Goal: Task Accomplishment & Management: Complete application form

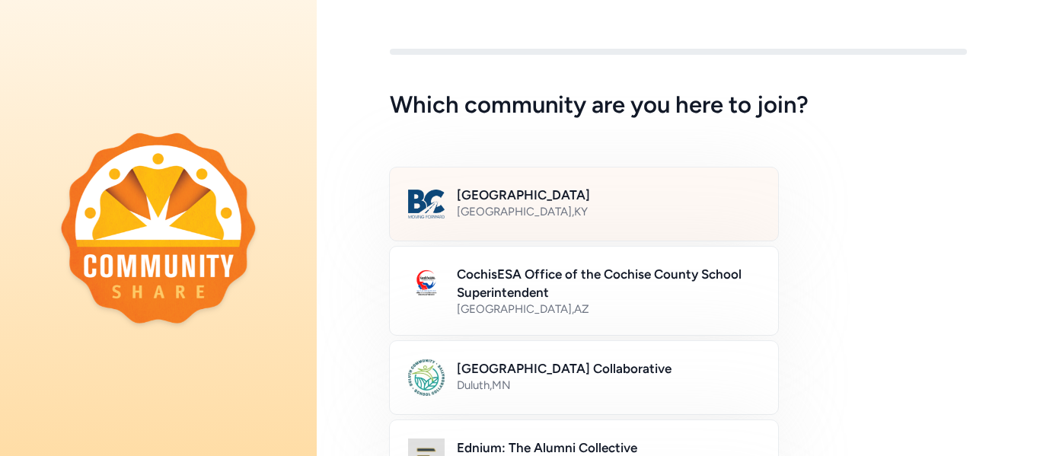
click at [589, 198] on h2 "[GEOGRAPHIC_DATA]" at bounding box center [608, 195] width 303 height 18
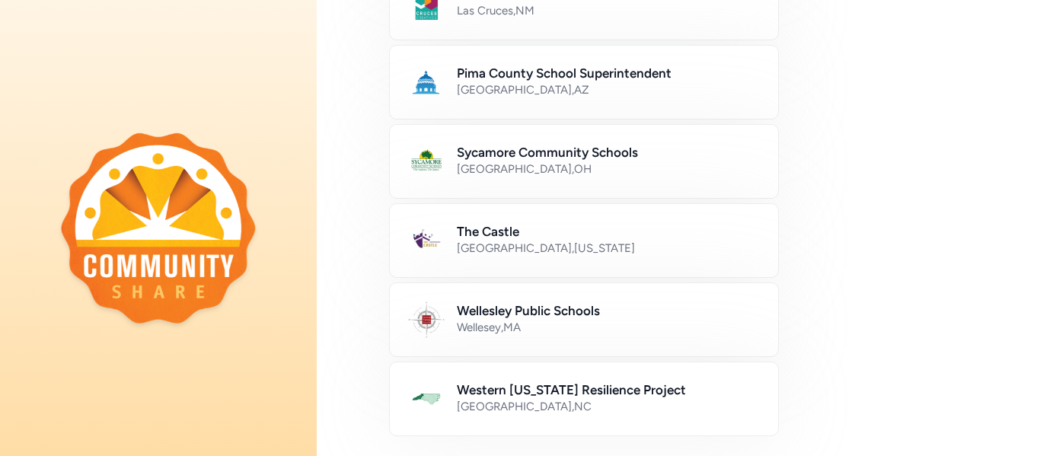
scroll to position [999, 0]
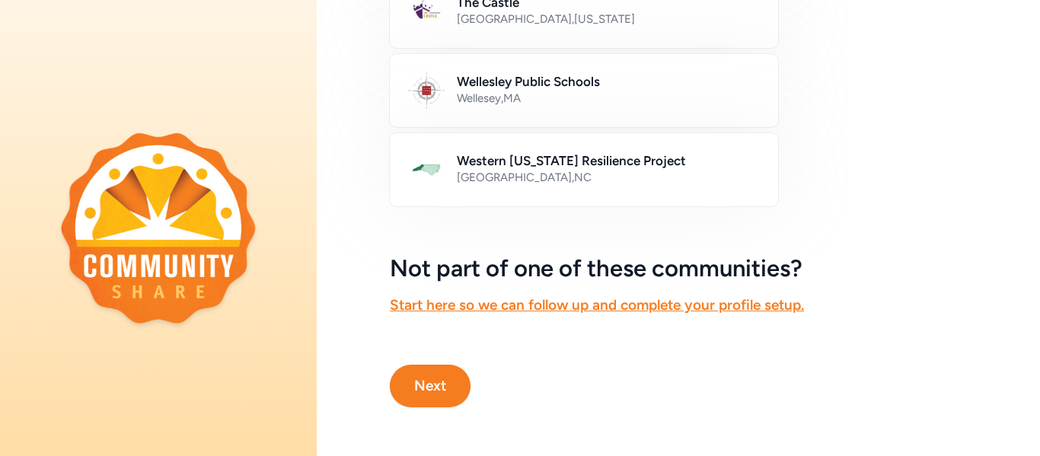
click at [442, 373] on button "Next" at bounding box center [430, 386] width 81 height 43
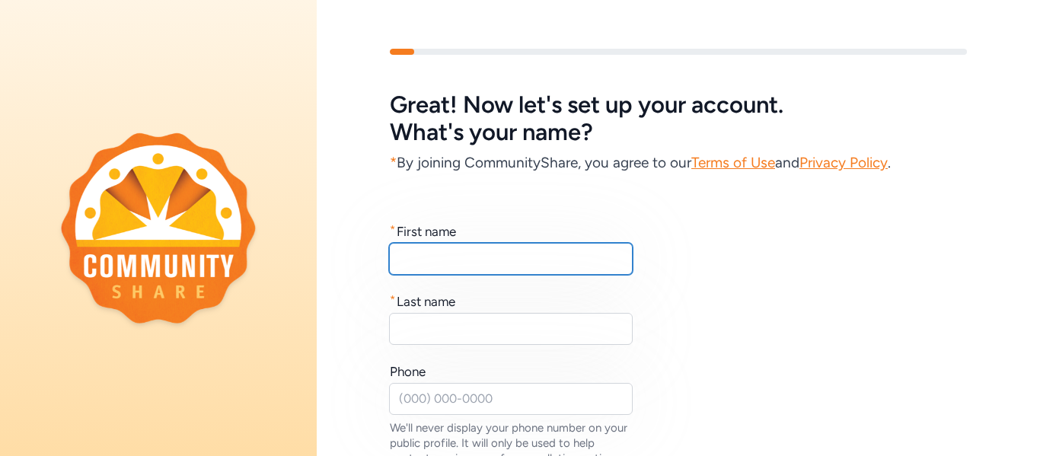
click at [572, 256] on input "text" at bounding box center [511, 259] width 244 height 32
type input "[PERSON_NAME]"
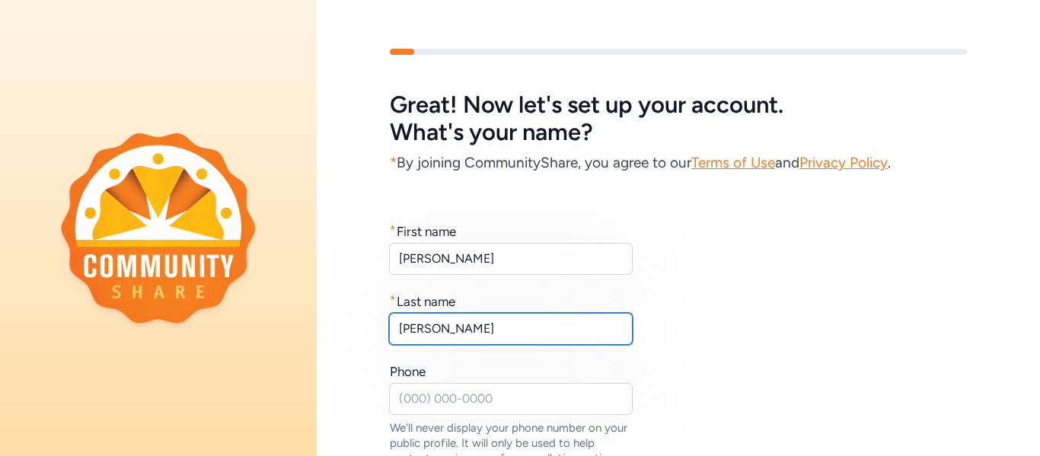
type input "[PERSON_NAME]"
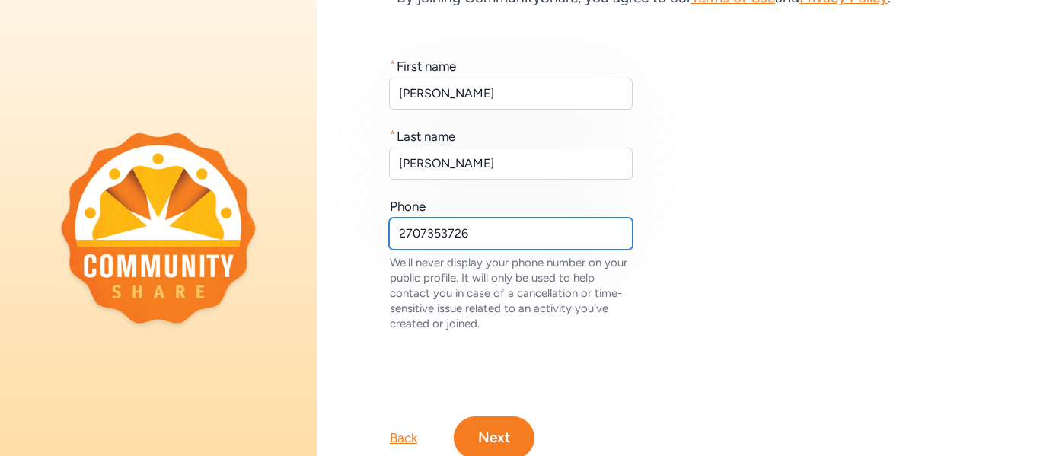
scroll to position [217, 0]
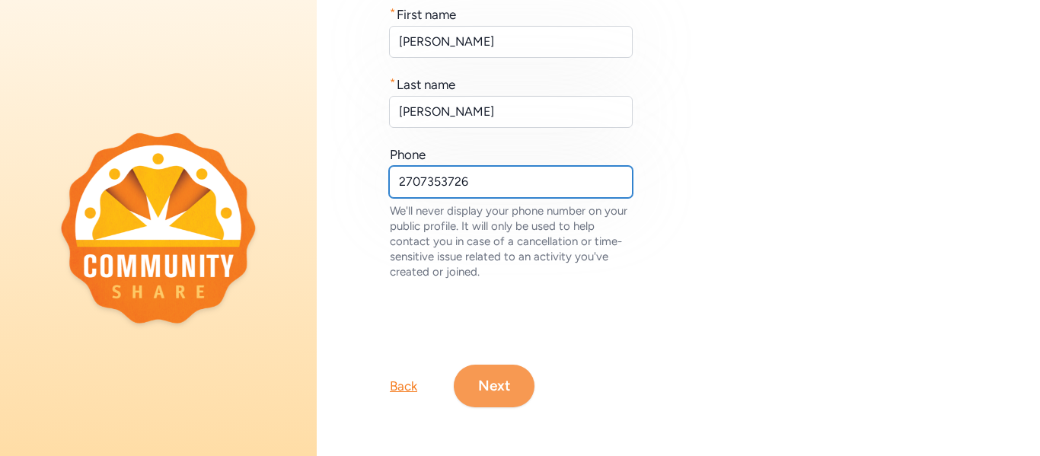
type input "2707353726"
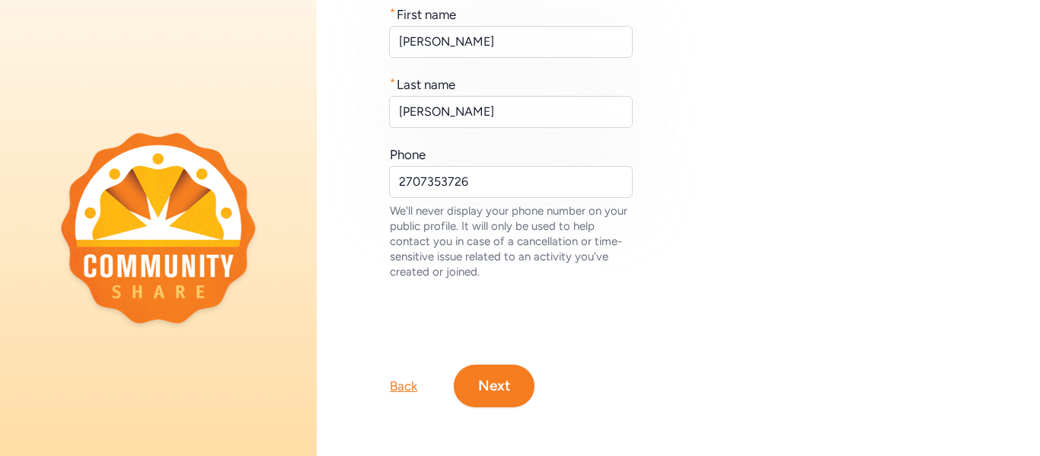
click at [477, 386] on button "Next" at bounding box center [494, 386] width 81 height 43
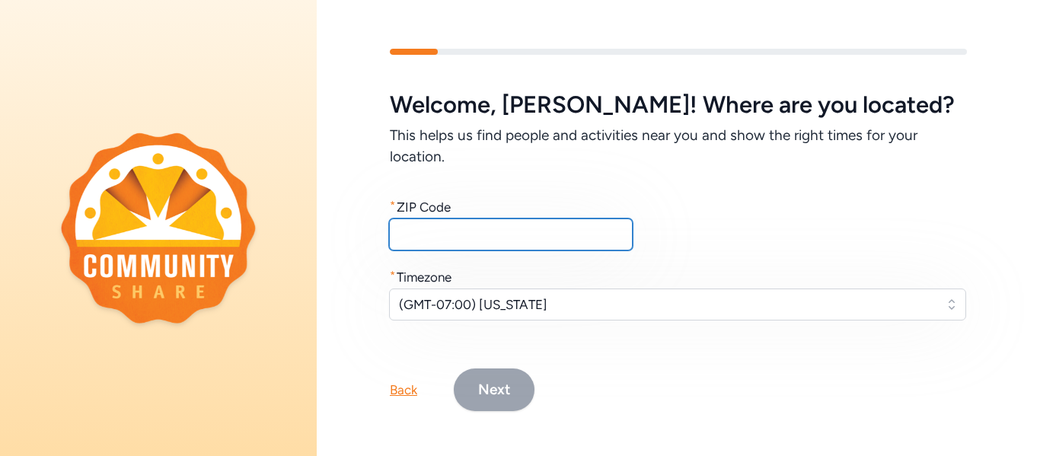
click at [458, 238] on input "text" at bounding box center [511, 234] width 244 height 32
type input "40165"
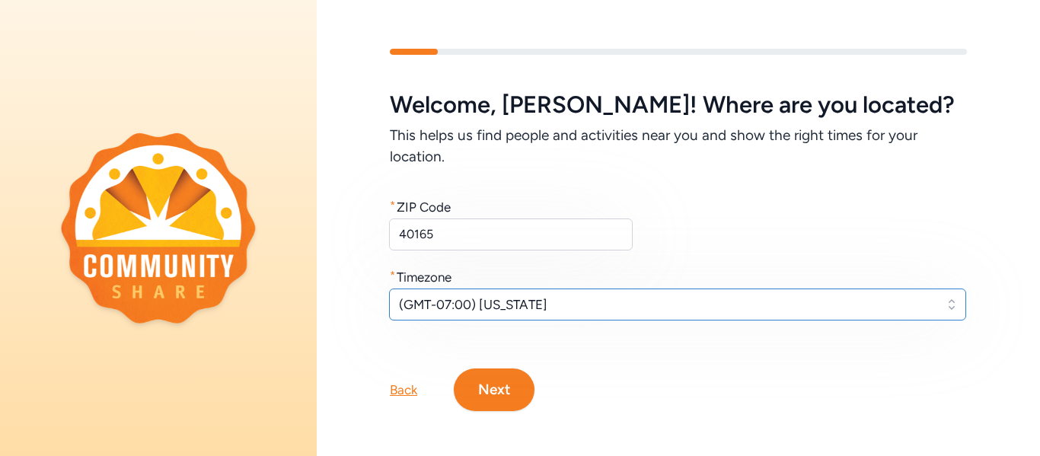
click at [486, 304] on span "(GMT-07:00) [US_STATE]" at bounding box center [667, 304] width 536 height 18
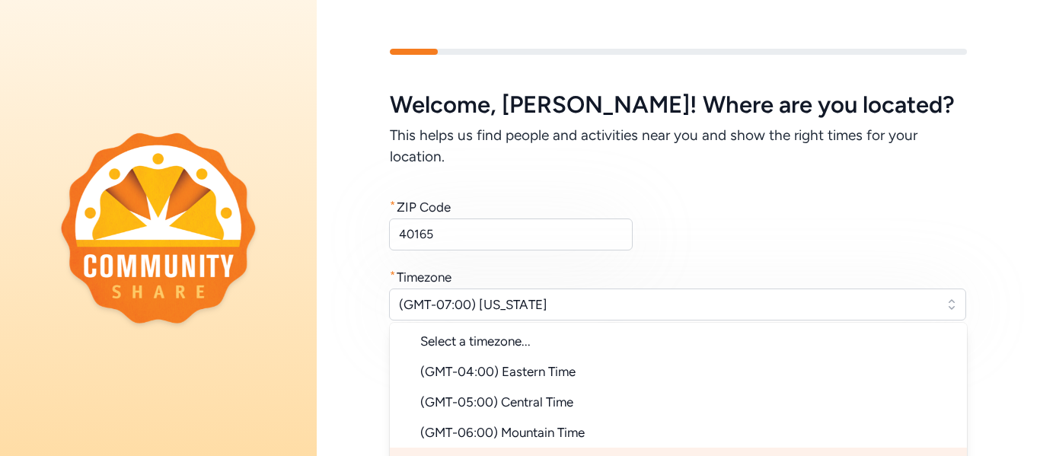
scroll to position [22, 0]
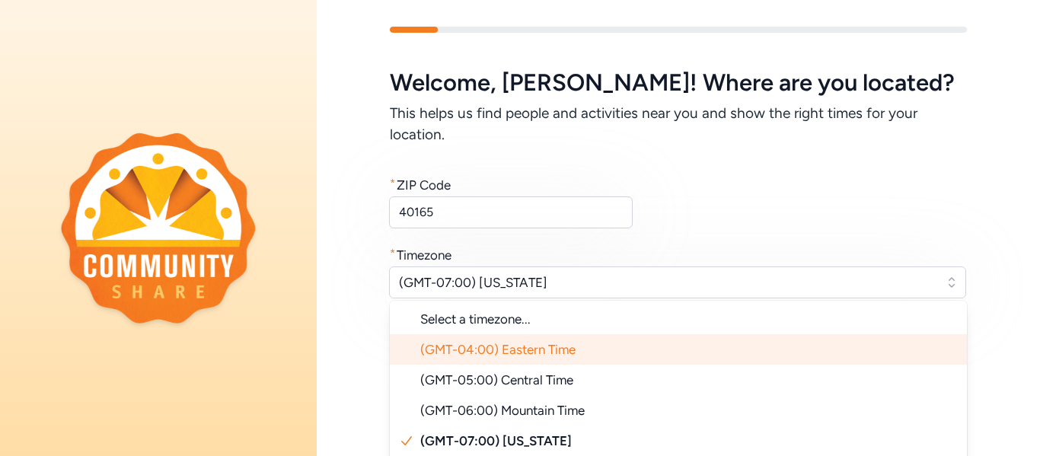
click at [524, 354] on span "(GMT-04:00) Eastern Time" at bounding box center [497, 349] width 155 height 15
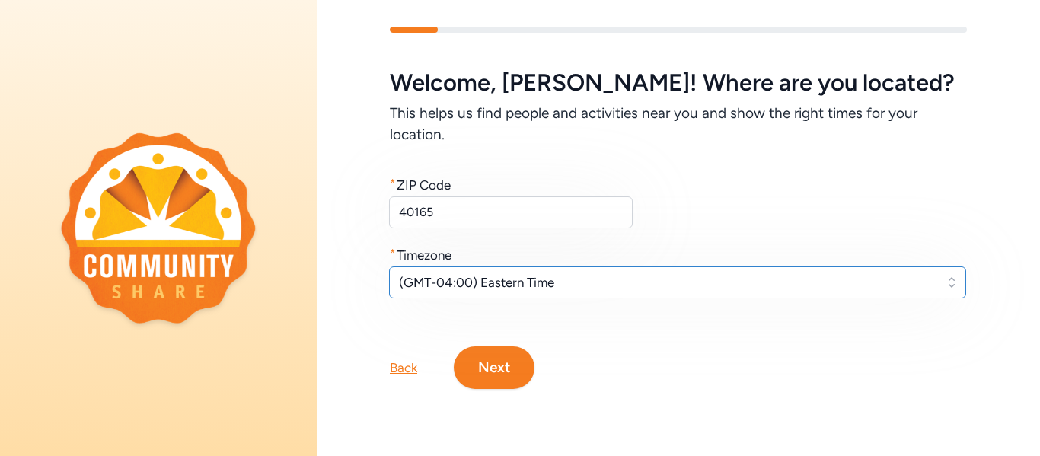
scroll to position [4, 0]
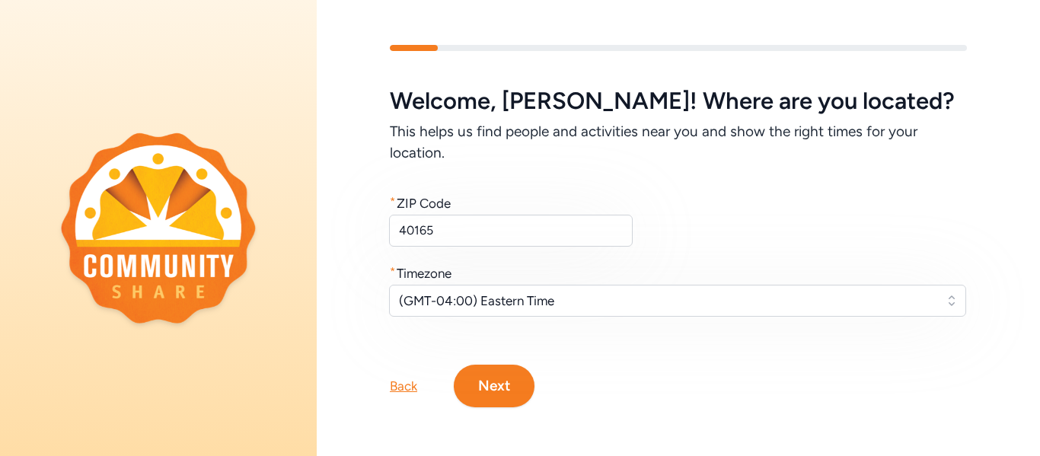
click at [502, 399] on button "Next" at bounding box center [494, 386] width 81 height 43
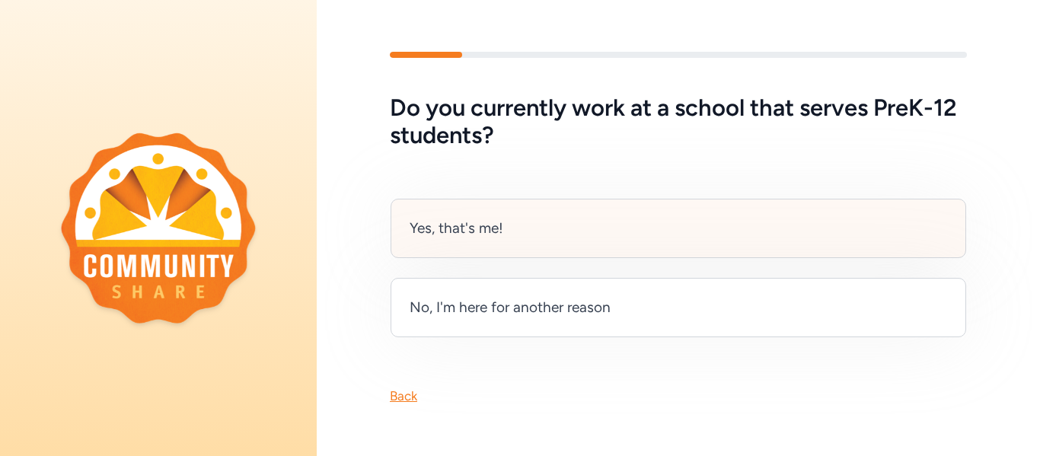
click at [624, 233] on div "Yes, that's me!" at bounding box center [677, 228] width 575 height 59
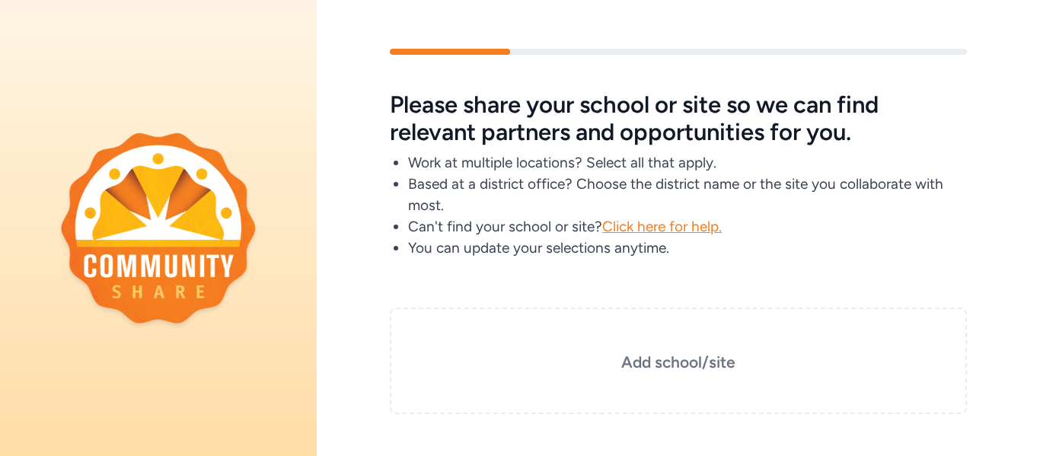
scroll to position [98, 0]
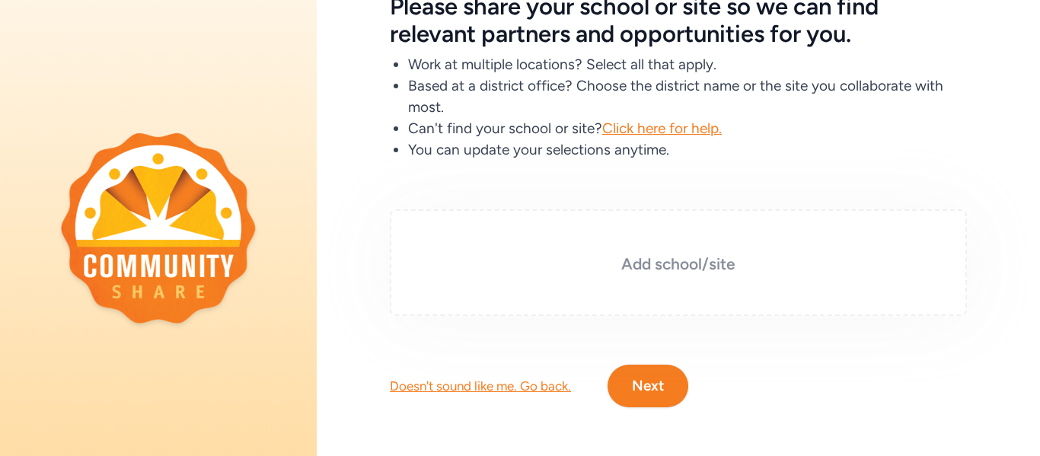
click at [654, 257] on h3 "Add school/site" at bounding box center [678, 263] width 501 height 21
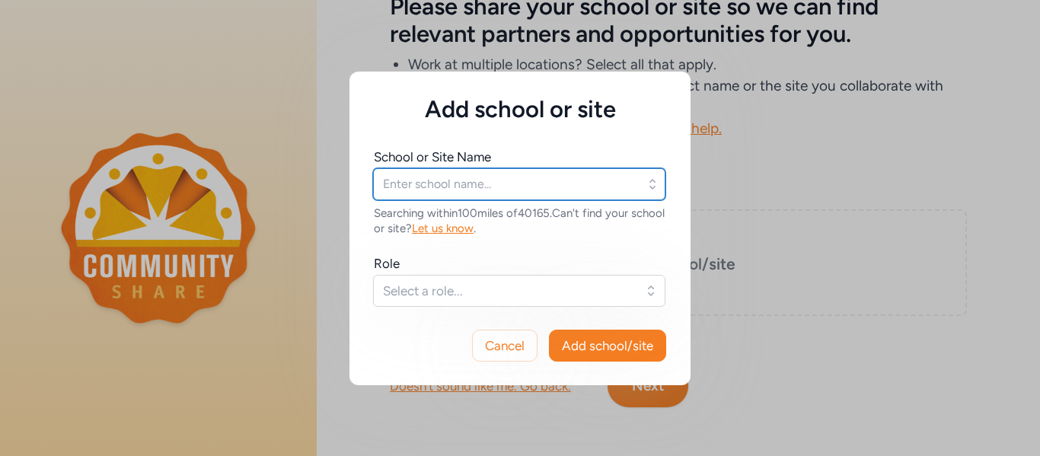
click at [449, 177] on input "text" at bounding box center [519, 184] width 292 height 32
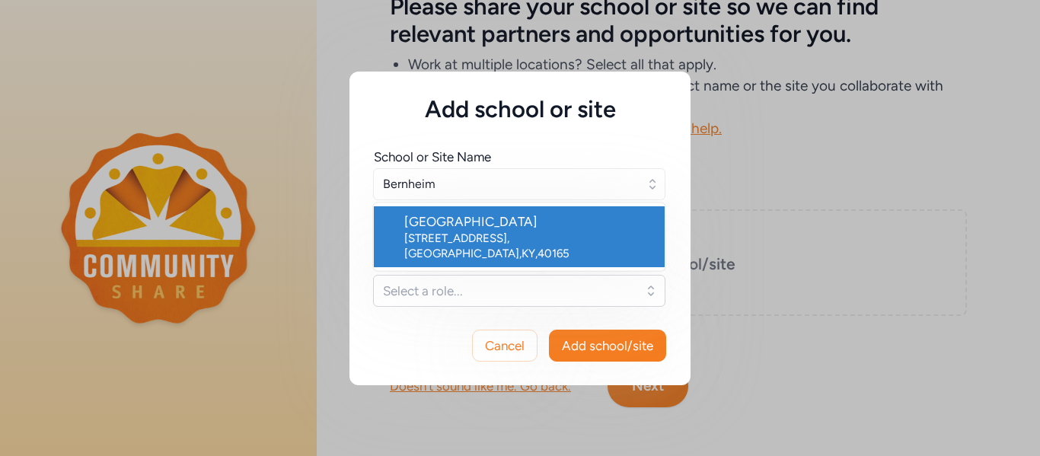
click at [454, 221] on div "[GEOGRAPHIC_DATA]" at bounding box center [528, 221] width 248 height 18
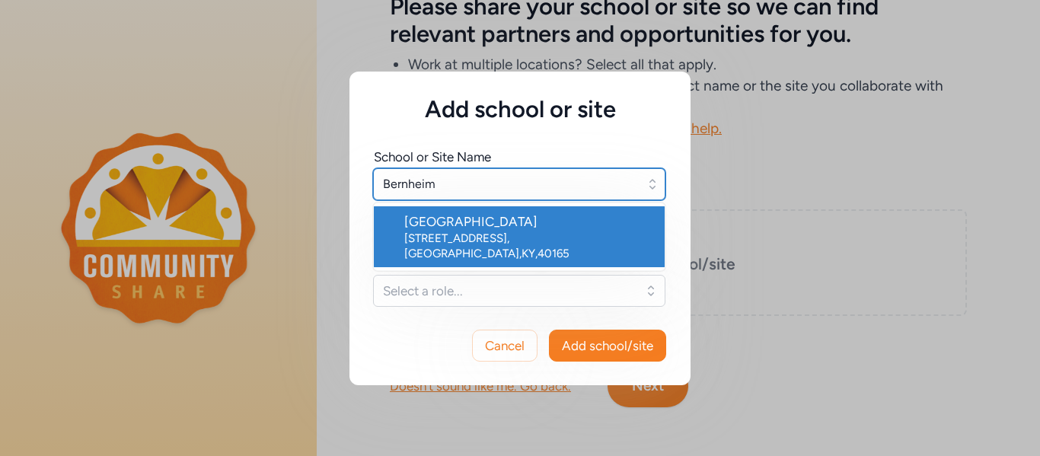
type input "[GEOGRAPHIC_DATA]"
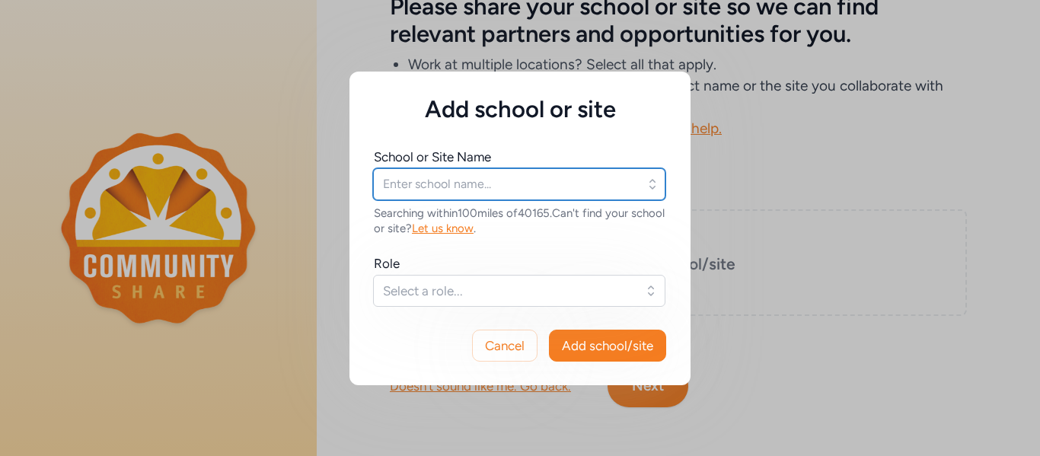
type input "[GEOGRAPHIC_DATA]"
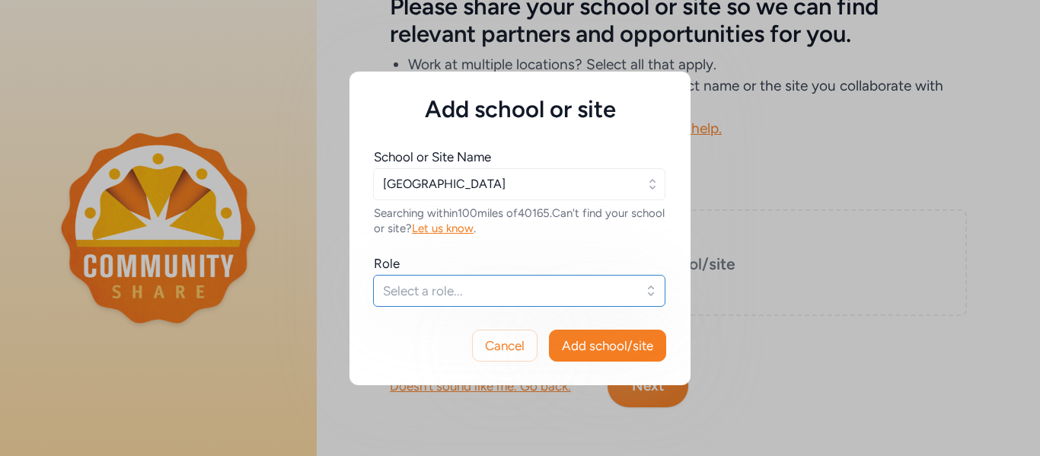
click at [448, 288] on span "Select a role..." at bounding box center [508, 291] width 251 height 18
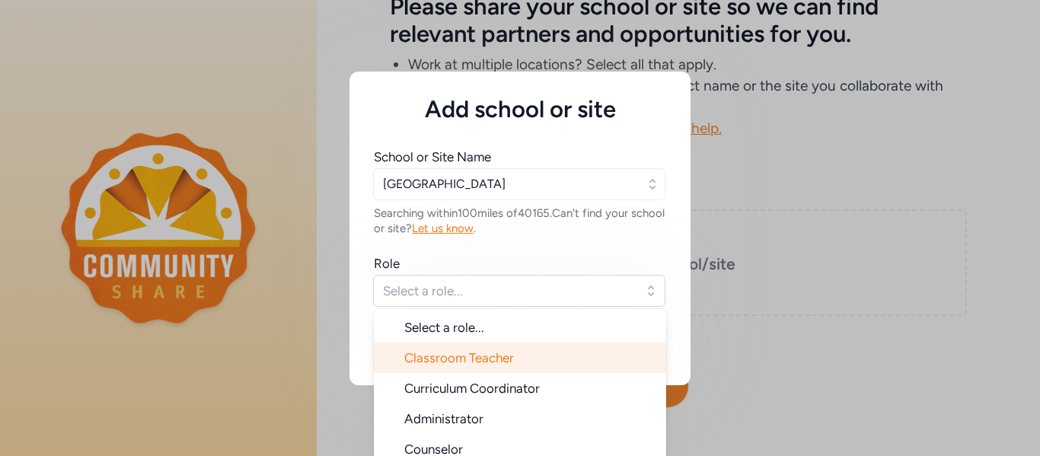
click at [472, 358] on span "Classroom Teacher" at bounding box center [459, 357] width 110 height 15
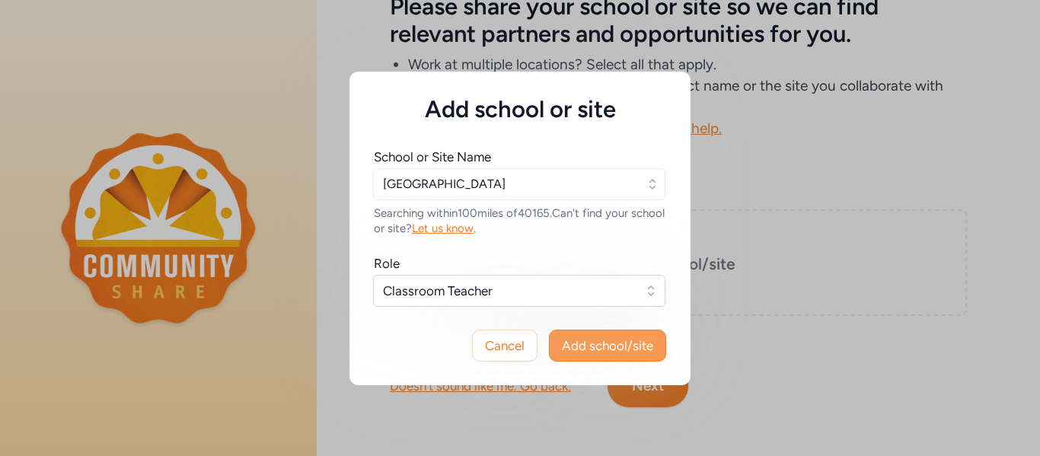
click at [591, 351] on span "Add school/site" at bounding box center [607, 345] width 91 height 18
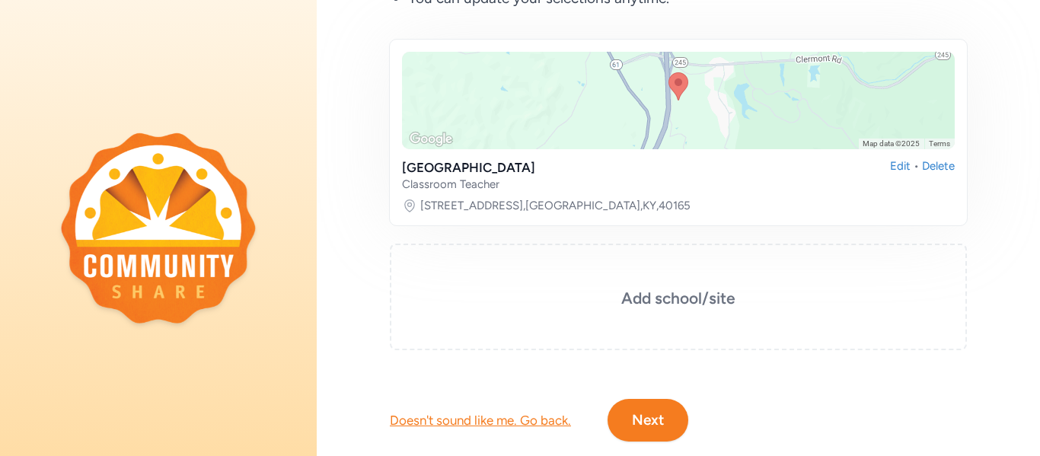
scroll to position [284, 0]
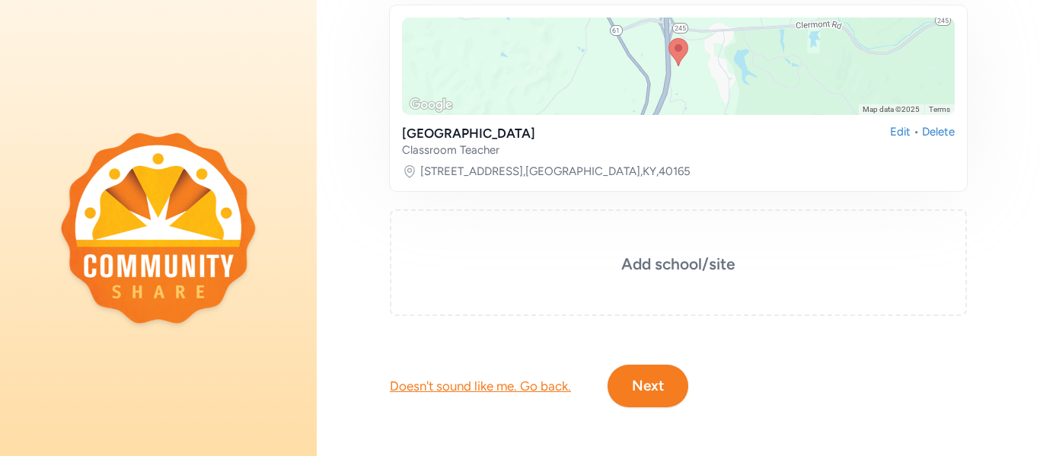
click at [668, 381] on button "Next" at bounding box center [647, 386] width 81 height 43
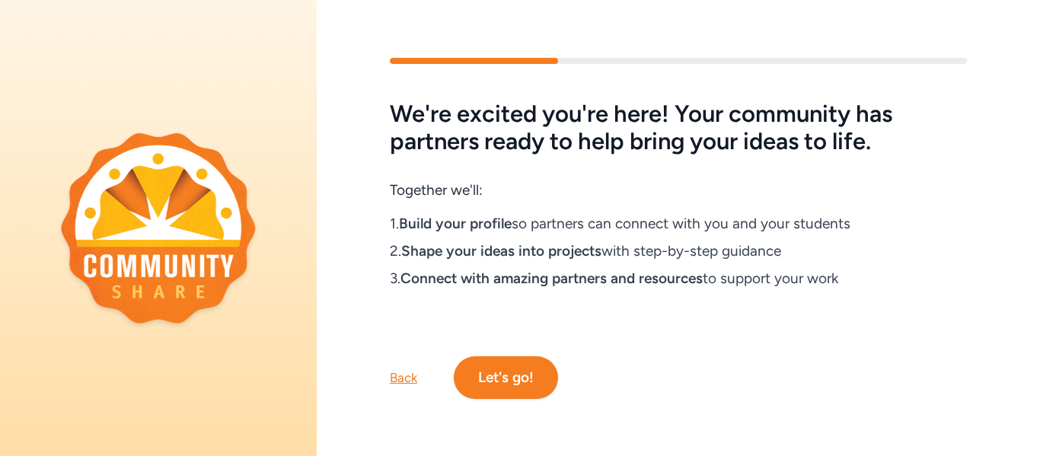
click at [502, 381] on button "Let's go!" at bounding box center [506, 377] width 104 height 43
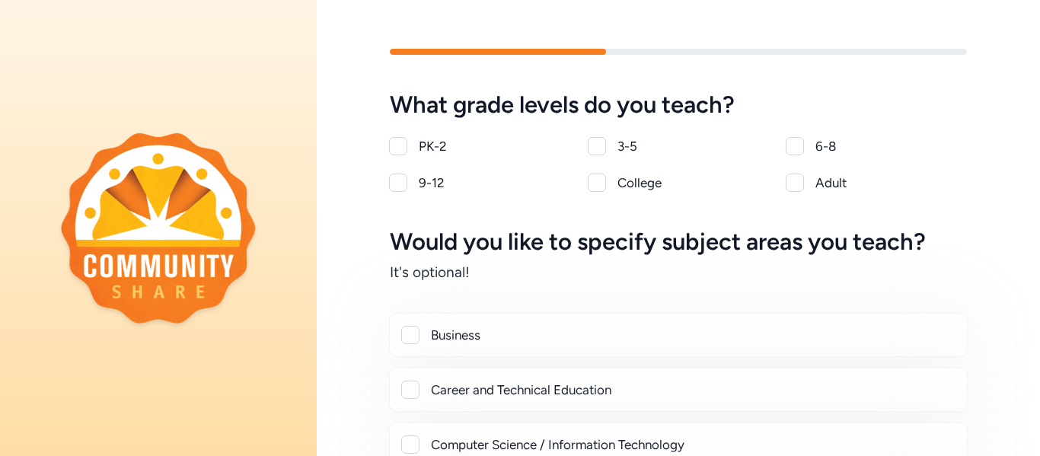
click at [806, 143] on div "6-8" at bounding box center [876, 146] width 180 height 18
click at [800, 145] on div at bounding box center [794, 146] width 18 height 18
checkbox input "true"
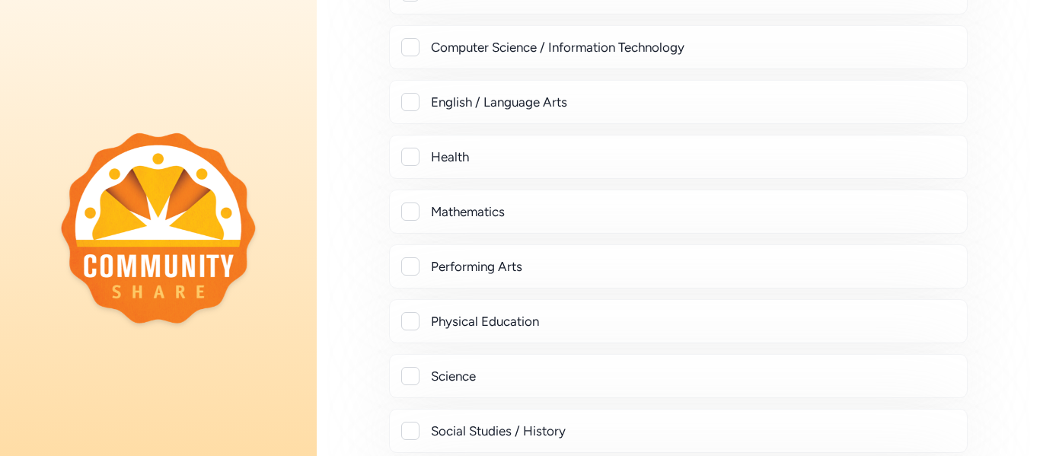
scroll to position [420, 0]
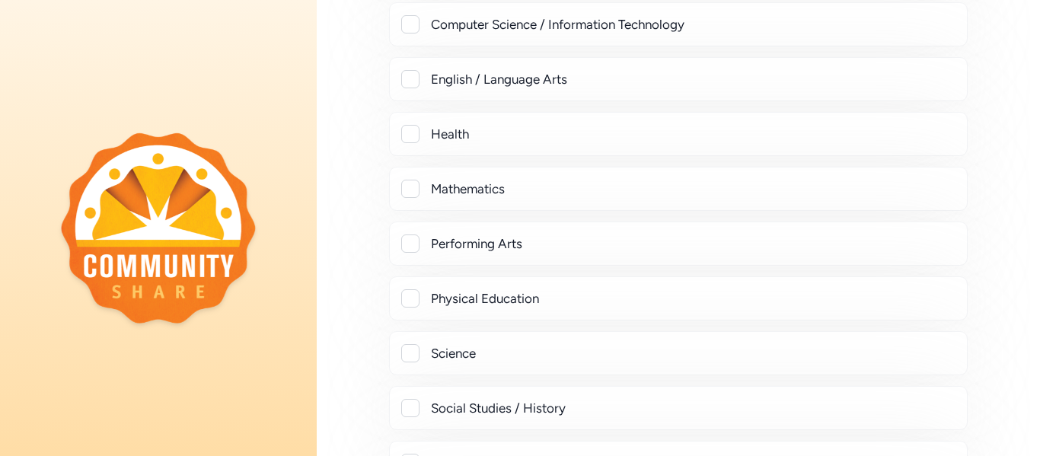
click at [409, 181] on div at bounding box center [410, 189] width 18 height 18
checkbox input "true"
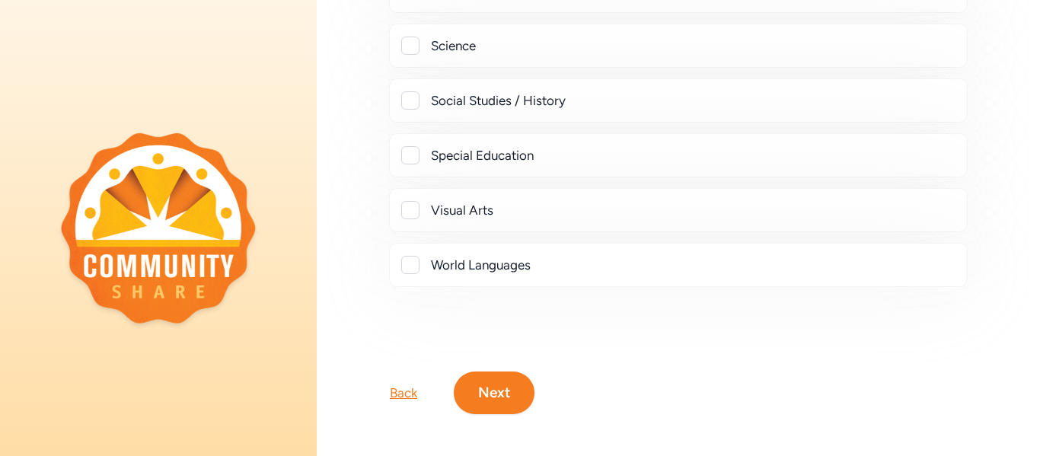
scroll to position [773, 0]
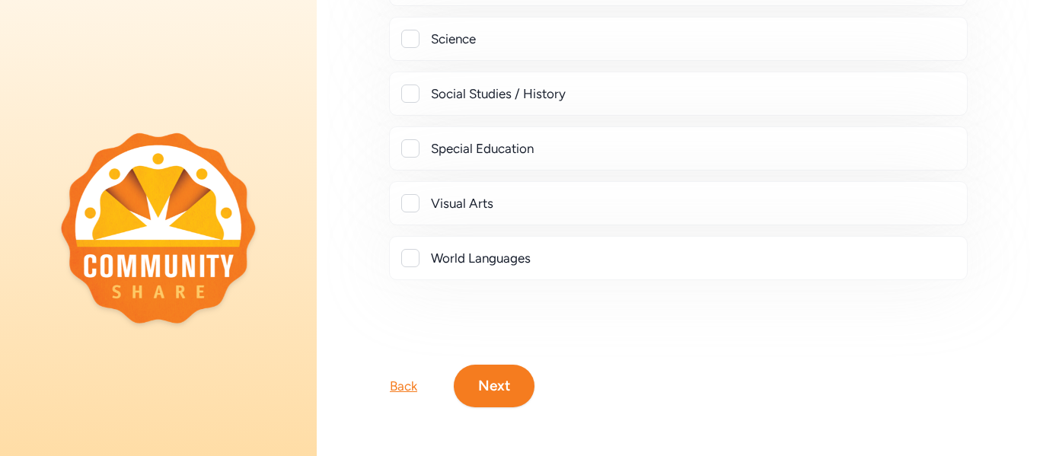
click at [480, 397] on button "Next" at bounding box center [494, 386] width 81 height 43
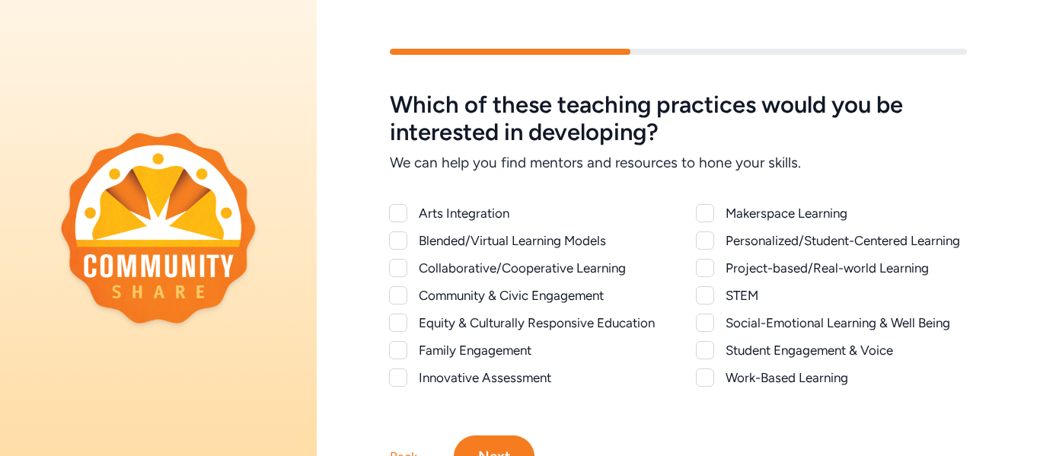
click at [403, 210] on div at bounding box center [398, 213] width 18 height 18
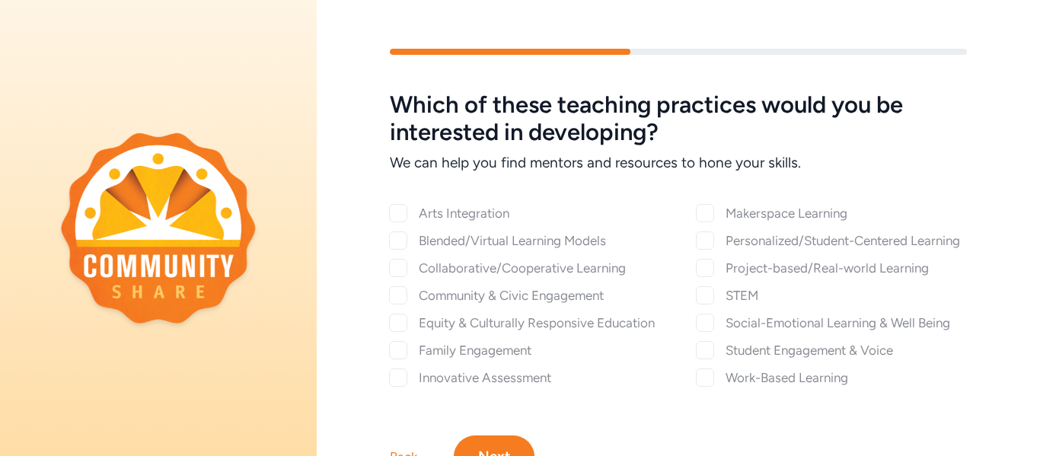
checkbox input "true"
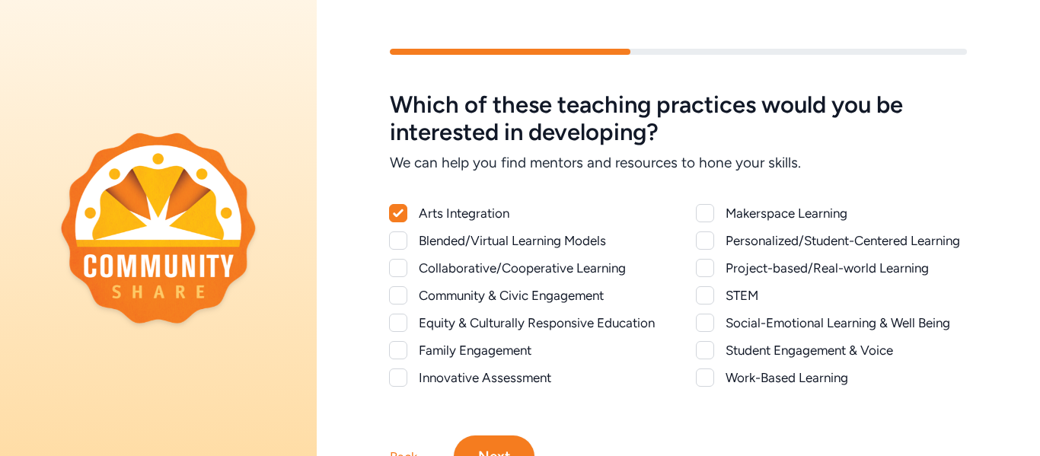
click at [400, 269] on div at bounding box center [398, 268] width 18 height 18
checkbox input "true"
click at [398, 296] on div at bounding box center [398, 295] width 18 height 18
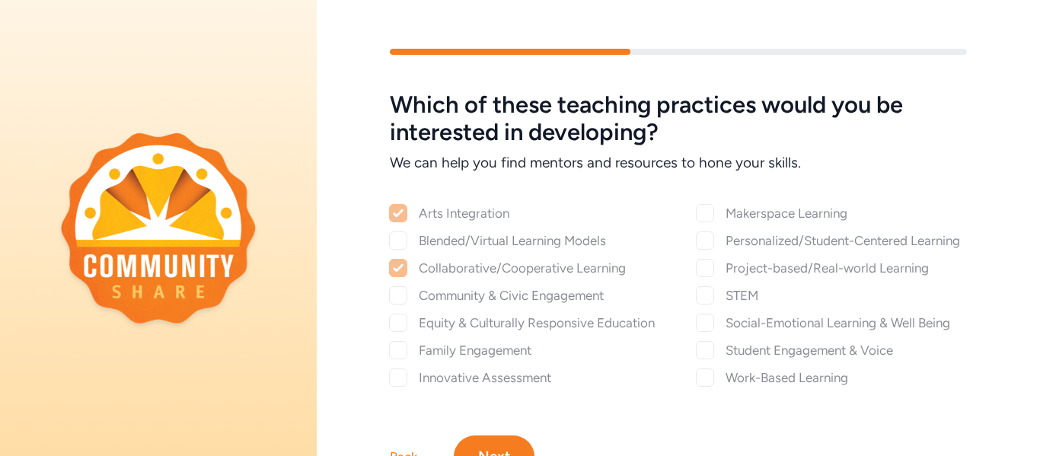
checkbox input "true"
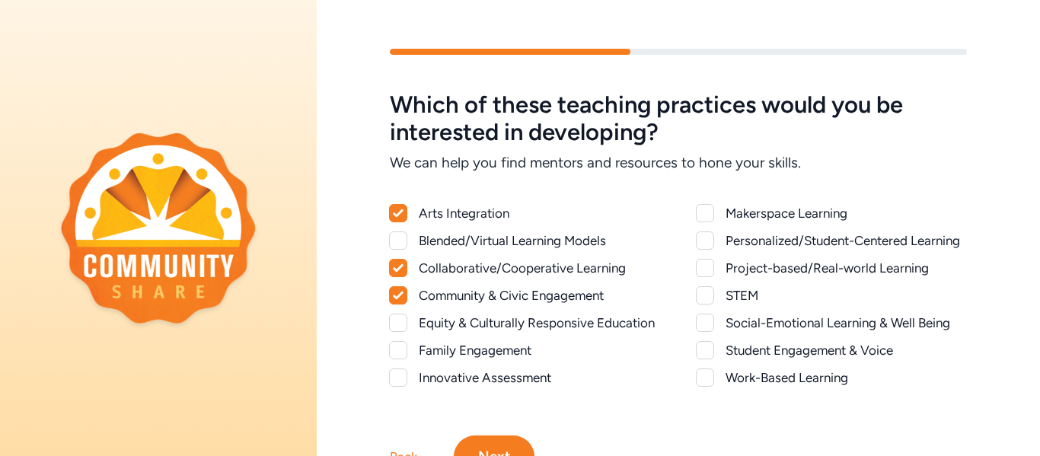
click at [397, 322] on div at bounding box center [398, 323] width 18 height 18
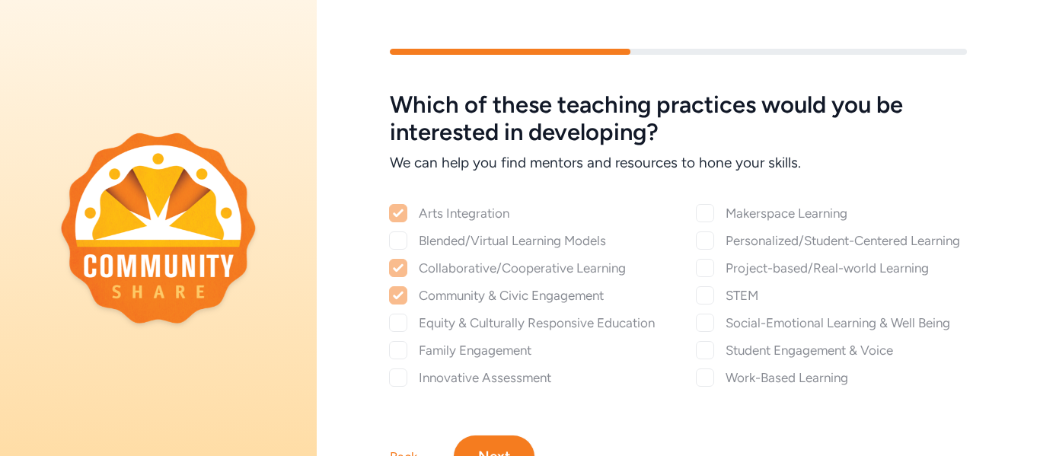
checkbox input "true"
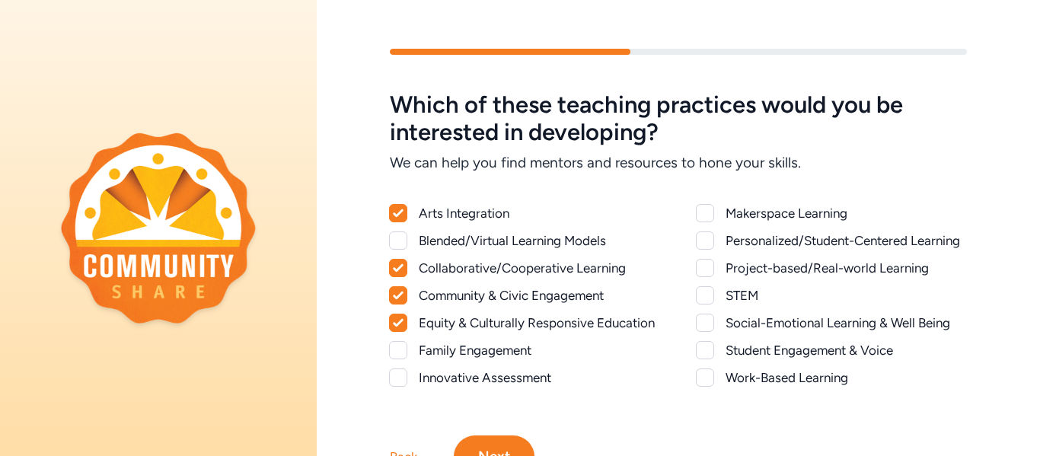
click at [398, 379] on div at bounding box center [398, 377] width 18 height 18
checkbox input "true"
click at [714, 246] on div "Personalized/Student-Centered Learning" at bounding box center [831, 240] width 270 height 18
click at [708, 242] on div at bounding box center [705, 240] width 18 height 18
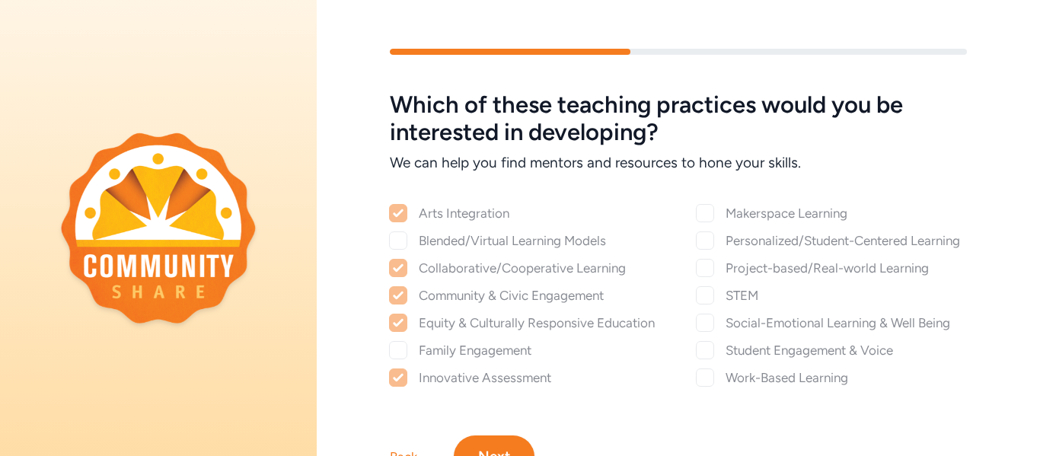
checkbox input "true"
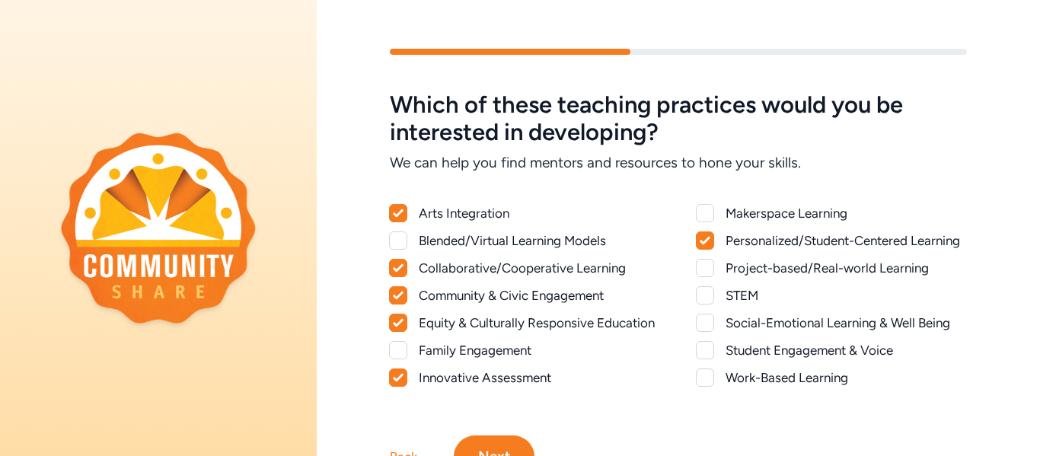
click at [710, 268] on div at bounding box center [705, 268] width 18 height 18
checkbox input "true"
click at [704, 297] on div at bounding box center [705, 295] width 18 height 18
checkbox input "true"
click at [702, 330] on div at bounding box center [705, 323] width 18 height 18
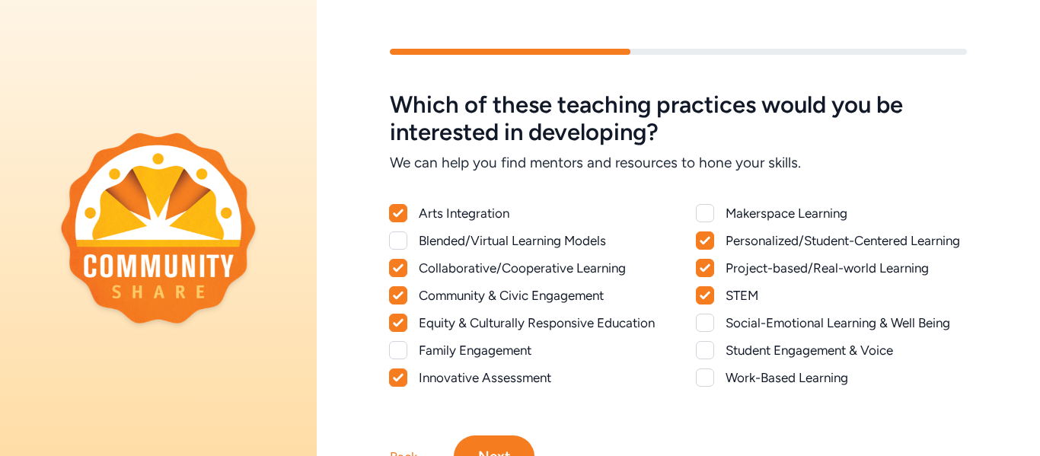
checkbox input "true"
click at [703, 352] on div at bounding box center [705, 350] width 18 height 18
checkbox input "true"
click at [511, 442] on button "Next" at bounding box center [494, 456] width 81 height 43
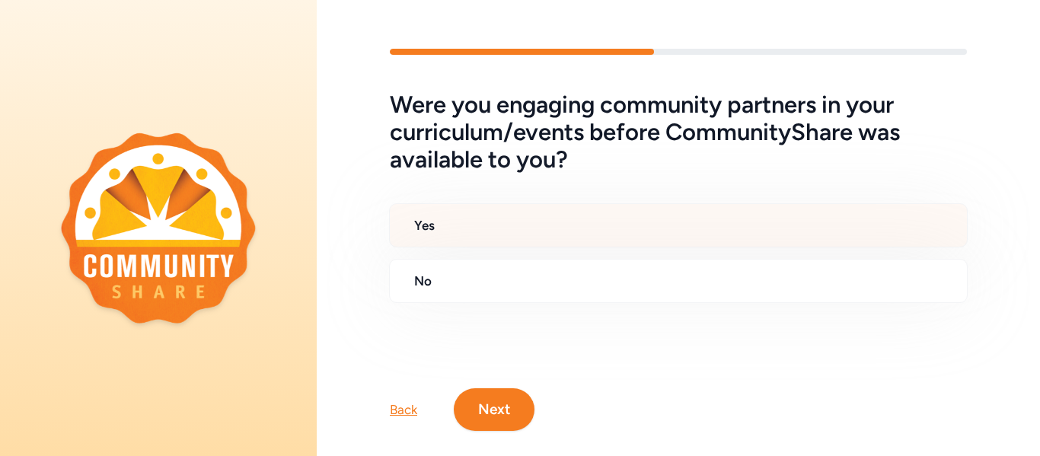
click at [502, 205] on div "Yes" at bounding box center [678, 225] width 578 height 44
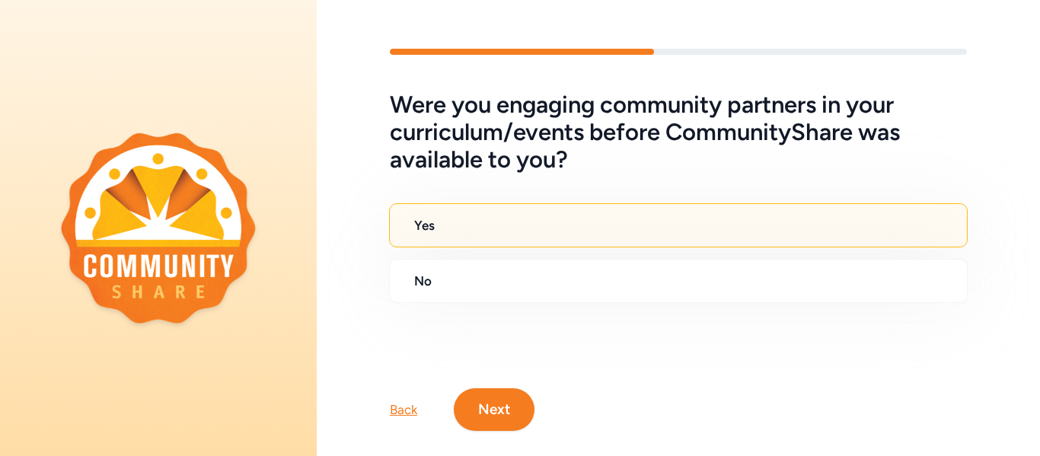
click at [499, 414] on button "Next" at bounding box center [494, 409] width 81 height 43
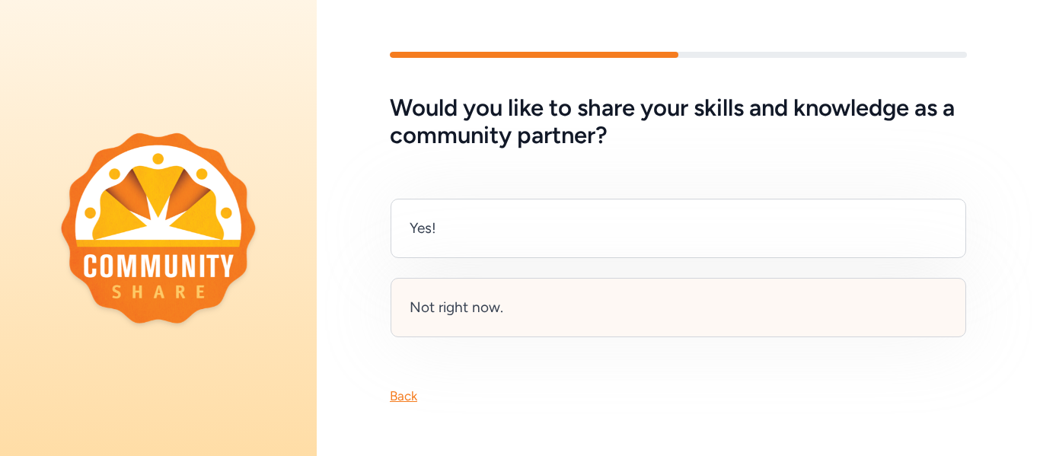
click at [526, 295] on div "Not right now." at bounding box center [677, 307] width 575 height 59
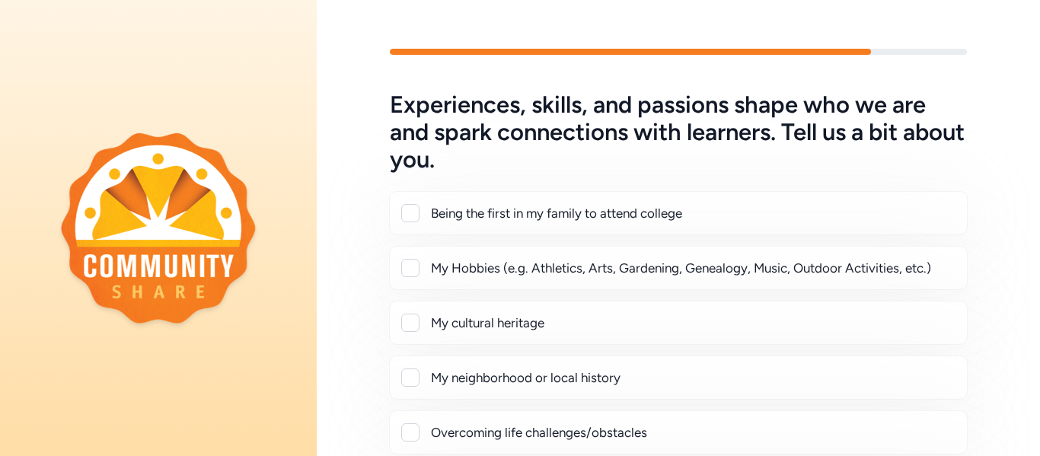
click at [406, 269] on div at bounding box center [410, 268] width 18 height 18
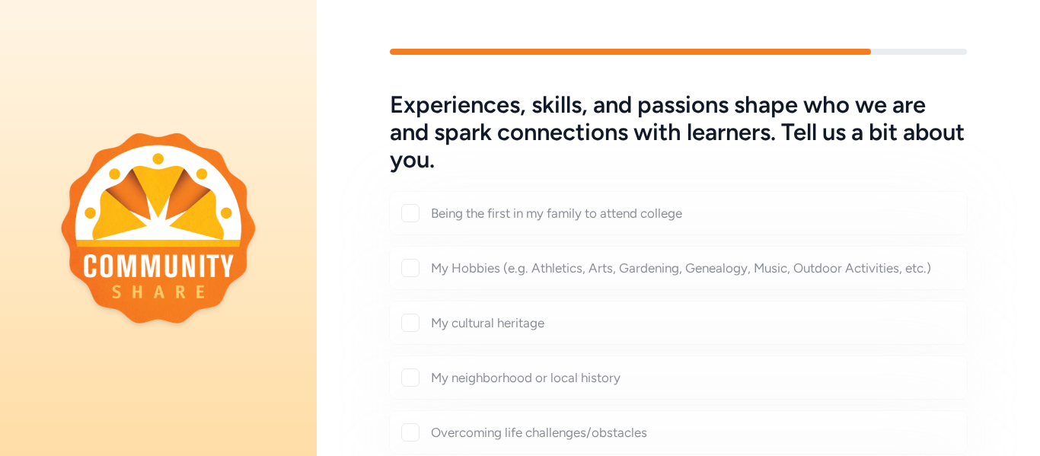
checkbox input "true"
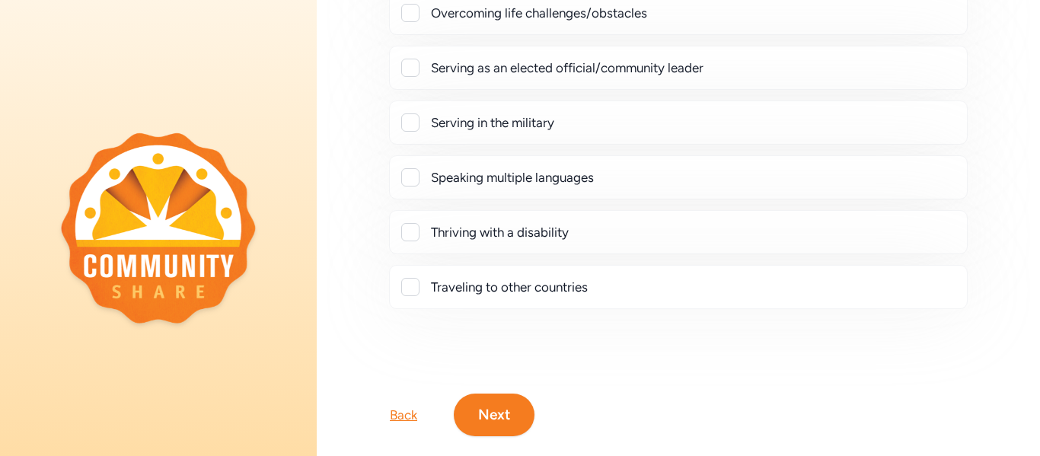
scroll to position [461, 0]
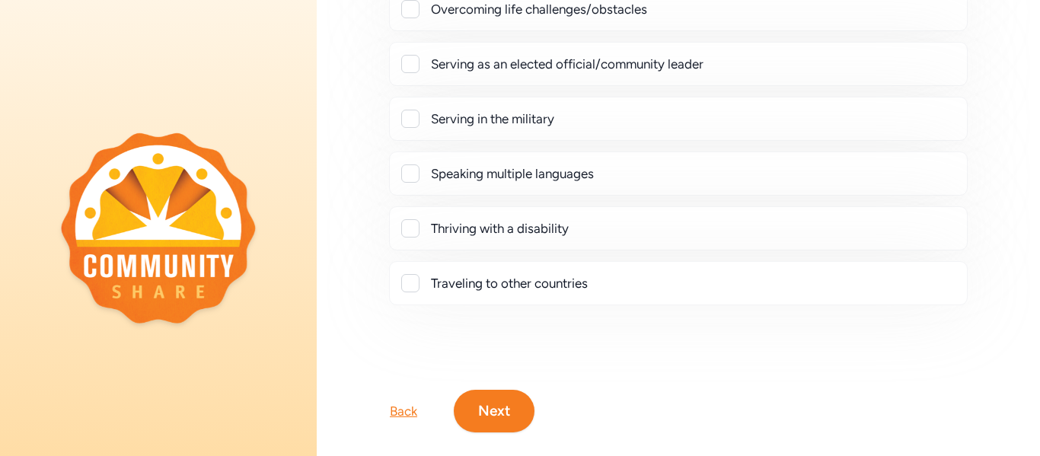
click at [515, 424] on button "Next" at bounding box center [494, 411] width 81 height 43
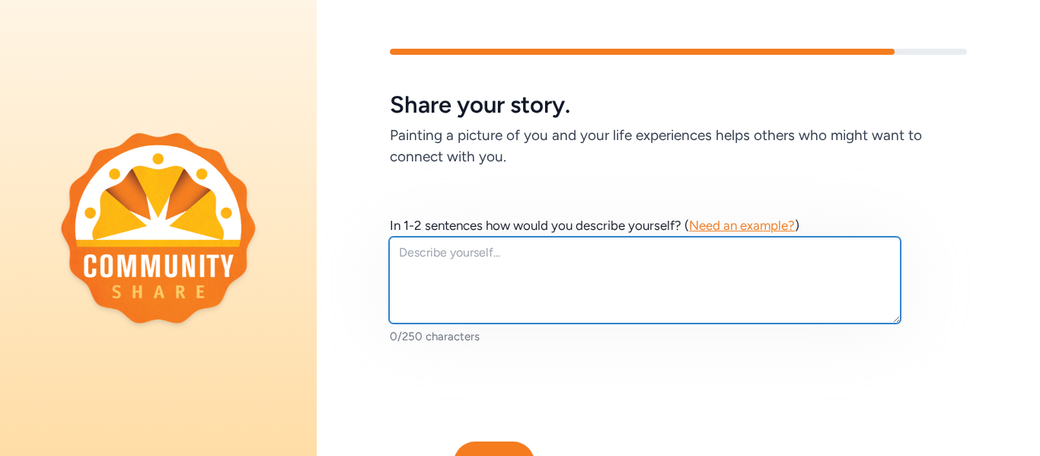
click at [429, 262] on textarea at bounding box center [644, 280] width 511 height 87
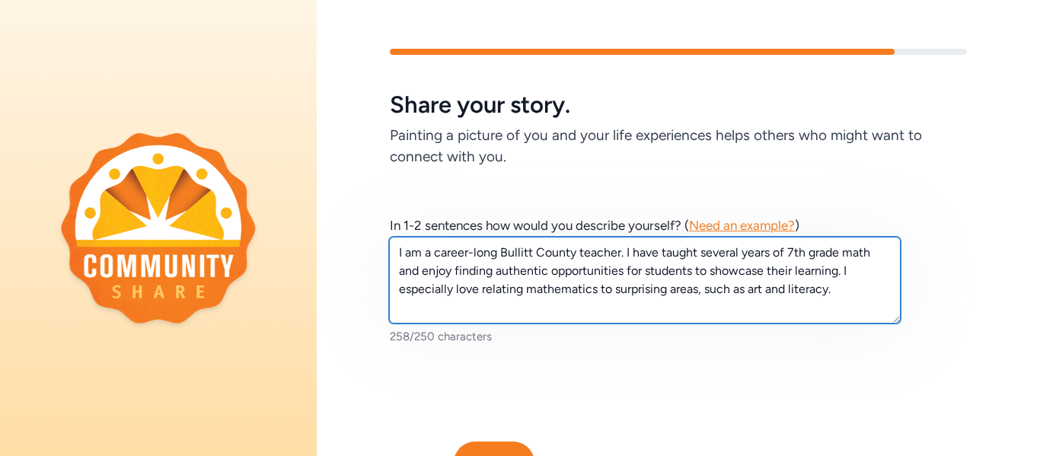
scroll to position [77, 0]
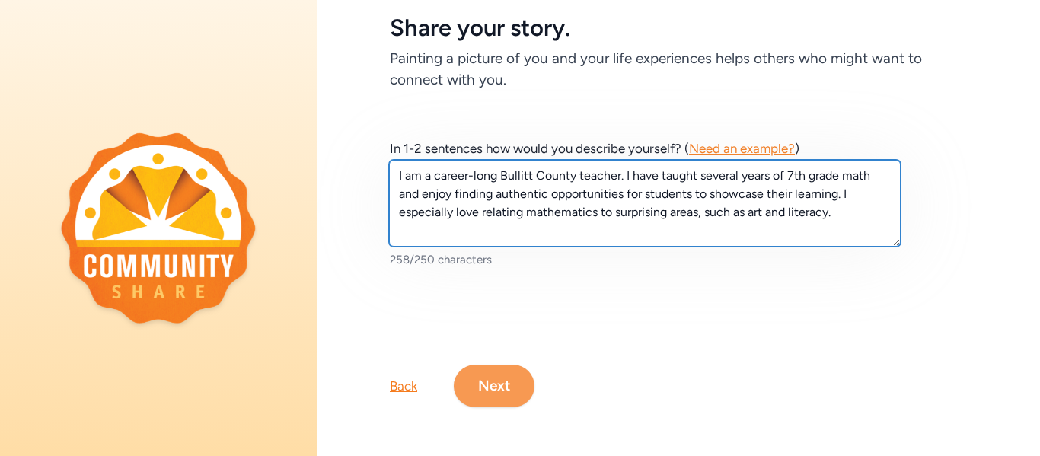
type textarea "I am a career-long Bullitt County teacher. I have taught several years of 7th g…"
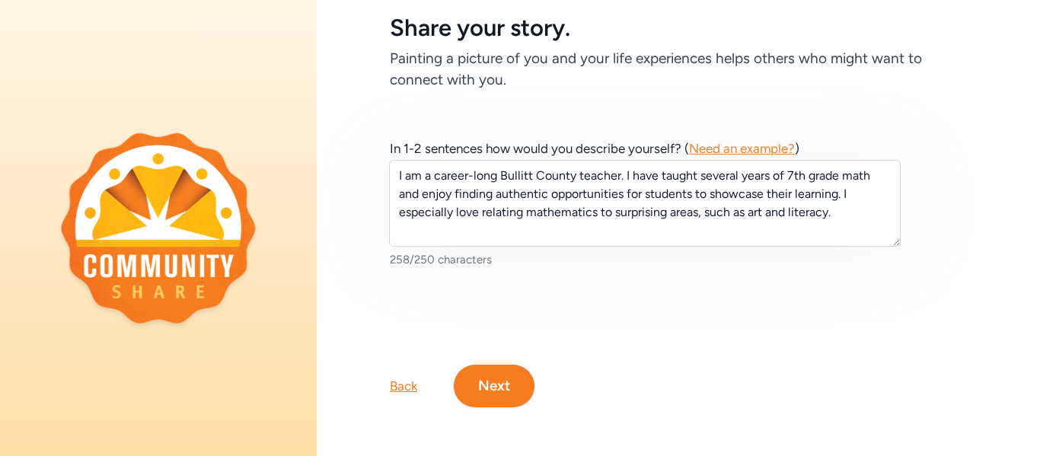
click at [479, 377] on button "Next" at bounding box center [494, 386] width 81 height 43
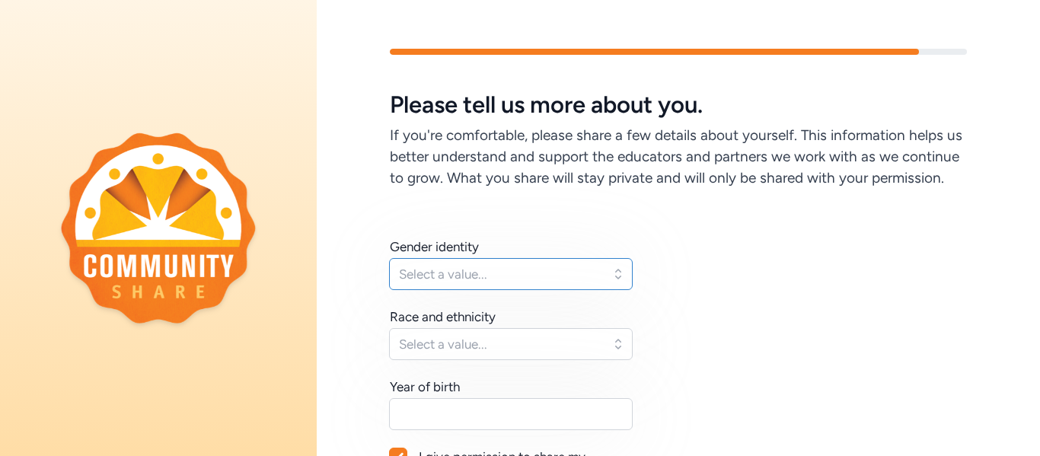
click at [521, 281] on span "Select a value..." at bounding box center [500, 274] width 202 height 18
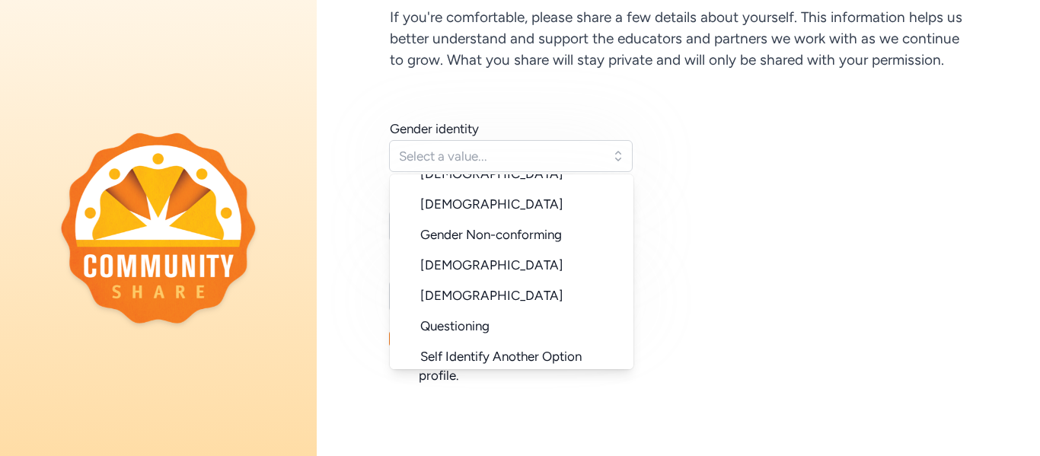
scroll to position [146, 0]
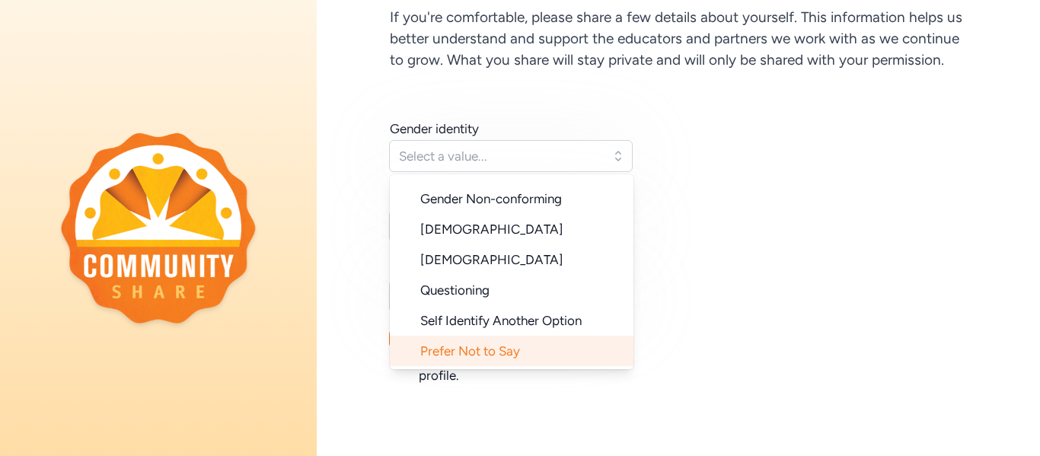
click at [491, 349] on span "Prefer Not to Say" at bounding box center [470, 350] width 100 height 15
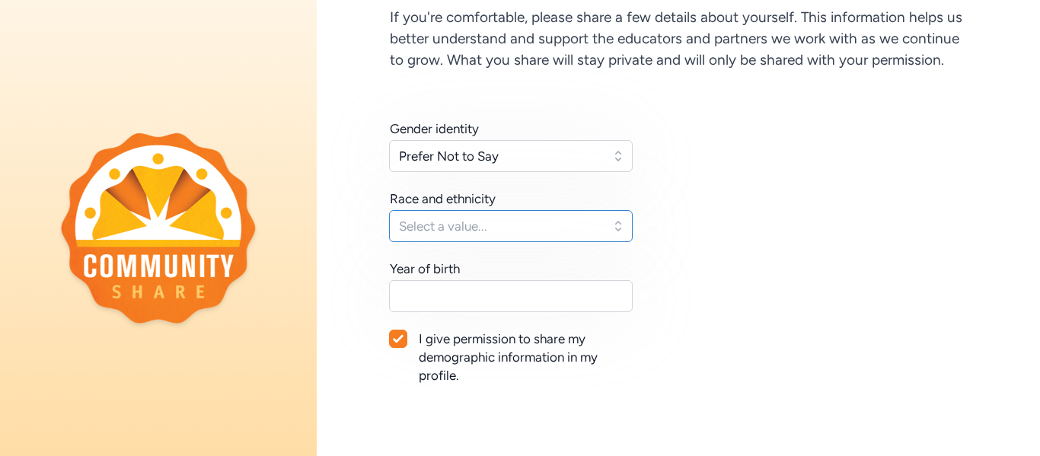
click at [474, 224] on span "Select a value..." at bounding box center [500, 226] width 202 height 18
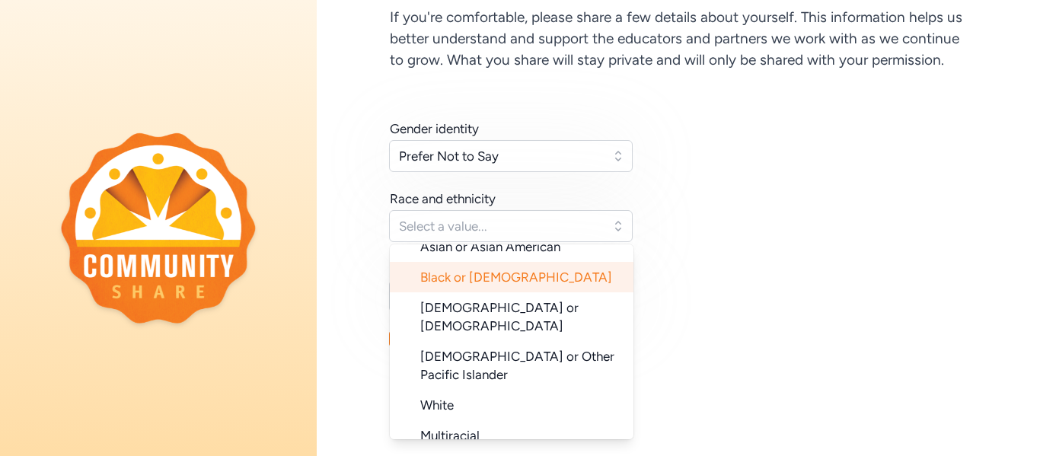
scroll to position [114, 0]
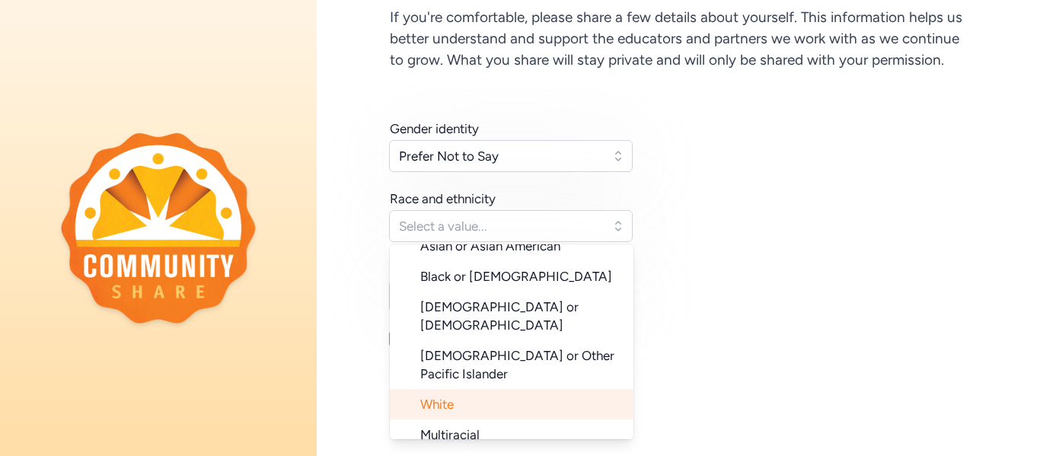
click at [489, 389] on li "White" at bounding box center [512, 404] width 244 height 30
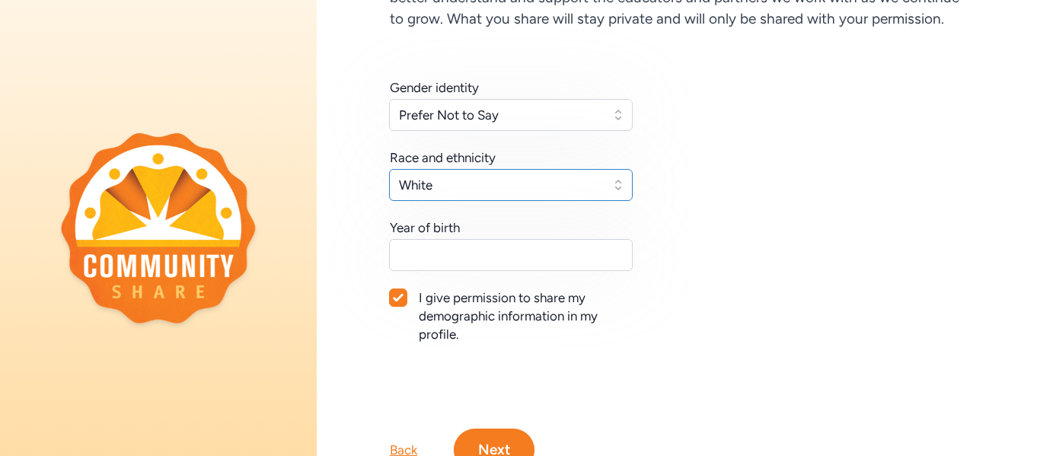
scroll to position [167, 0]
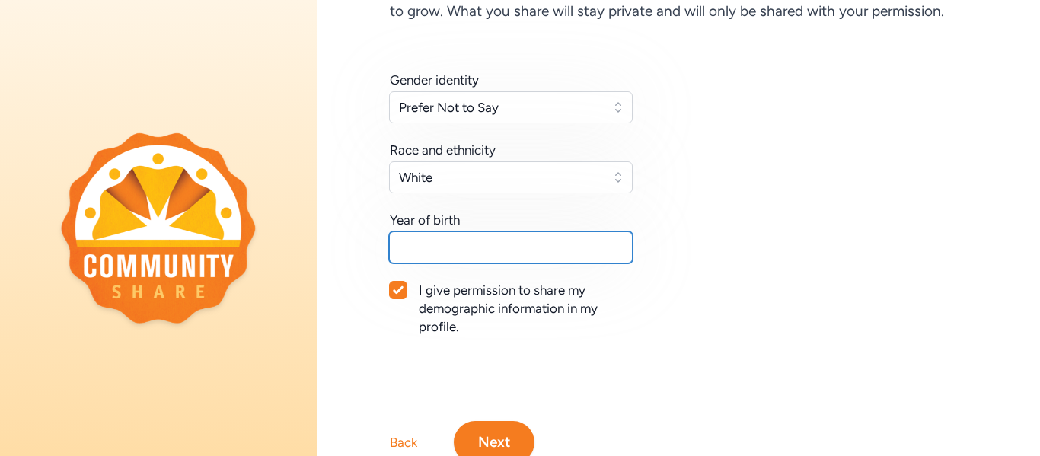
click at [534, 244] on input "text" at bounding box center [511, 247] width 244 height 32
type input "1988"
click at [477, 431] on button "Next" at bounding box center [494, 442] width 81 height 43
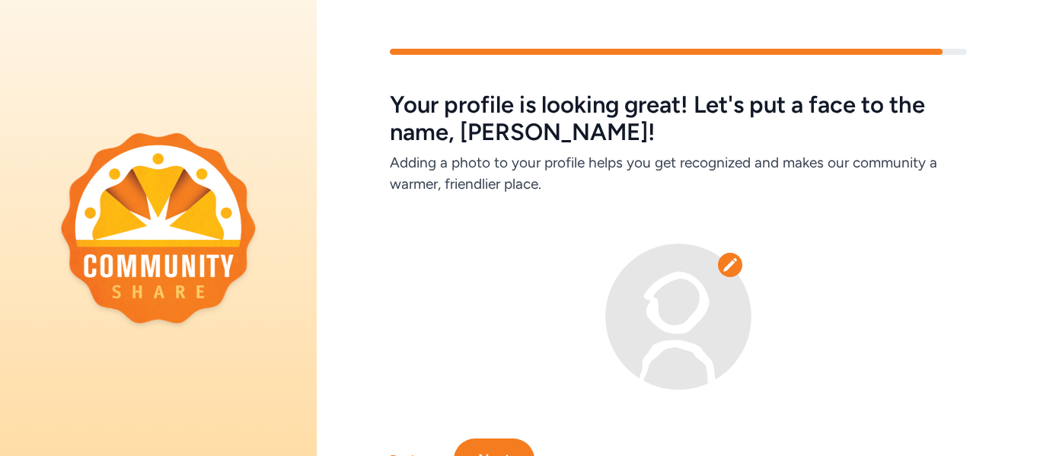
click at [721, 266] on div at bounding box center [730, 265] width 24 height 24
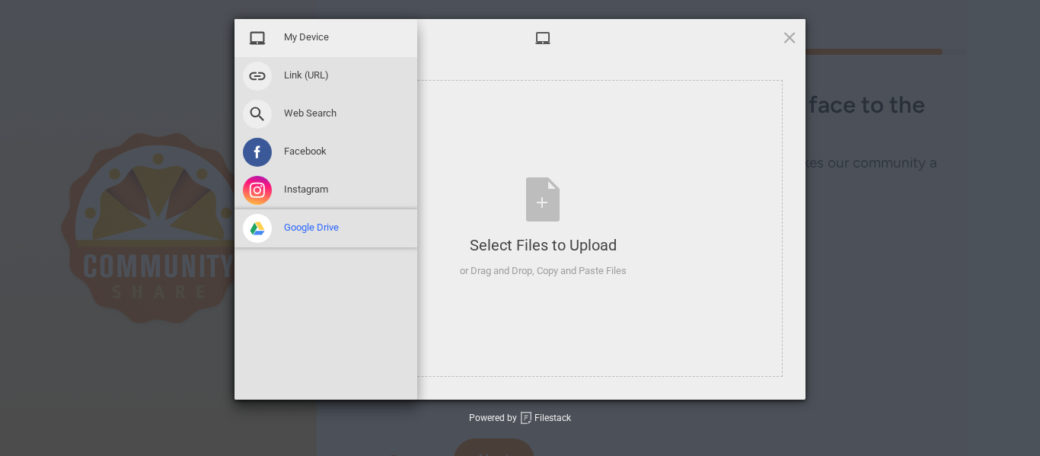
click at [320, 225] on span "Google Drive" at bounding box center [311, 228] width 55 height 14
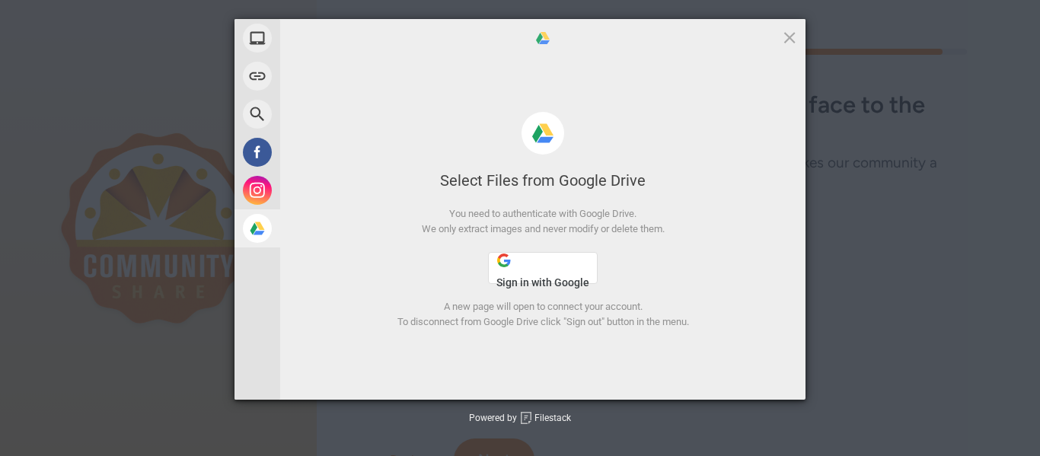
click at [556, 279] on span "Sign in with Google" at bounding box center [542, 282] width 93 height 12
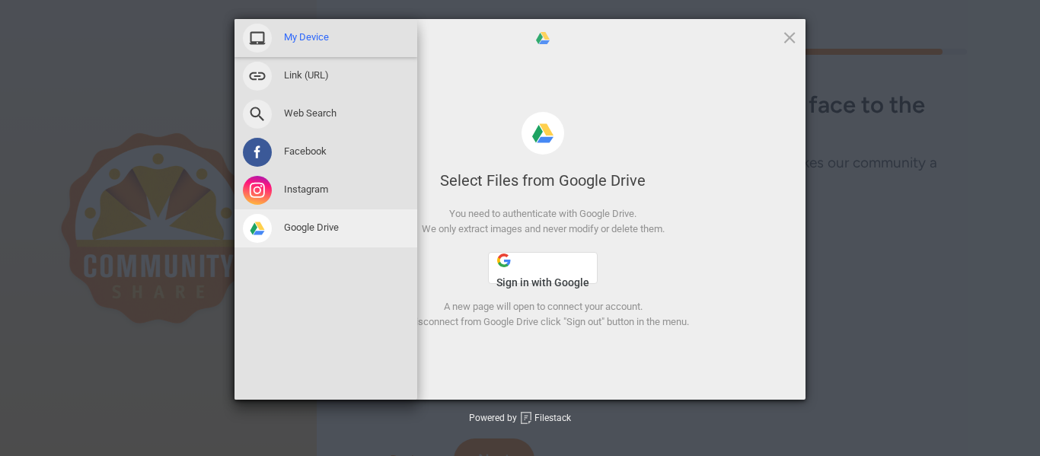
click at [289, 33] on span "My Device" at bounding box center [306, 37] width 45 height 14
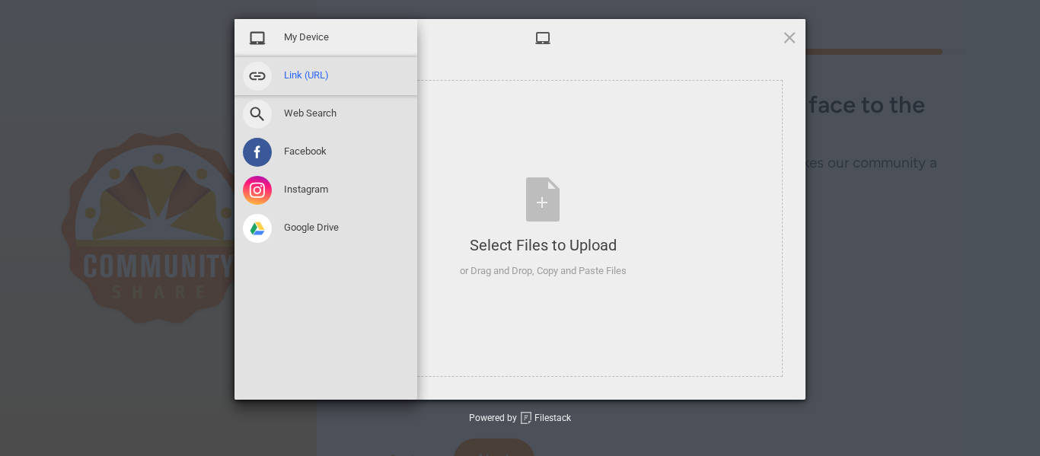
click at [262, 83] on span at bounding box center [257, 76] width 29 height 29
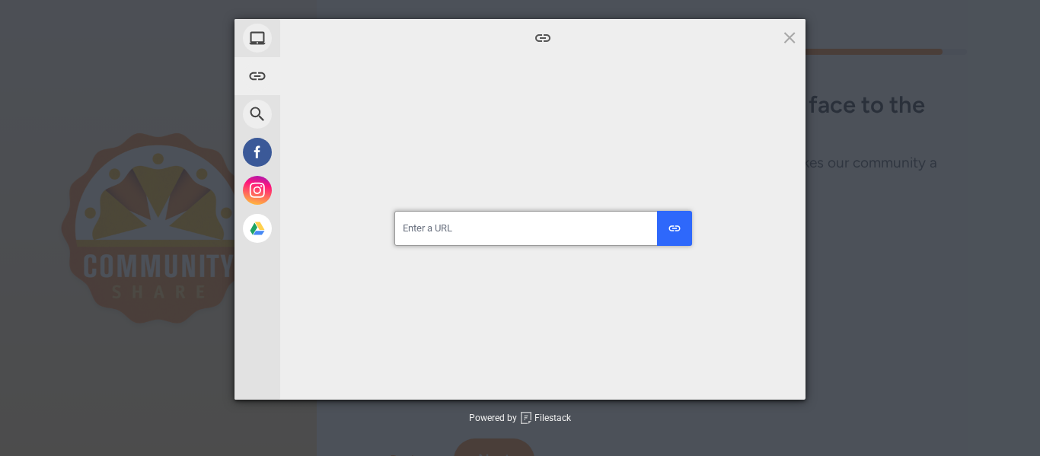
click at [482, 229] on input "url" at bounding box center [542, 228] width 297 height 35
paste input "[URL][DOMAIN_NAME]"
type input "[URL][DOMAIN_NAME]"
click at [657, 211] on button "submit" at bounding box center [674, 228] width 35 height 35
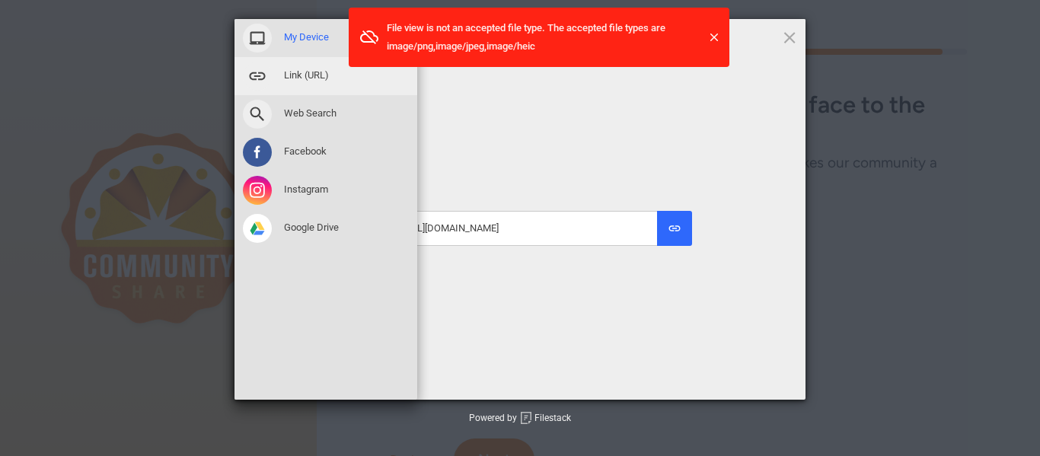
click at [271, 35] on span at bounding box center [257, 38] width 29 height 29
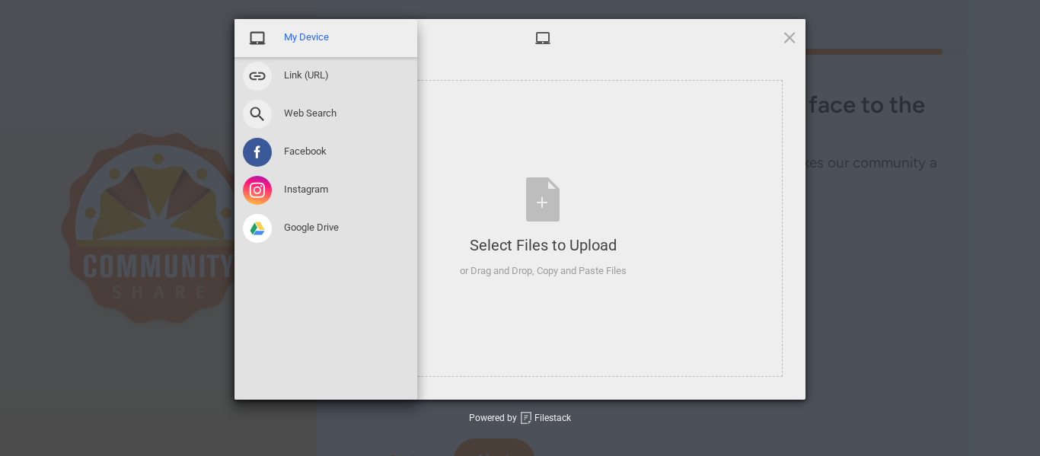
click at [318, 27] on div "My Device" at bounding box center [325, 38] width 183 height 38
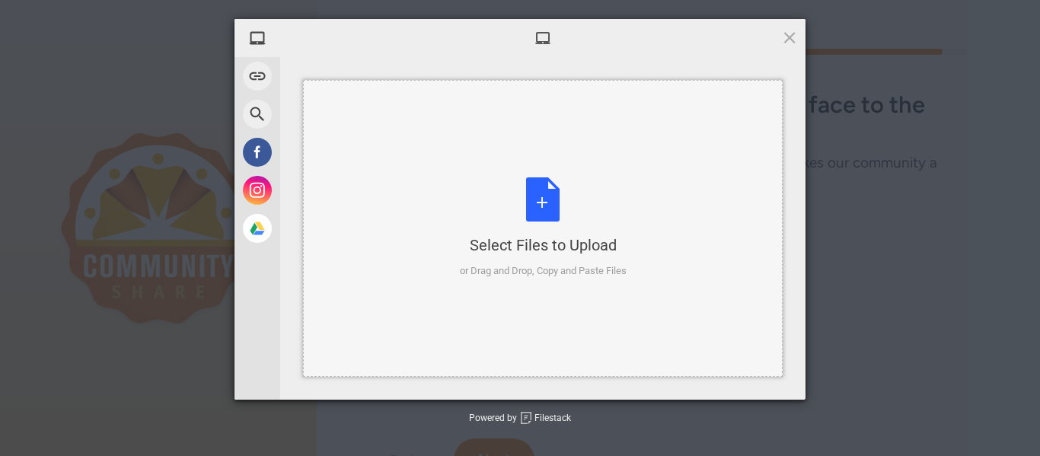
click at [546, 199] on div "Select Files to Upload or Drag and Drop, Copy and Paste Files" at bounding box center [543, 227] width 167 height 101
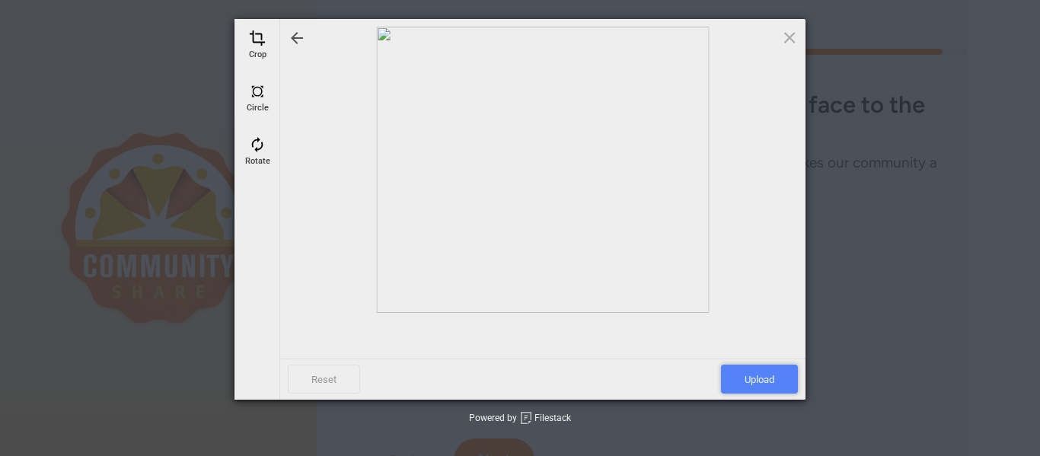
click at [741, 378] on span "Upload" at bounding box center [759, 379] width 77 height 29
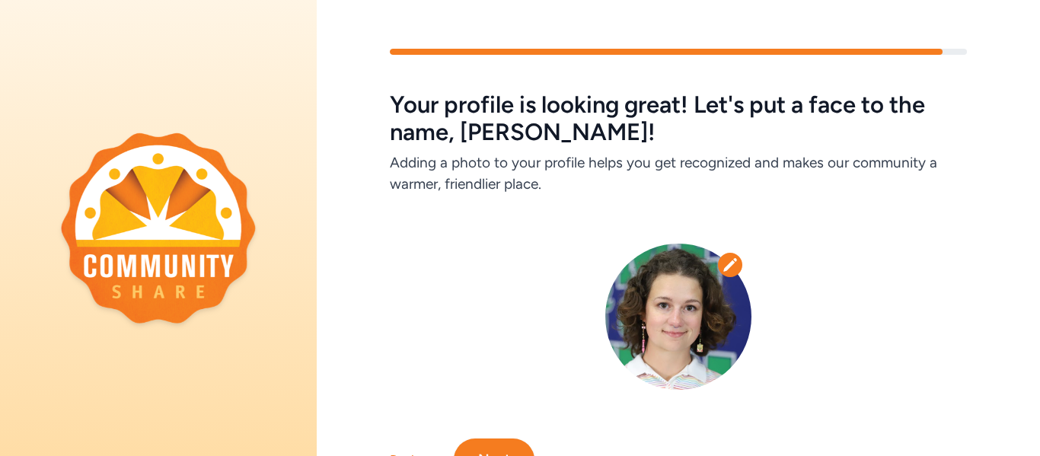
scroll to position [74, 0]
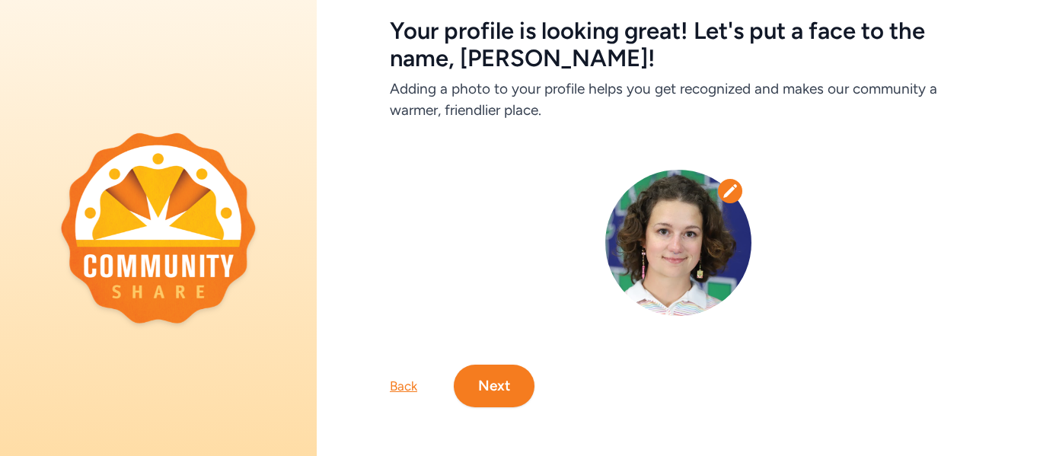
click at [481, 386] on button "Next" at bounding box center [494, 386] width 81 height 43
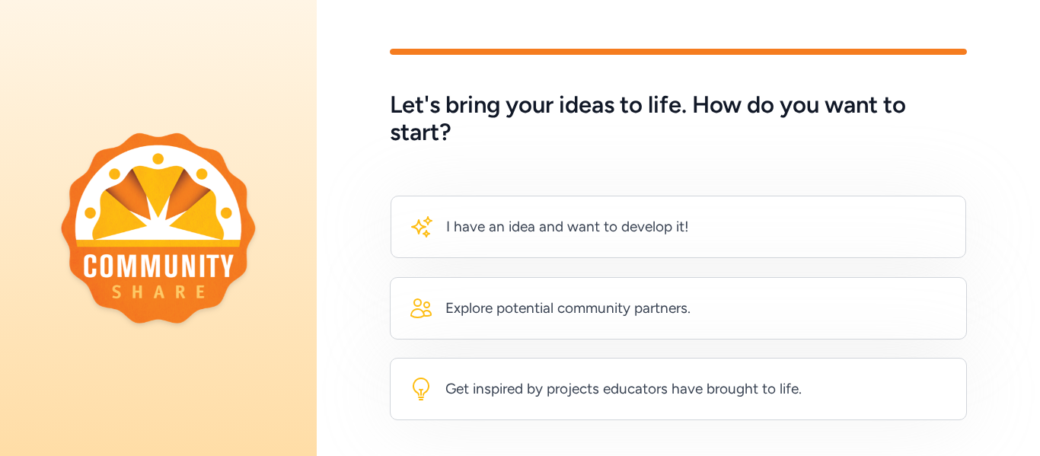
scroll to position [80, 0]
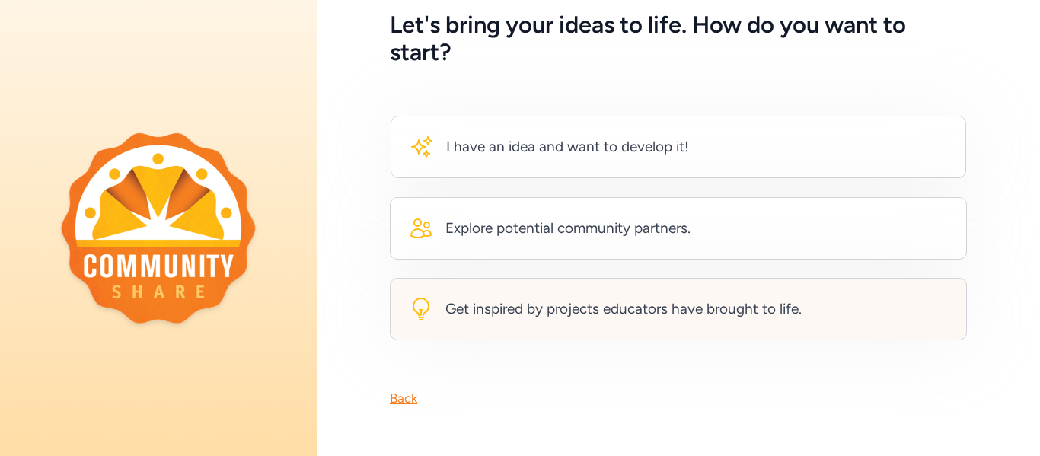
click at [658, 303] on div "Get inspired by projects educators have brought to life." at bounding box center [623, 308] width 356 height 21
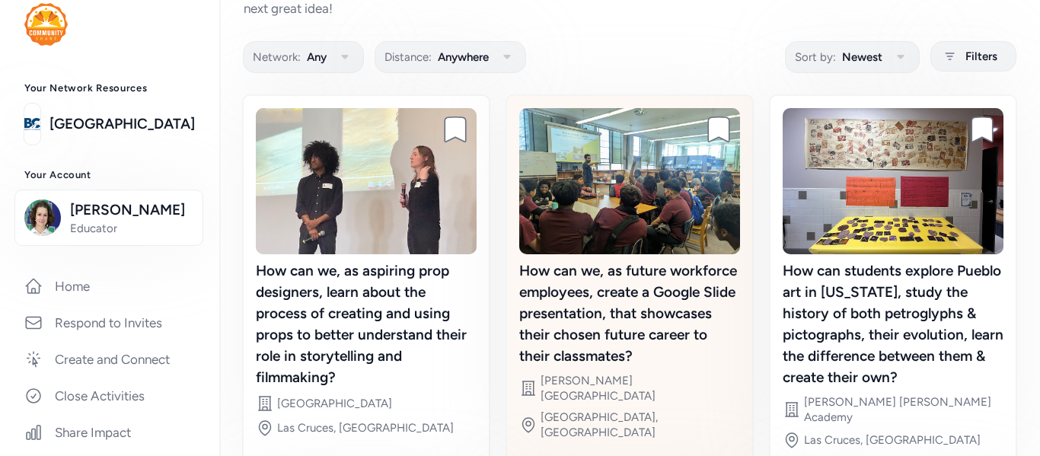
scroll to position [94, 0]
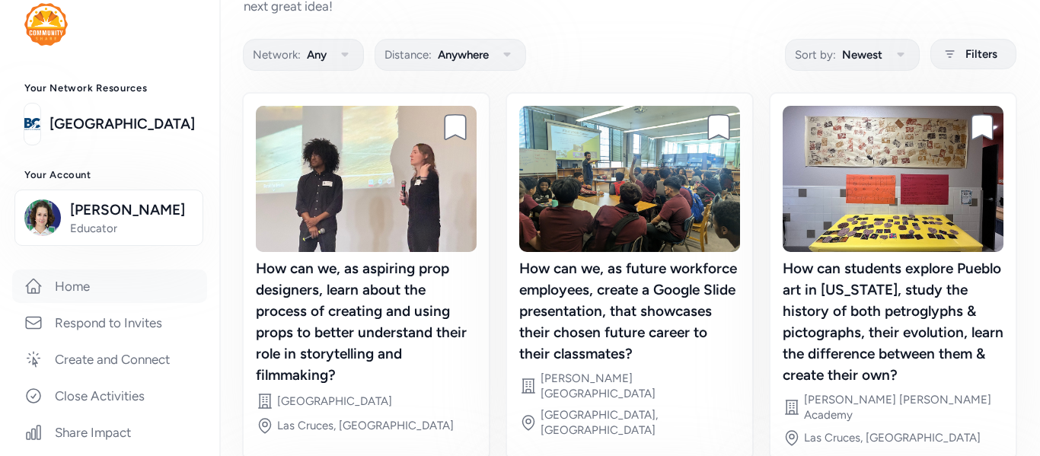
click at [98, 294] on link "Home" at bounding box center [109, 285] width 195 height 33
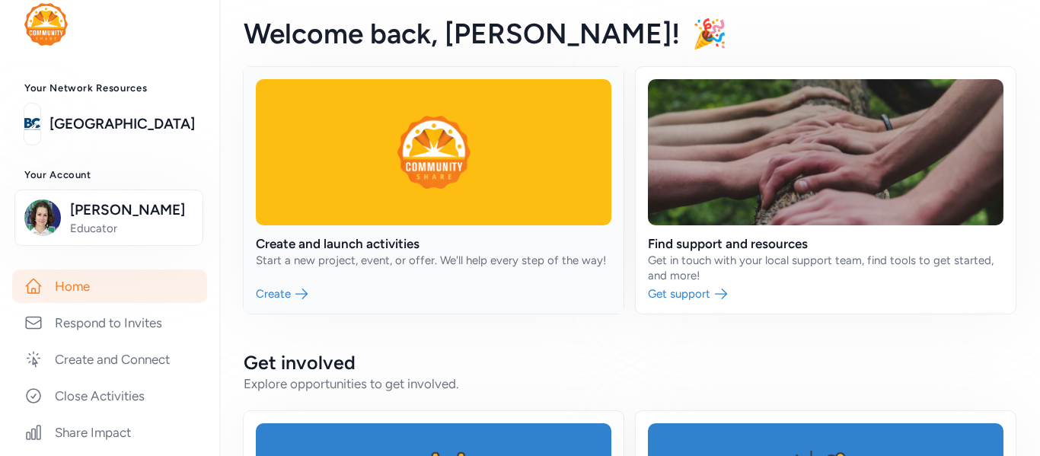
click at [295, 289] on link at bounding box center [434, 190] width 380 height 247
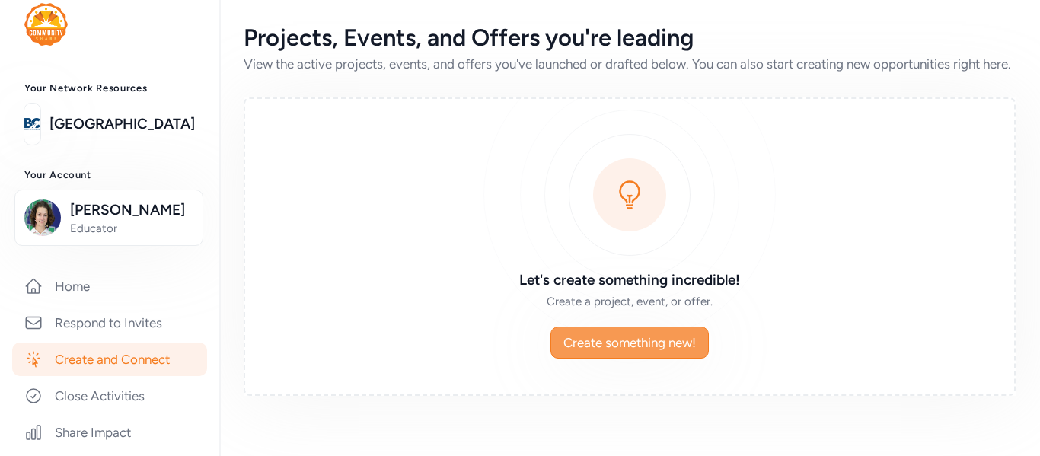
click at [593, 352] on span "Create something new!" at bounding box center [629, 342] width 132 height 18
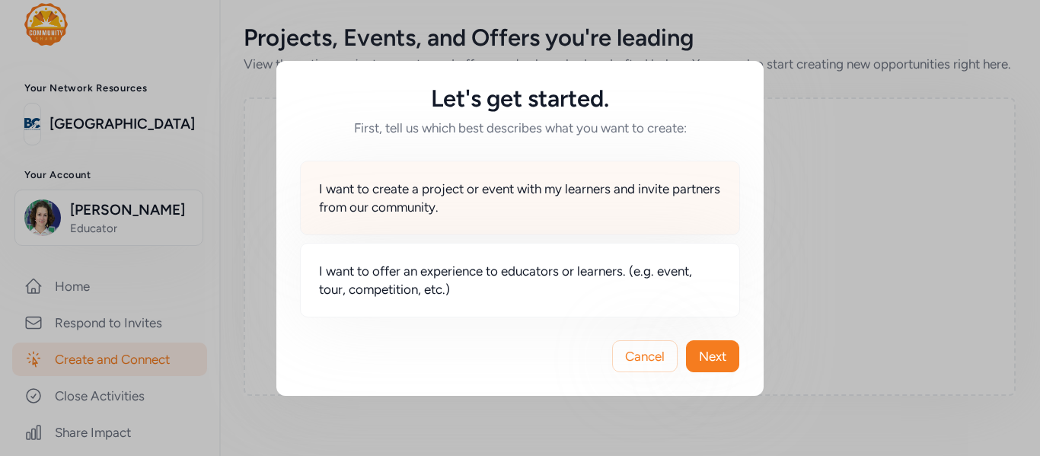
click at [502, 180] on span "I want to create a project or event with my learners and invite partners from o…" at bounding box center [520, 198] width 402 height 37
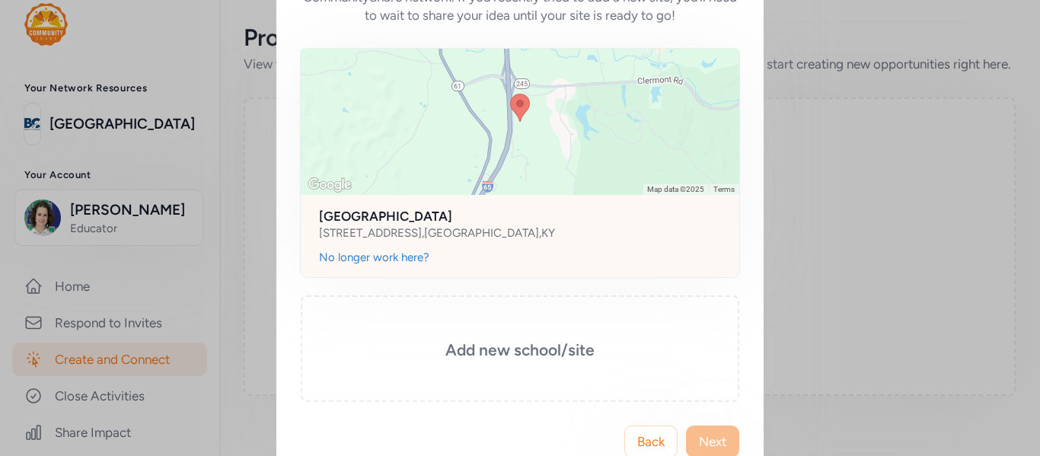
scroll to position [165, 0]
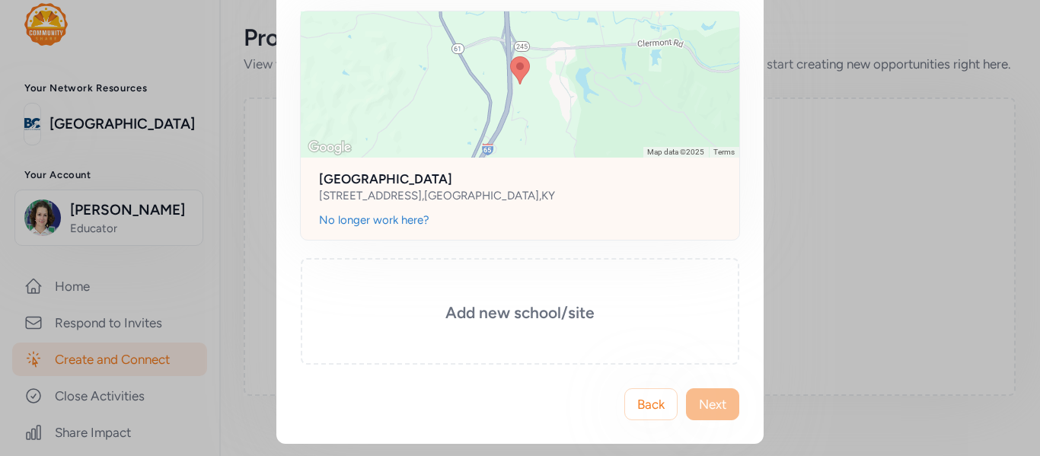
click at [569, 106] on div at bounding box center [520, 84] width 438 height 146
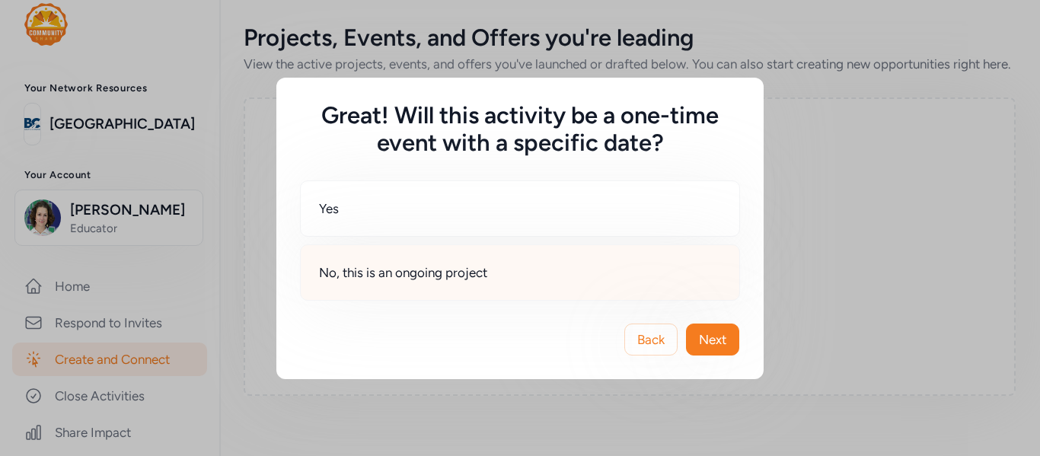
click at [502, 271] on div "No, this is an ongoing project" at bounding box center [520, 272] width 440 height 56
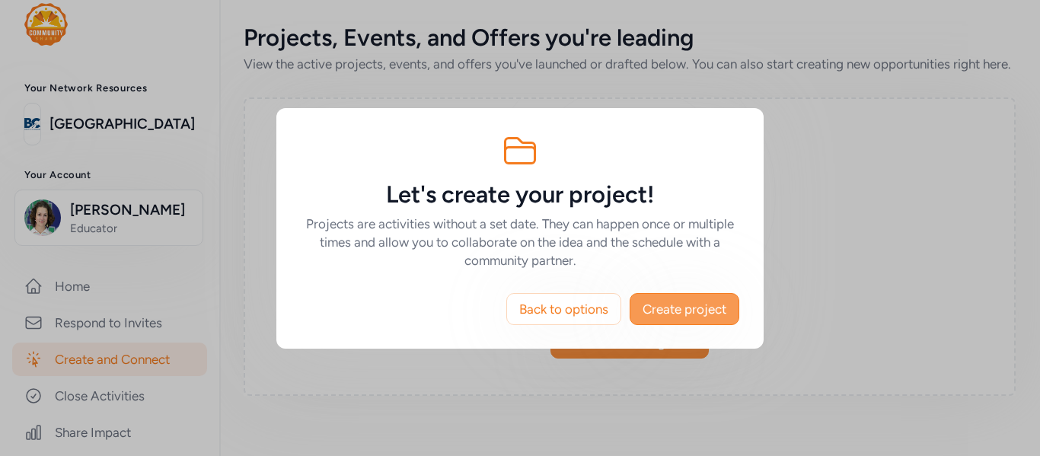
click at [695, 304] on span "Create project" at bounding box center [684, 309] width 84 height 18
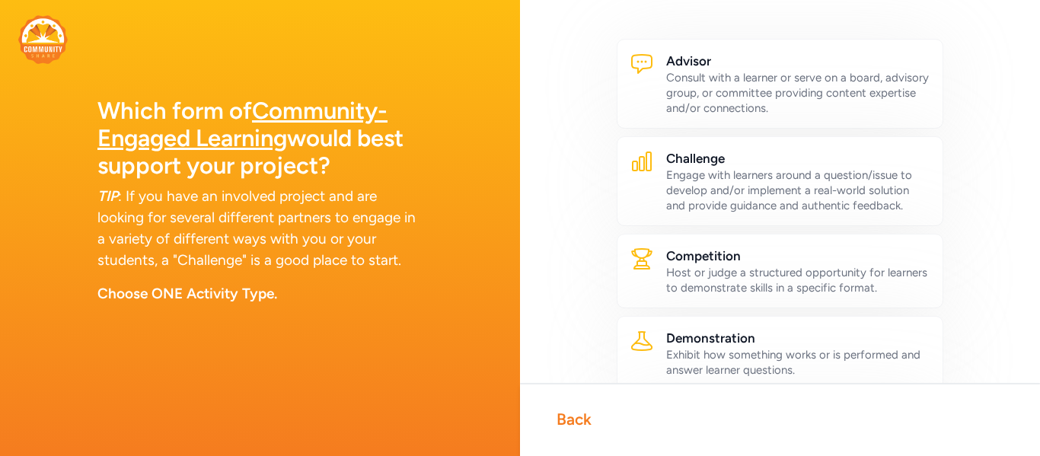
scroll to position [61, 0]
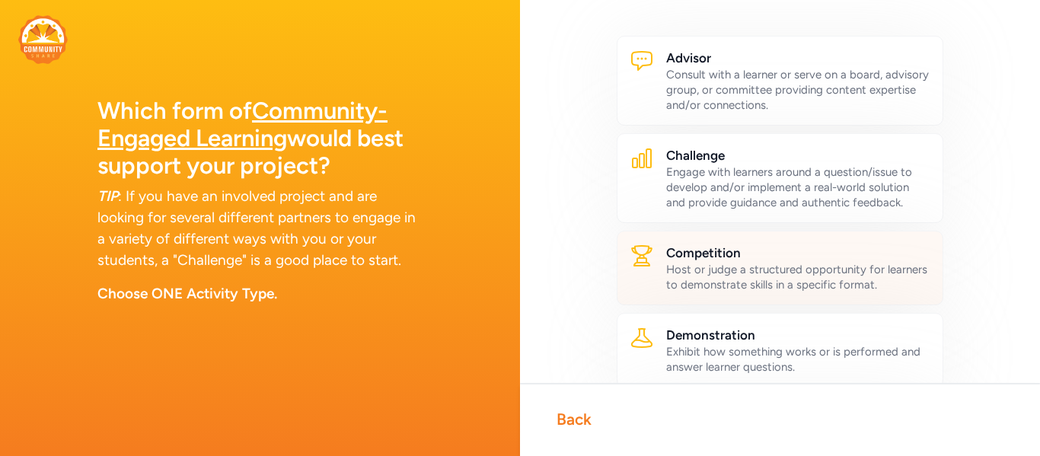
click at [689, 282] on div "Host or judge a structured opportunity for learners to demonstrate skills in a …" at bounding box center [798, 277] width 264 height 30
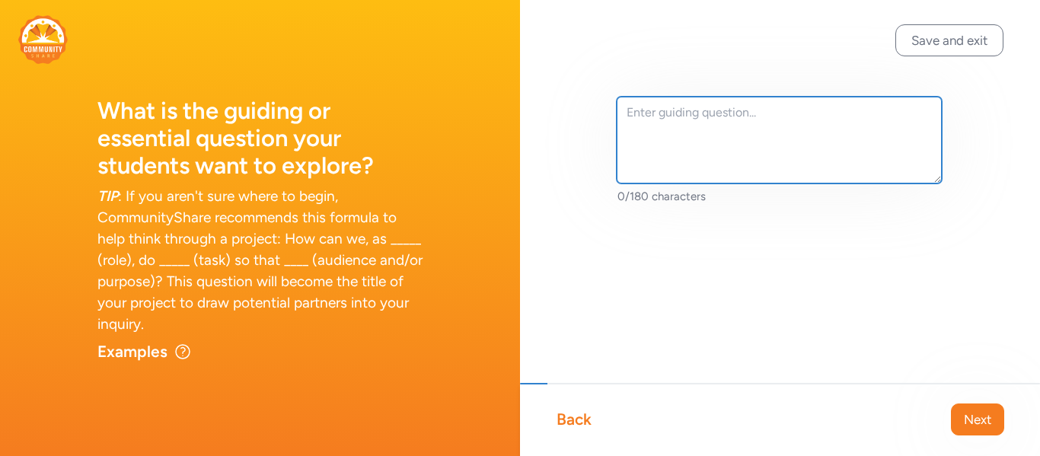
click at [700, 120] on textarea at bounding box center [778, 140] width 325 height 87
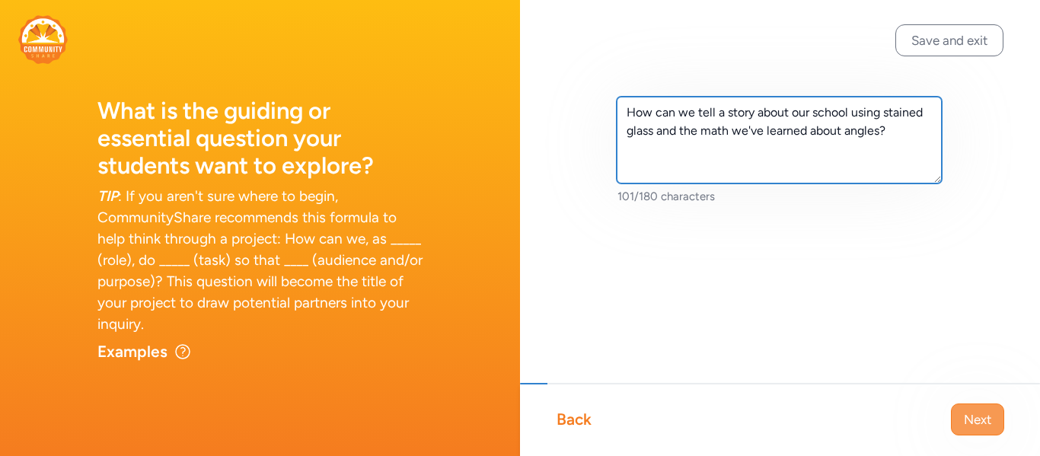
type textarea "How can we tell a story about our school using stained glass and the math we've…"
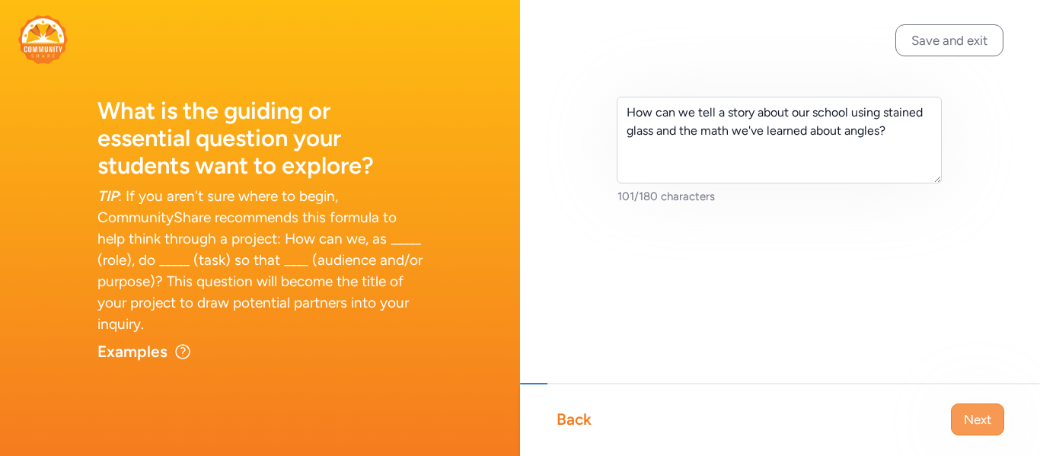
click at [964, 425] on span "Next" at bounding box center [977, 419] width 27 height 18
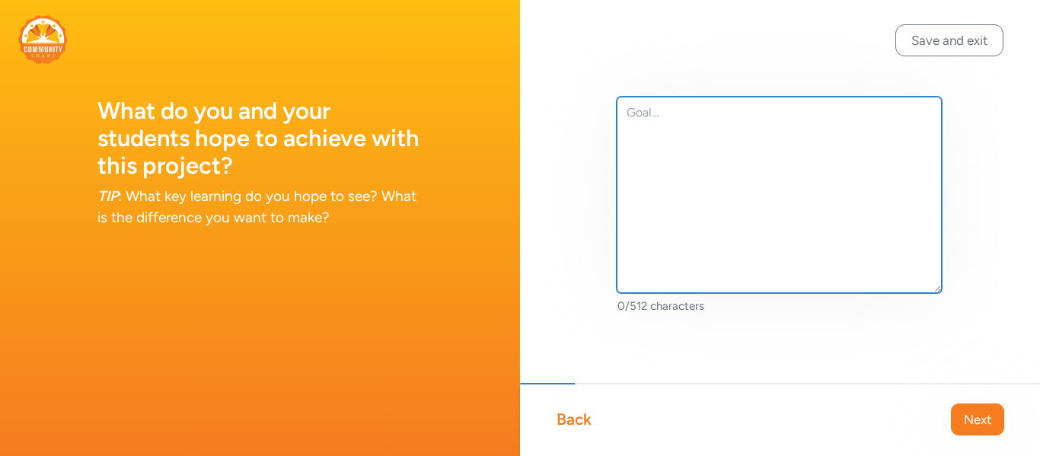
click at [775, 213] on textarea at bounding box center [778, 195] width 325 height 196
click at [748, 117] on textarea "Students will create a stained glass" at bounding box center [778, 195] width 325 height 196
click at [869, 114] on textarea "Students will create a faux-stained glass" at bounding box center [778, 195] width 325 height 196
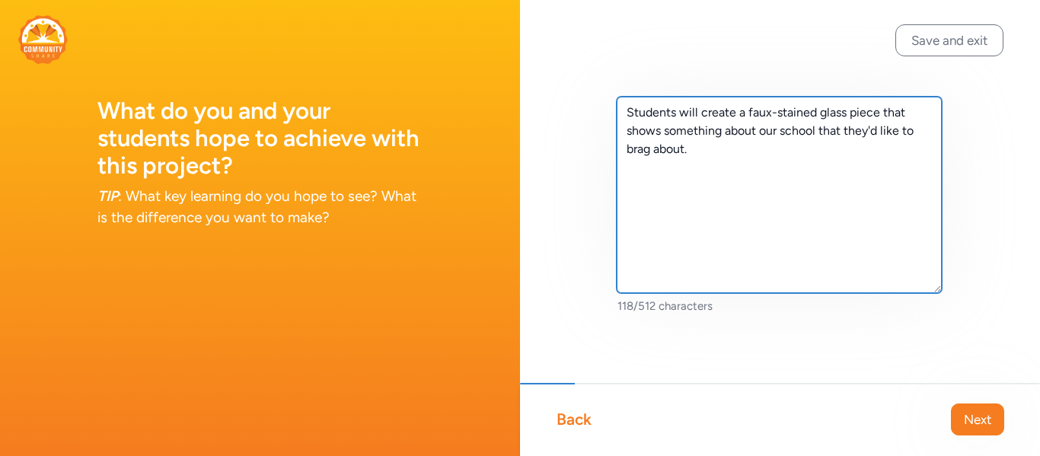
click at [819, 130] on textarea "Students will create a faux-stained glass piece that shows something about our …" at bounding box center [778, 195] width 325 height 196
click at [801, 148] on textarea "Students will create a faux-stained glass piece that shows something about our …" at bounding box center [778, 195] width 325 height 196
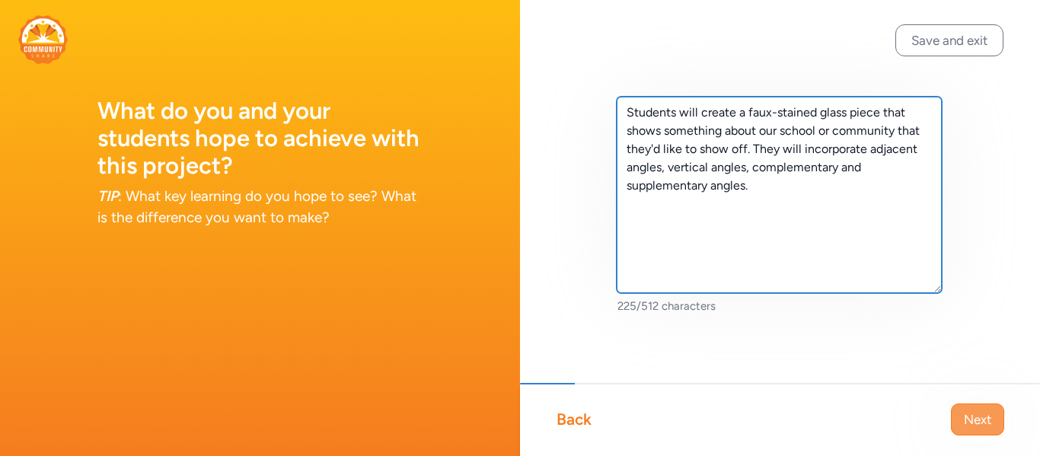
type textarea "Students will create a faux-stained glass piece that shows something about our …"
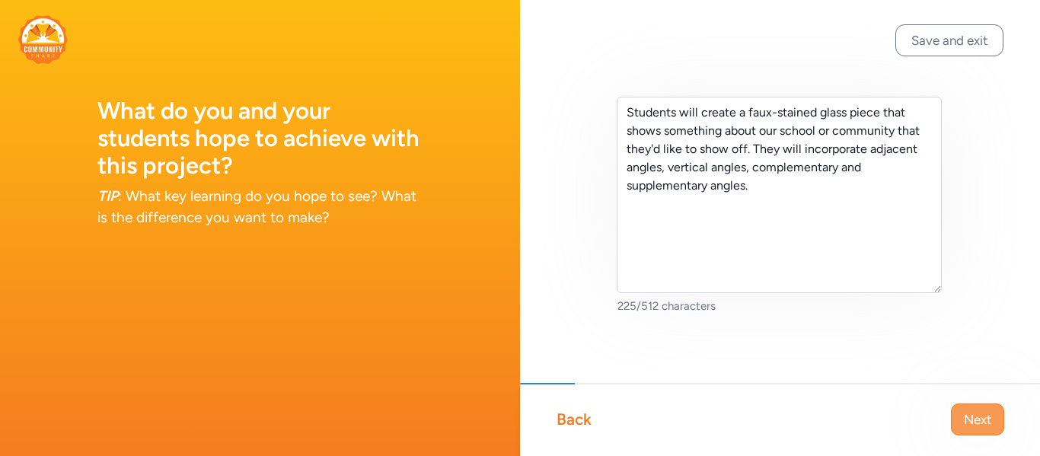
click at [991, 413] on button "Next" at bounding box center [977, 419] width 53 height 32
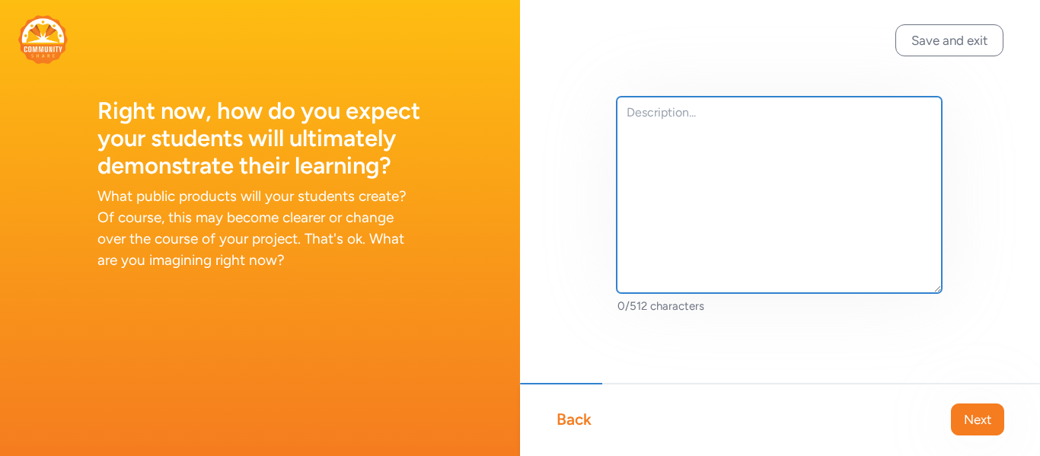
click at [786, 193] on textarea at bounding box center [778, 195] width 325 height 196
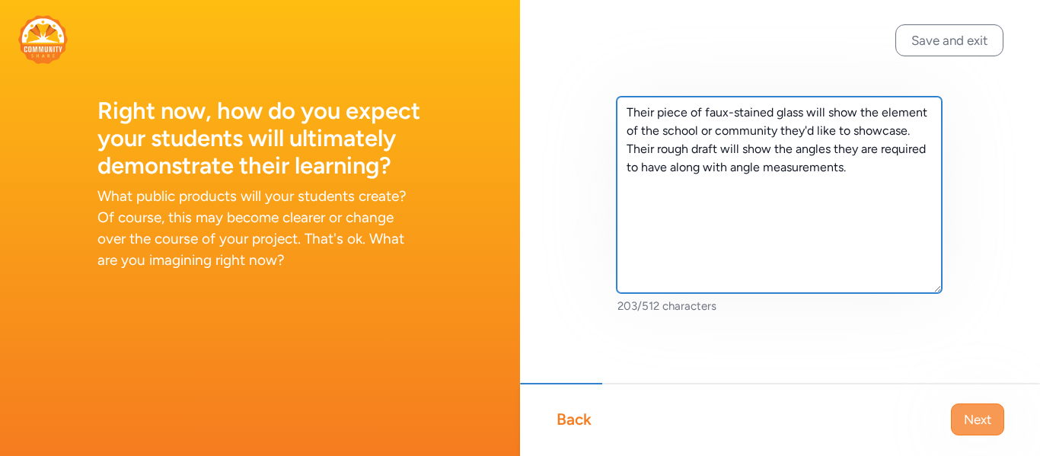
type textarea "Their piece of faux-stained glass will show the element of the school or commun…"
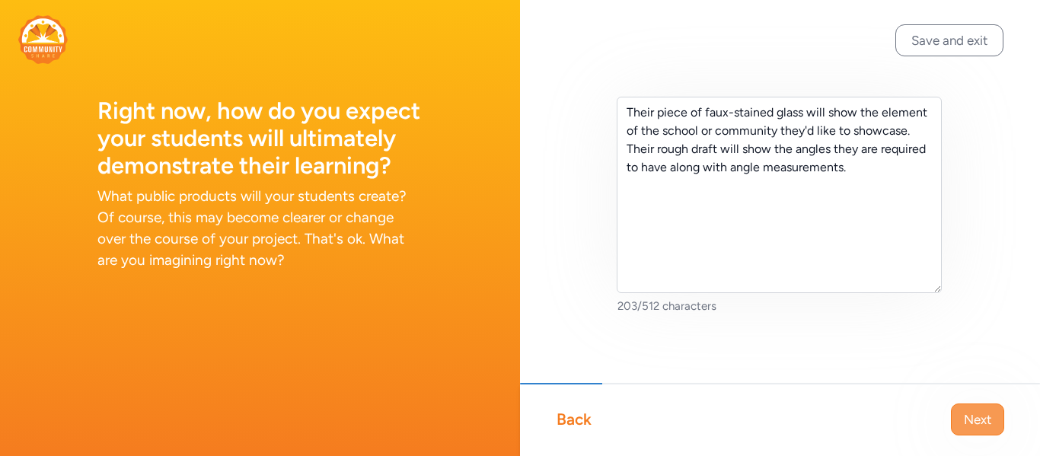
click at [979, 426] on span "Next" at bounding box center [977, 419] width 27 height 18
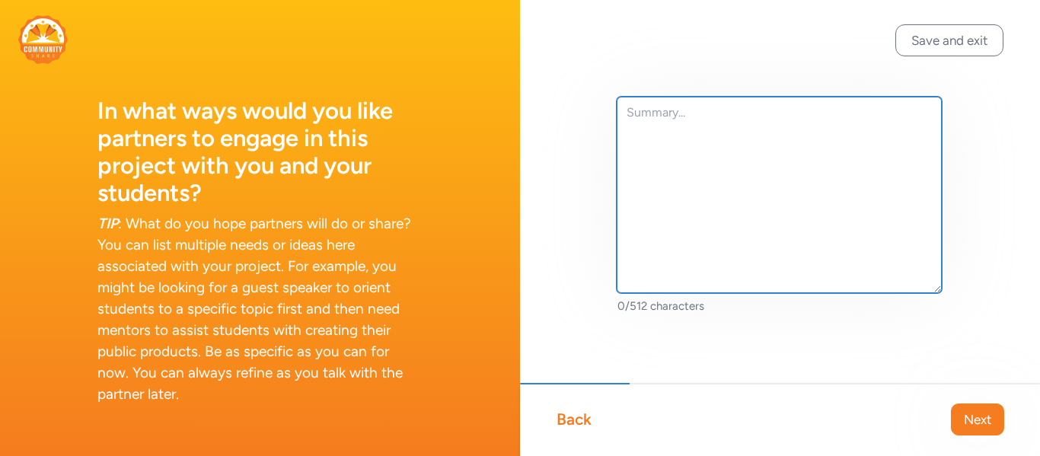
click at [847, 217] on textarea at bounding box center [778, 195] width 325 height 196
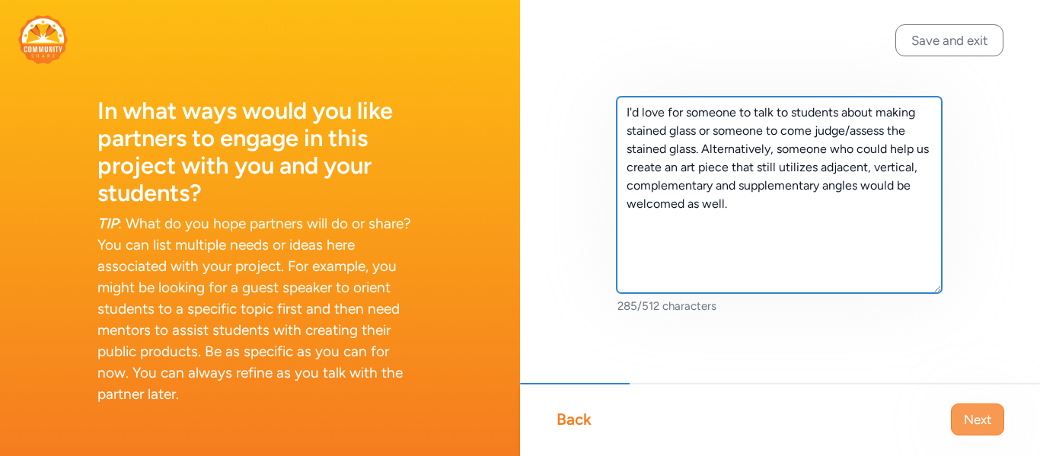
type textarea "I'd love for someone to talk to students about making stained glass or someone …"
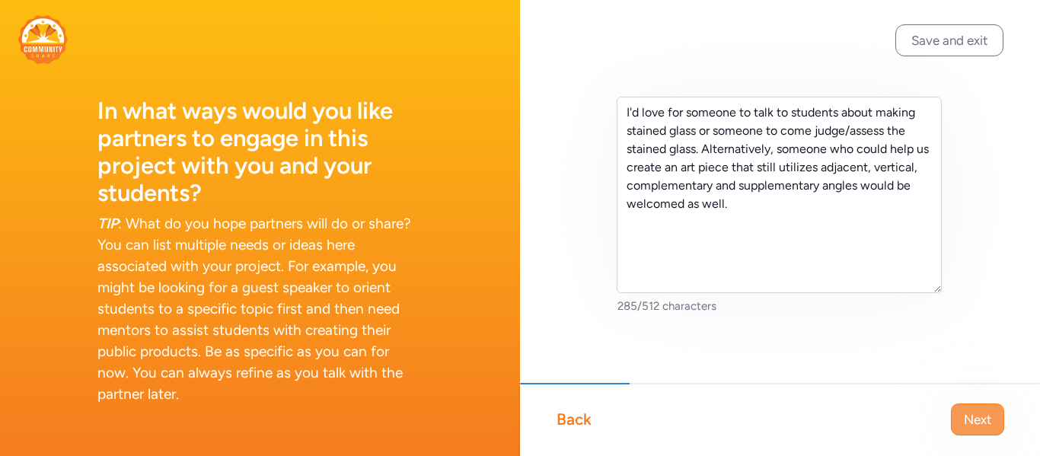
click at [1001, 423] on button "Next" at bounding box center [977, 419] width 53 height 32
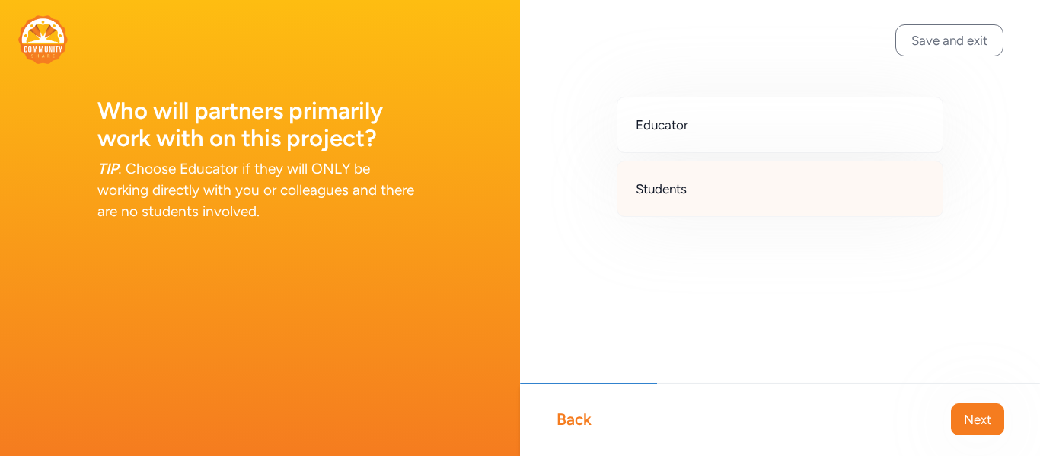
click at [659, 192] on span "Students" at bounding box center [661, 189] width 51 height 18
click at [967, 419] on span "Next" at bounding box center [977, 419] width 27 height 18
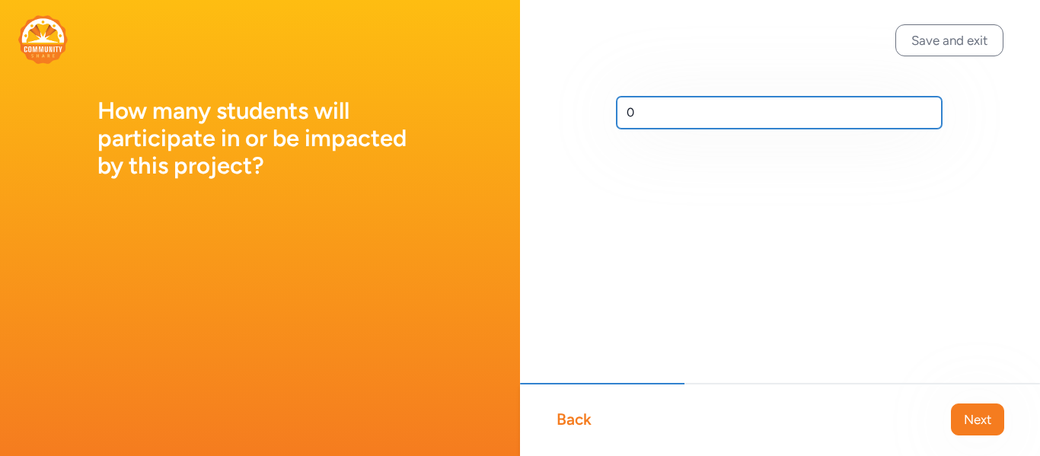
drag, startPoint x: 639, startPoint y: 124, endPoint x: 610, endPoint y: 113, distance: 31.5
click at [610, 113] on div "0" at bounding box center [780, 137] width 520 height 274
type input "140"
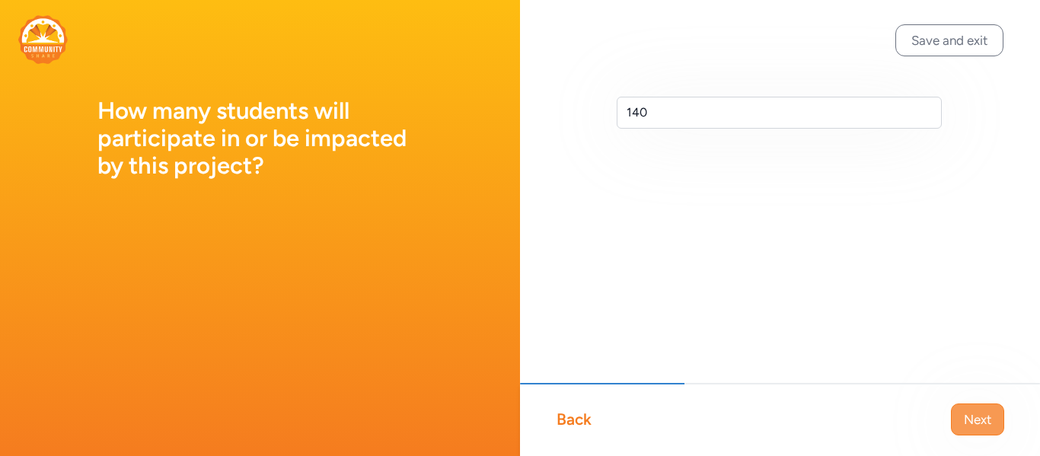
click at [988, 428] on span "Next" at bounding box center [977, 419] width 27 height 18
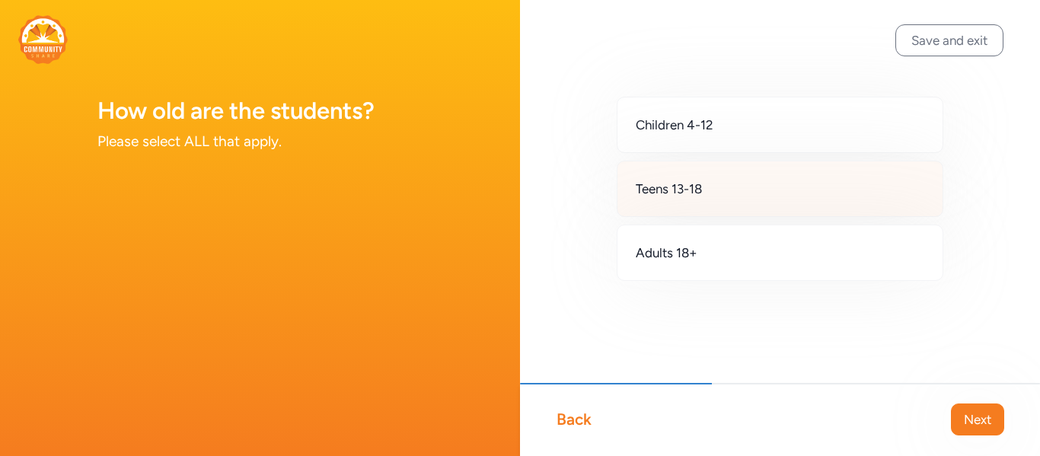
click at [709, 199] on div "Teens 13-18" at bounding box center [779, 189] width 327 height 56
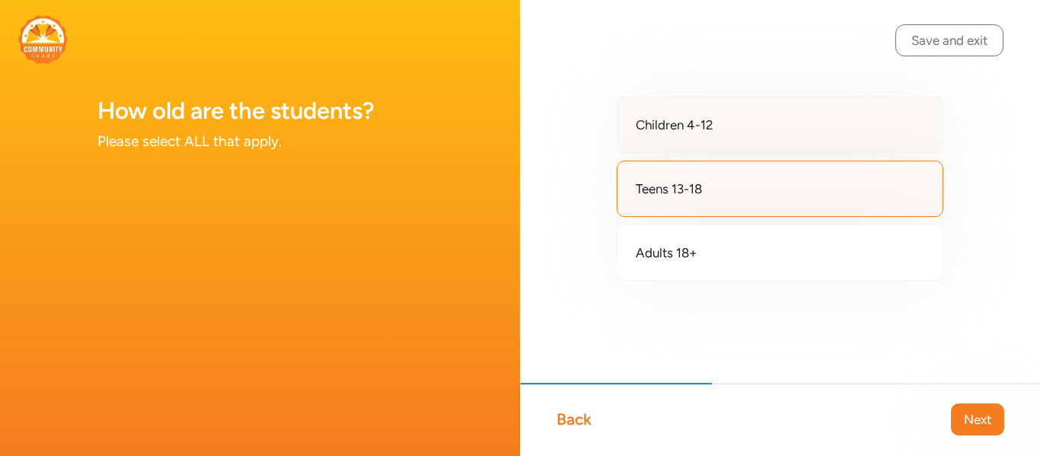
click at [705, 137] on div "Children 4-12" at bounding box center [779, 125] width 327 height 56
click at [964, 413] on span "Next" at bounding box center [977, 419] width 27 height 18
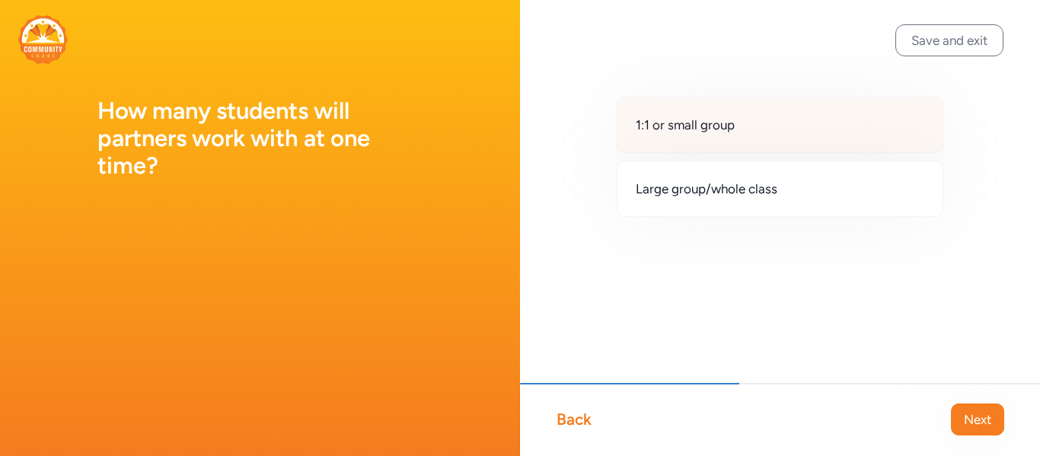
click at [661, 145] on div "1:1 or small group" at bounding box center [779, 125] width 327 height 56
click at [977, 420] on span "Next" at bounding box center [977, 419] width 27 height 18
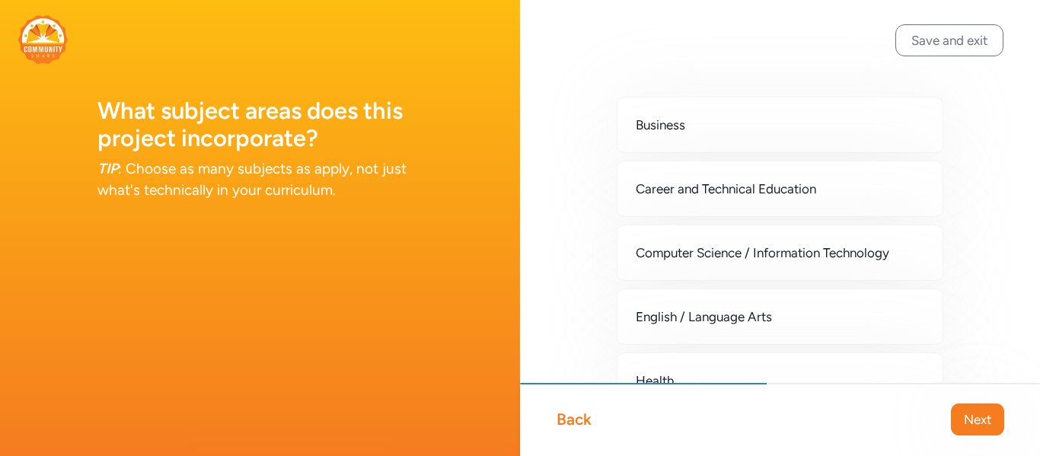
click at [588, 414] on div "Back" at bounding box center [573, 419] width 35 height 21
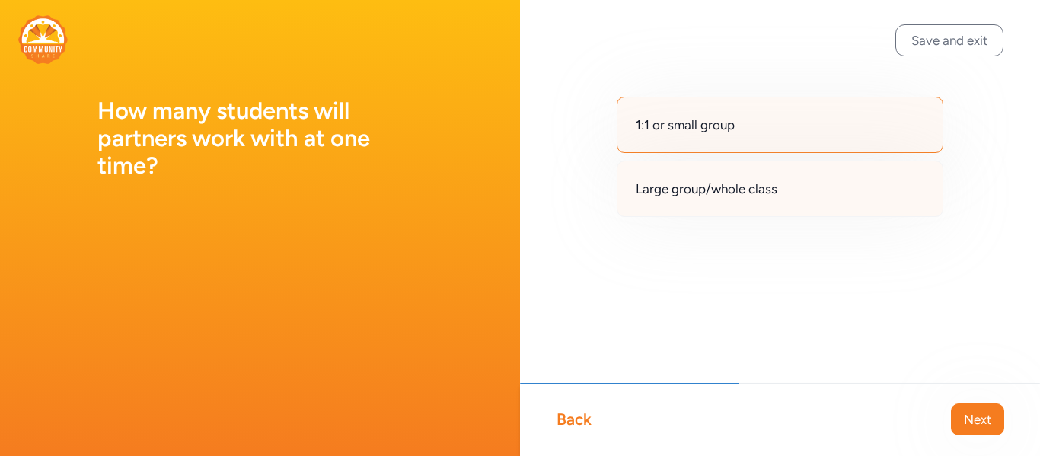
click at [719, 180] on span "Large group/whole class" at bounding box center [707, 189] width 142 height 18
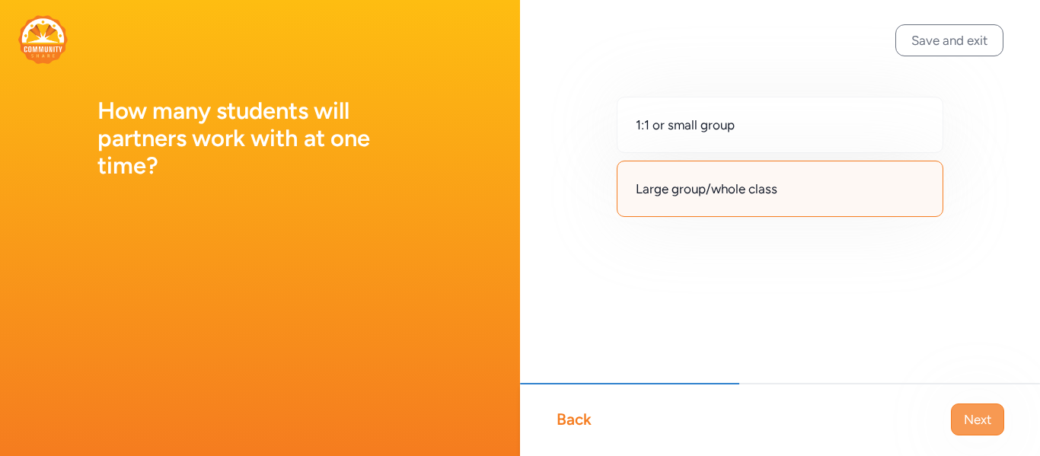
click at [969, 417] on span "Next" at bounding box center [977, 419] width 27 height 18
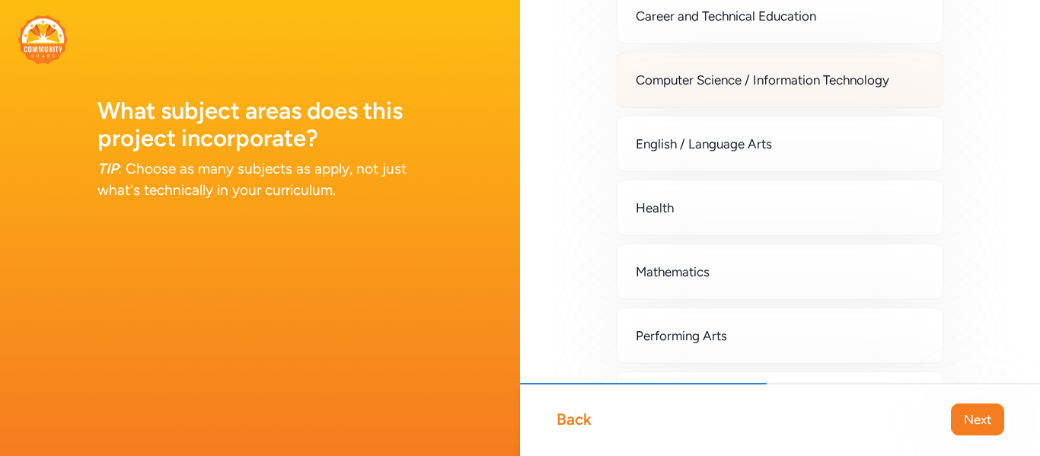
scroll to position [183, 0]
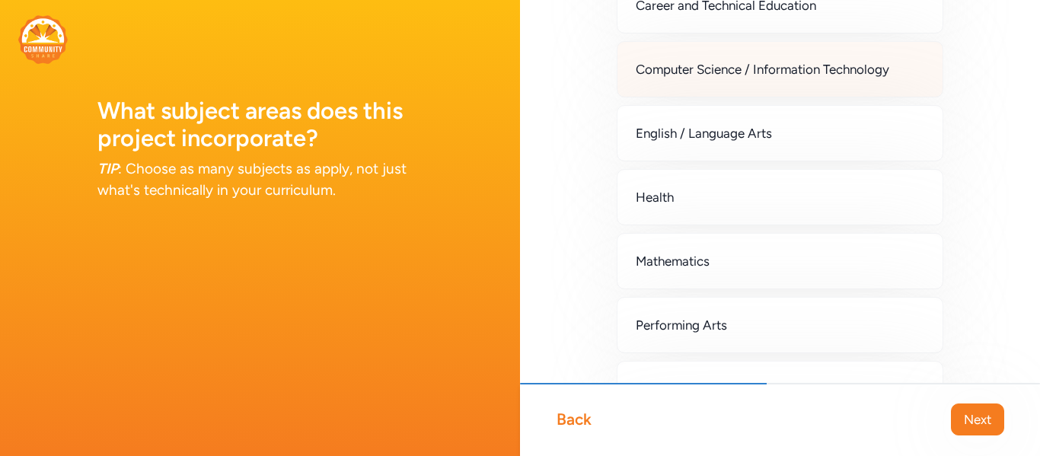
click at [665, 247] on div "Mathematics" at bounding box center [779, 261] width 327 height 56
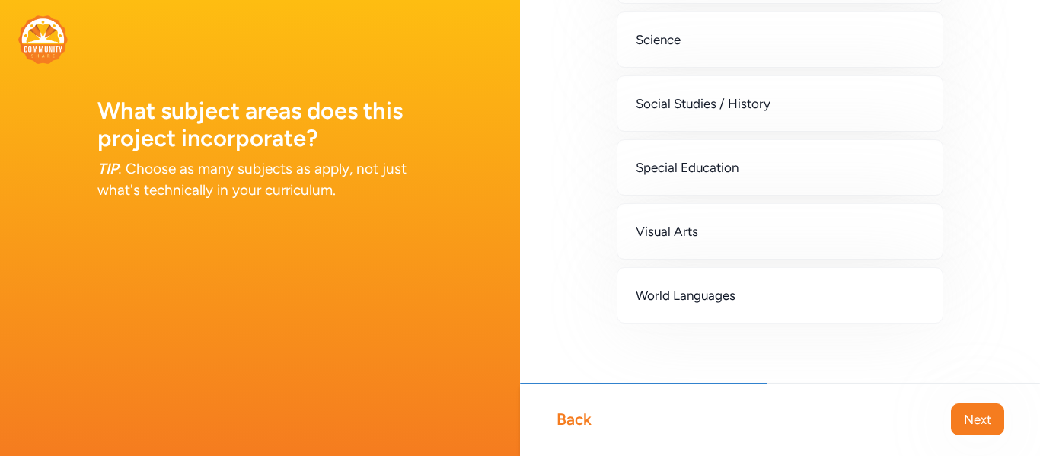
scroll to position [610, 0]
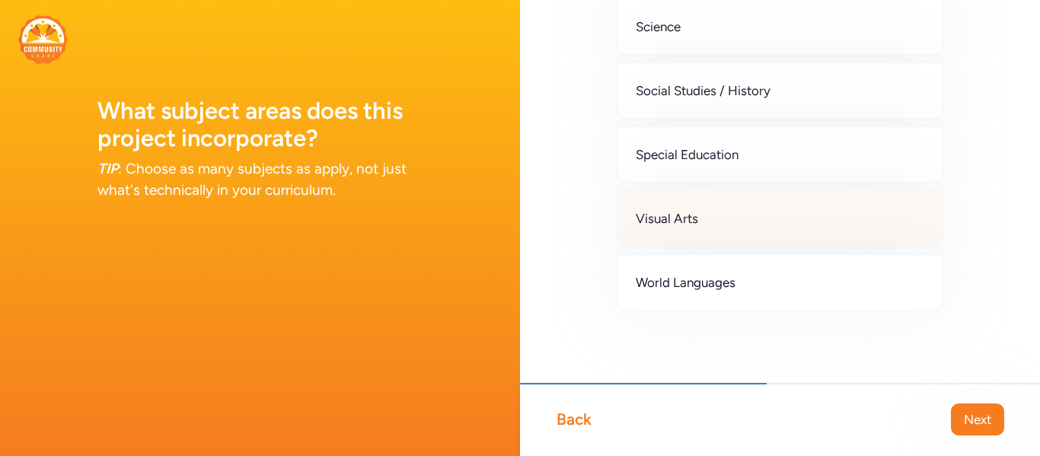
click at [648, 227] on span "Visual Arts" at bounding box center [667, 218] width 62 height 18
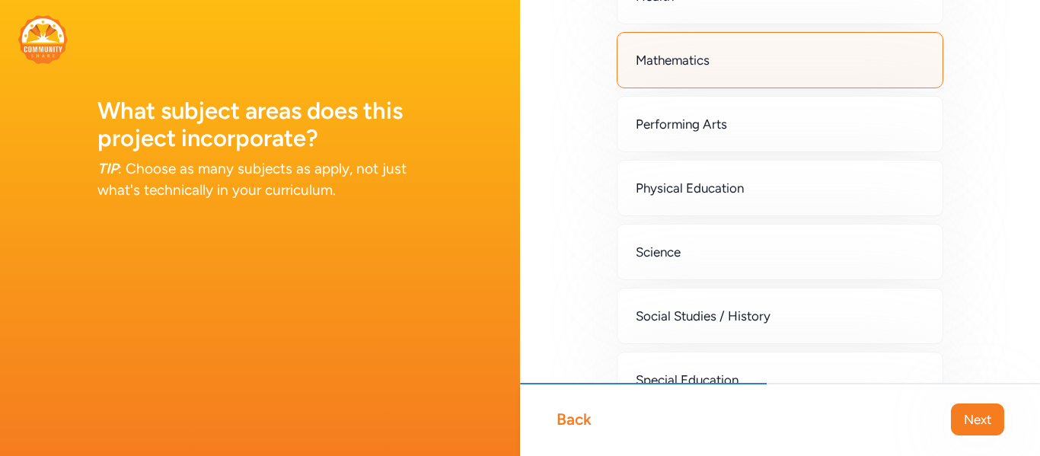
scroll to position [381, 0]
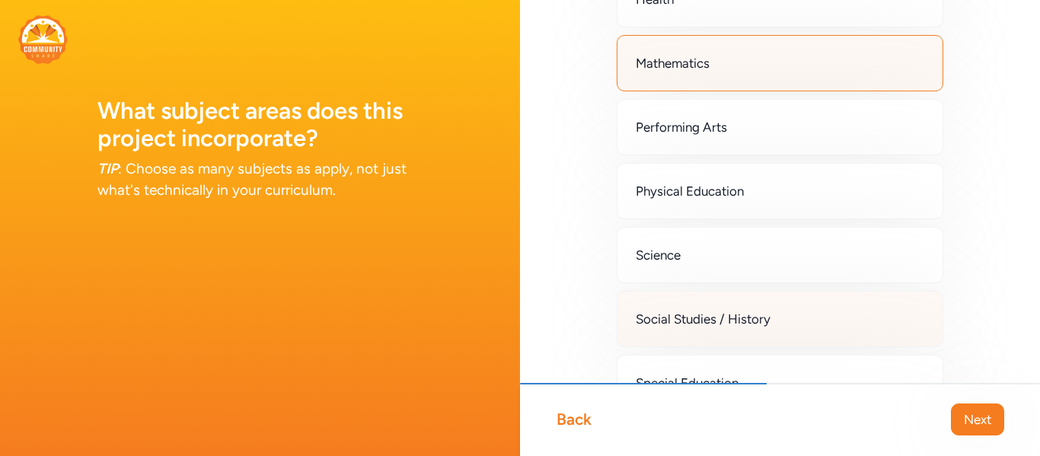
click at [721, 305] on div "Social Studies / History" at bounding box center [779, 319] width 327 height 56
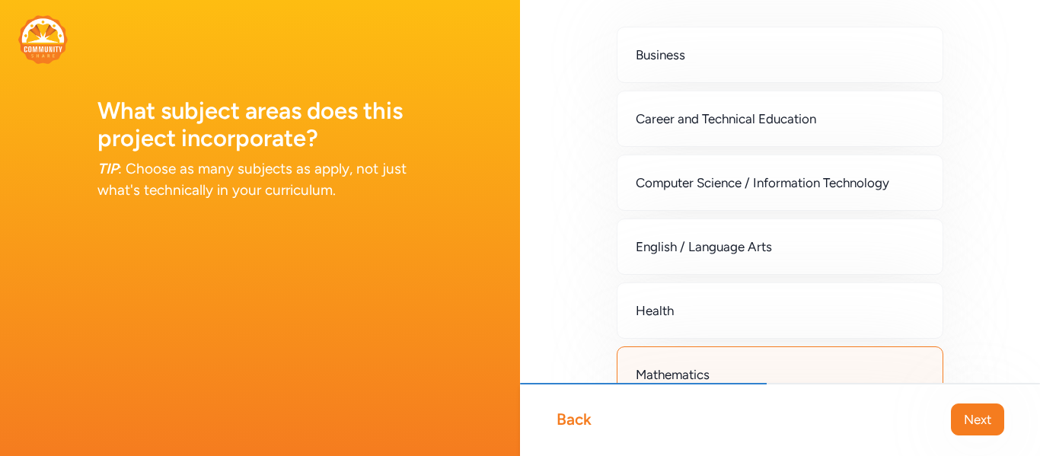
scroll to position [0, 0]
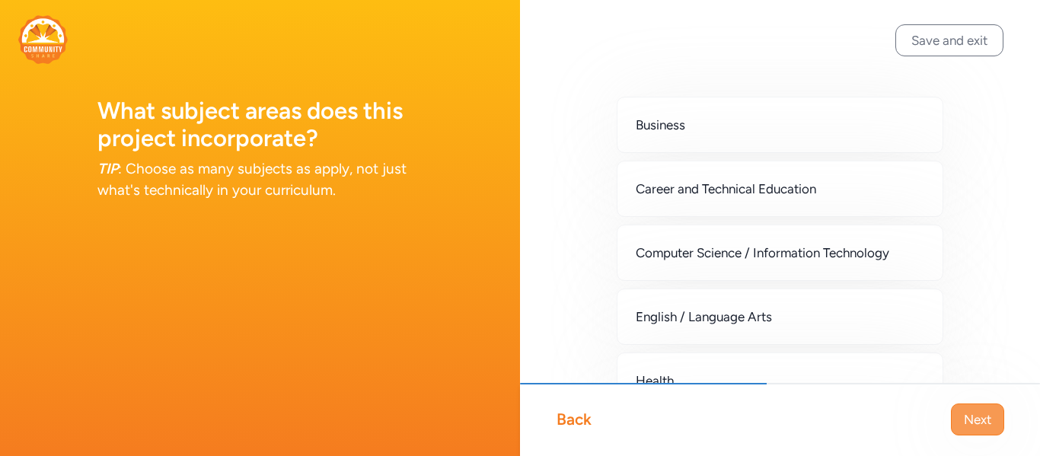
click at [980, 407] on button "Next" at bounding box center [977, 419] width 53 height 32
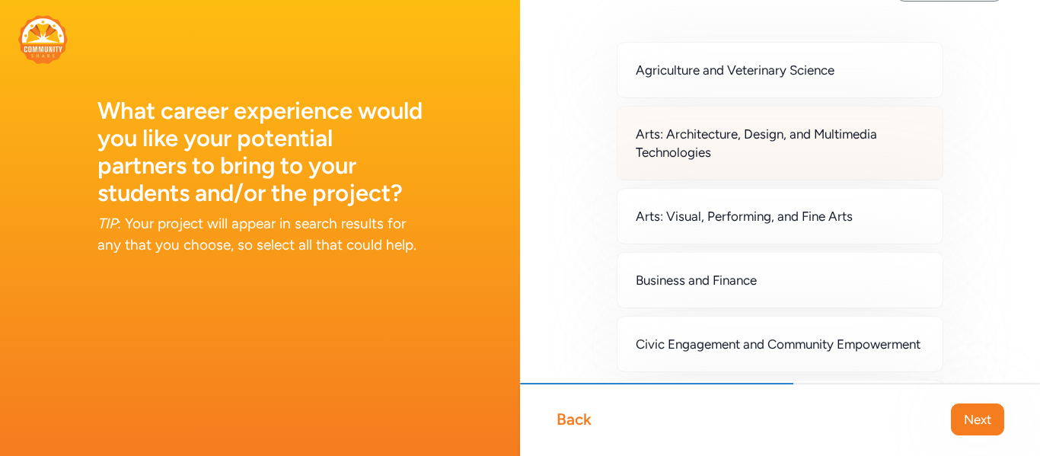
scroll to position [56, 0]
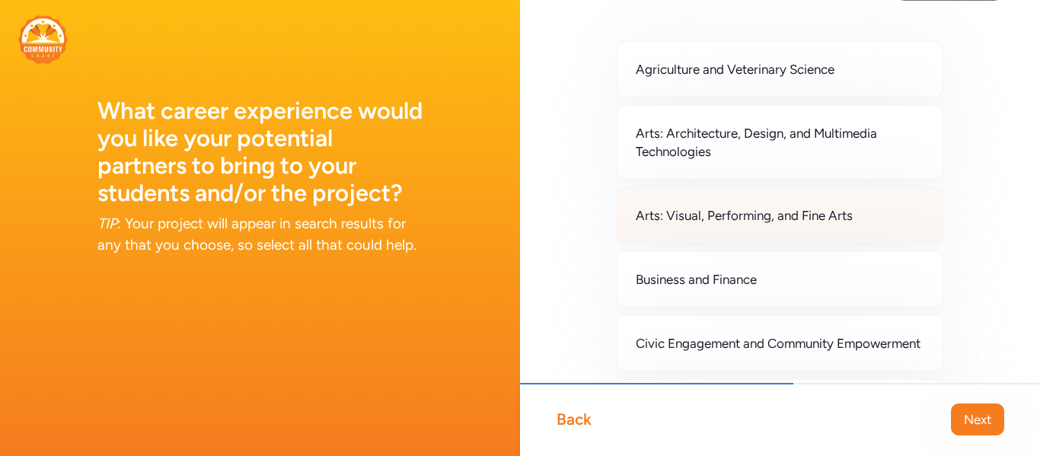
click at [719, 223] on span "Arts: Visual, Performing, and Fine Arts" at bounding box center [744, 215] width 217 height 18
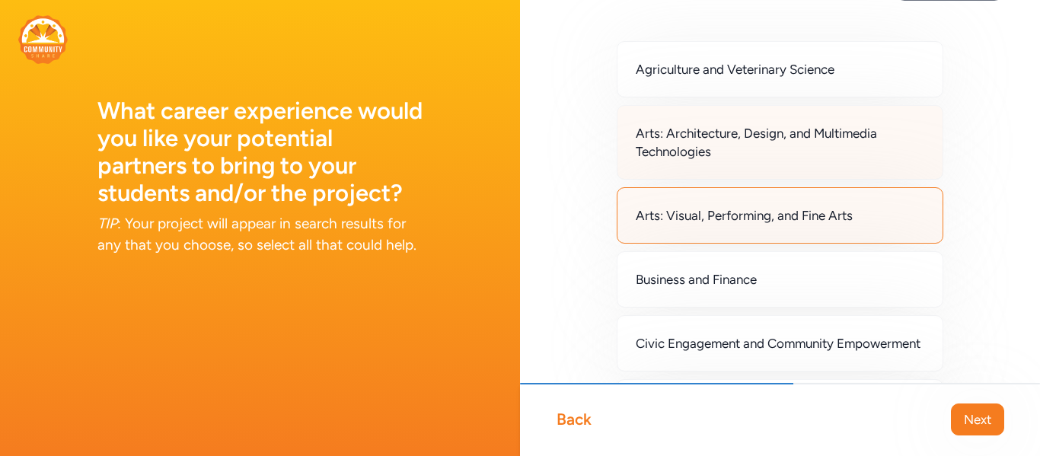
click at [700, 151] on span "Arts: Architecture, Design, and Multimedia Technologies" at bounding box center [780, 142] width 288 height 37
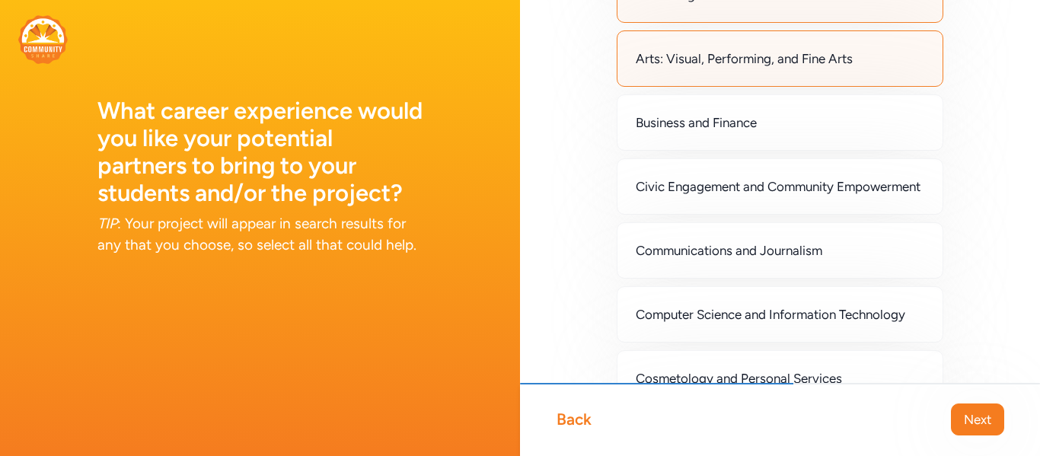
scroll to position [214, 0]
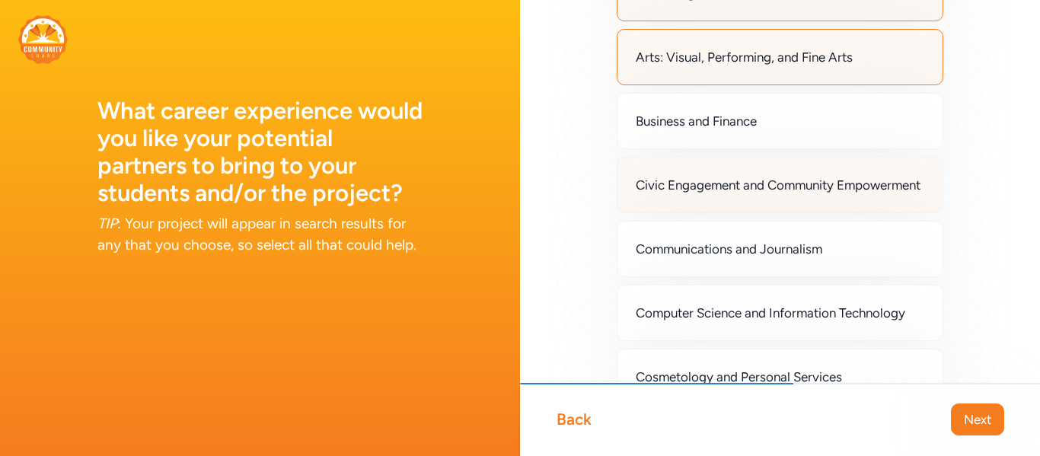
click at [663, 194] on span "Civic Engagement and Community Empowerment" at bounding box center [778, 185] width 285 height 18
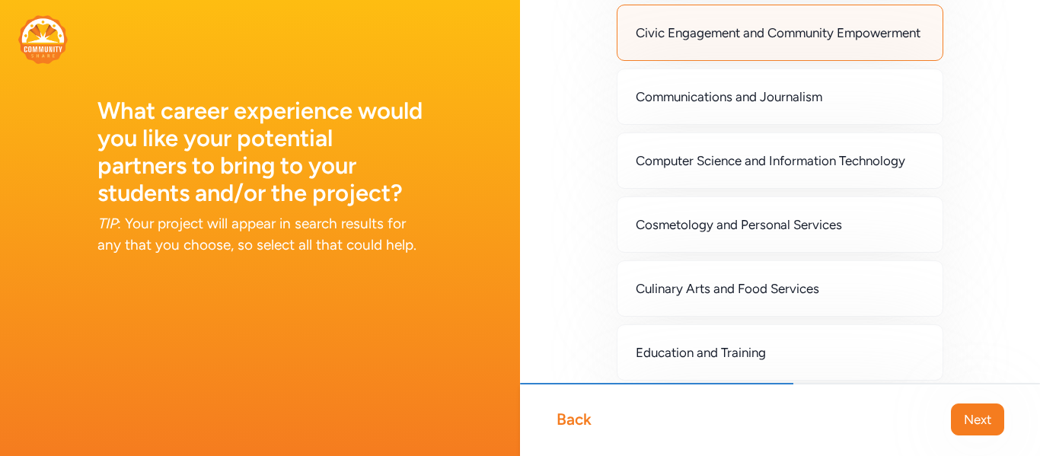
scroll to position [371, 0]
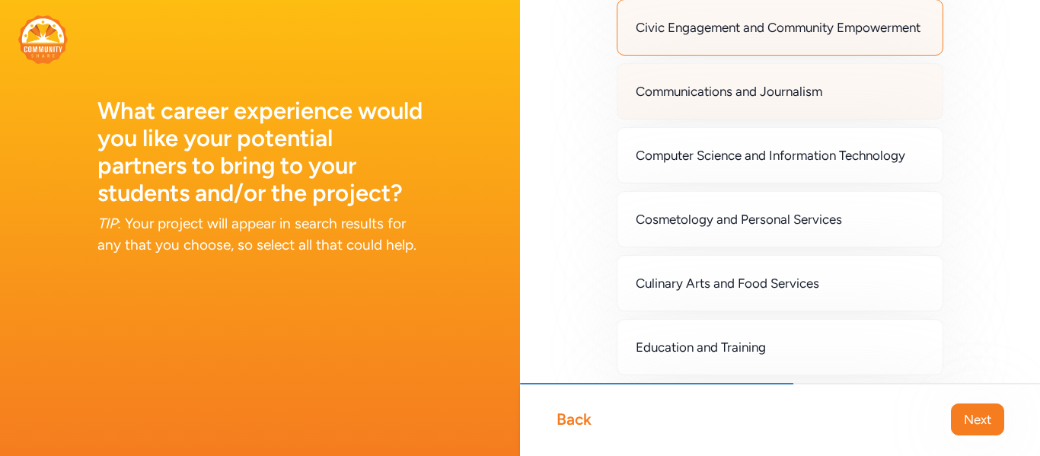
click at [699, 119] on div "Communications and Journalism" at bounding box center [779, 91] width 327 height 56
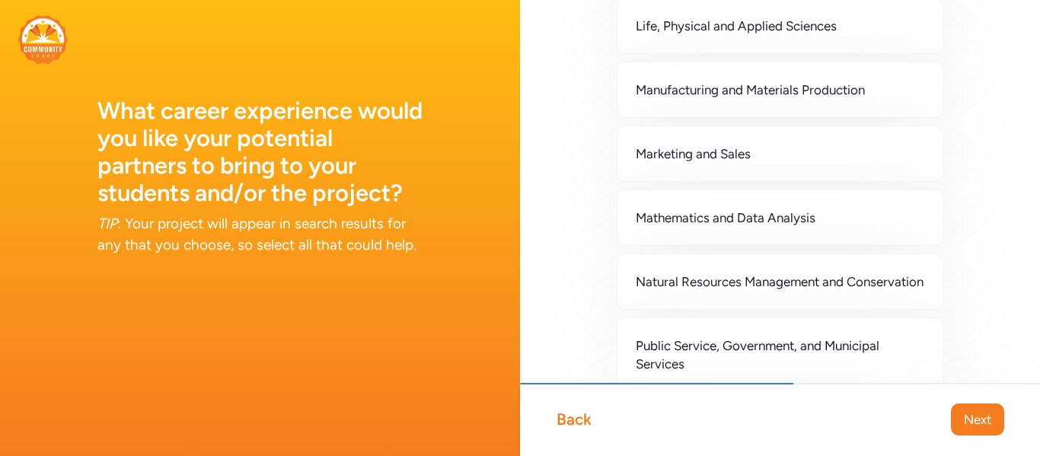
scroll to position [1028, 0]
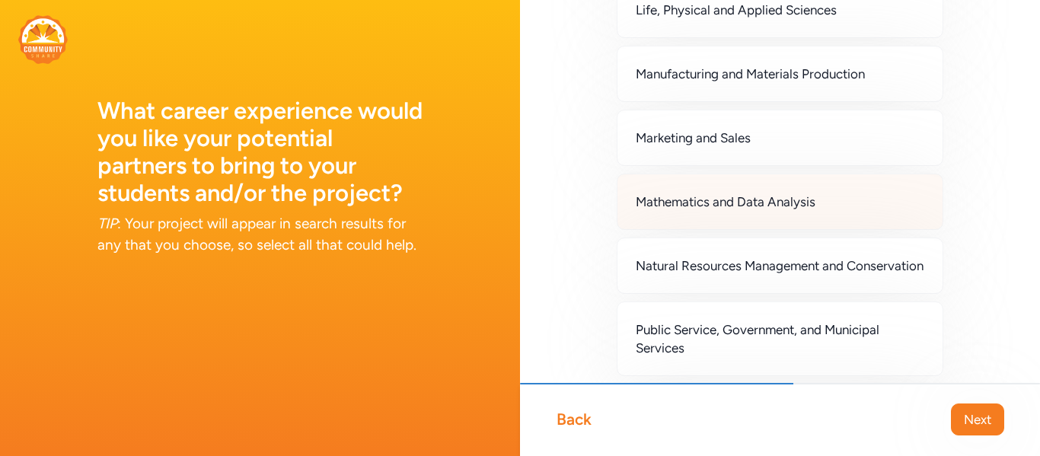
click at [645, 211] on span "Mathematics and Data Analysis" at bounding box center [726, 202] width 180 height 18
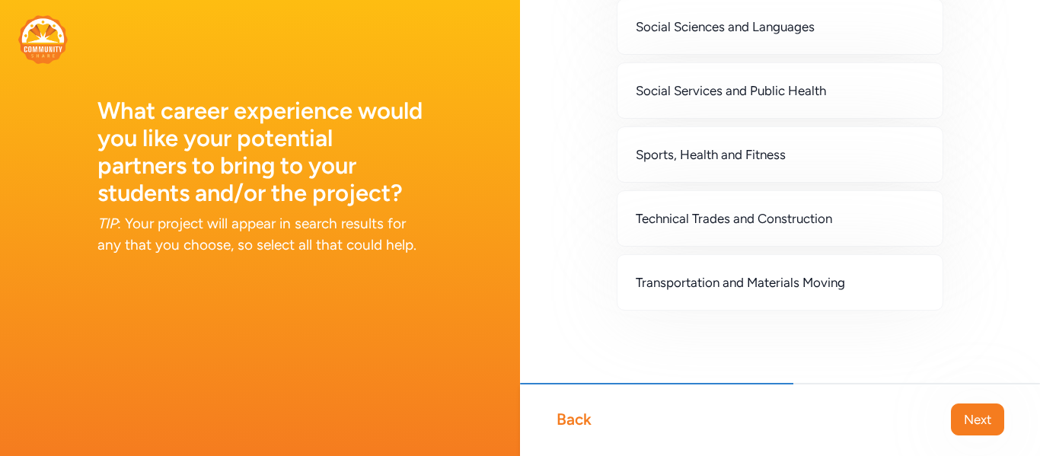
scroll to position [1450, 0]
click at [961, 410] on button "Next" at bounding box center [977, 419] width 53 height 32
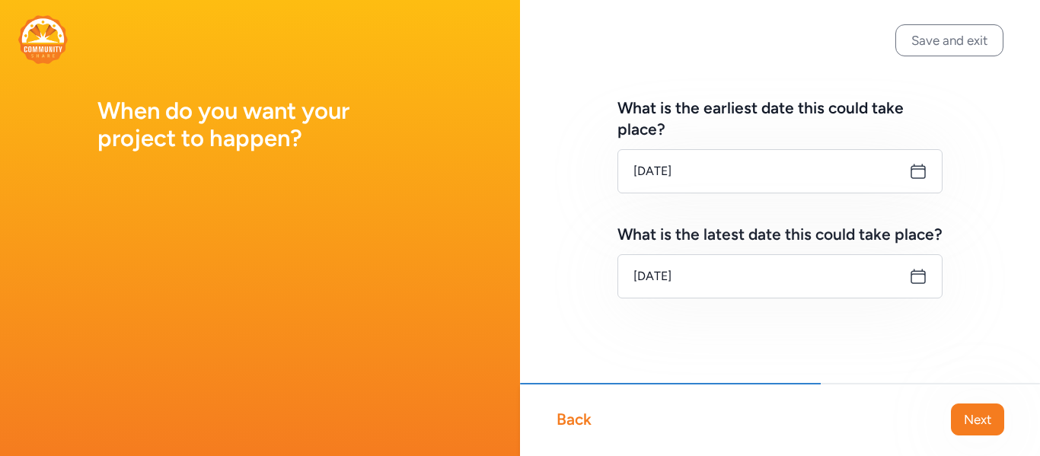
click at [919, 279] on icon at bounding box center [918, 276] width 18 height 18
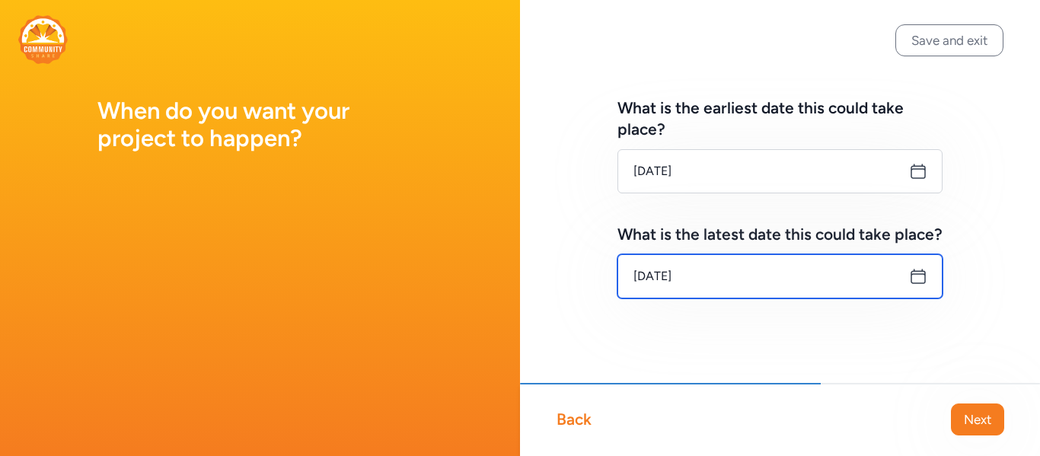
click at [906, 278] on input "[DATE]" at bounding box center [779, 276] width 325 height 44
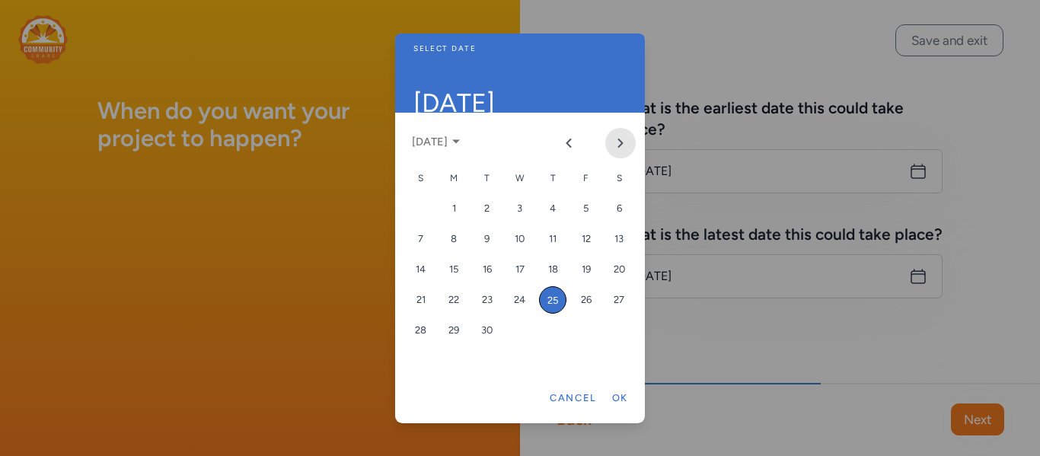
click at [623, 143] on icon "Next month" at bounding box center [621, 143] width 4 height 8
click at [622, 143] on icon "Next month" at bounding box center [621, 143] width 4 height 8
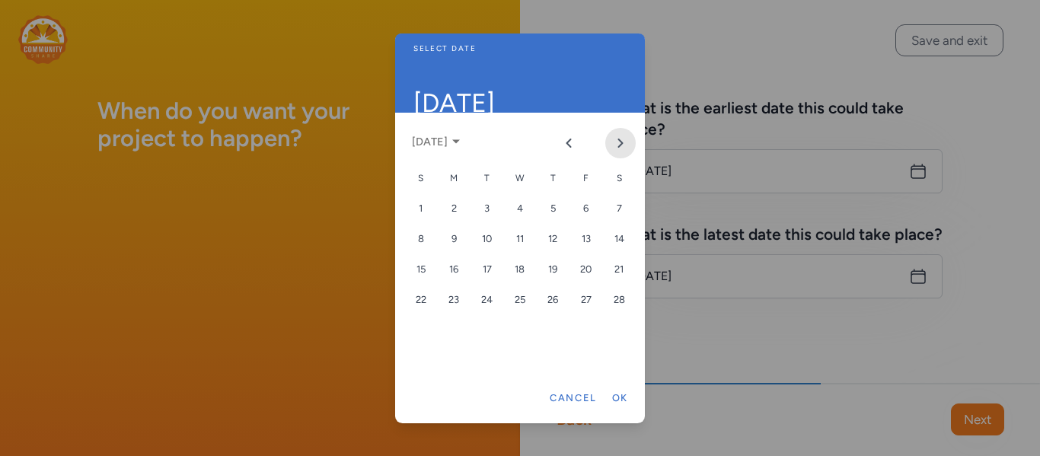
click at [622, 143] on icon "Next month" at bounding box center [621, 143] width 4 height 8
click at [553, 322] on div "30" at bounding box center [552, 330] width 27 height 27
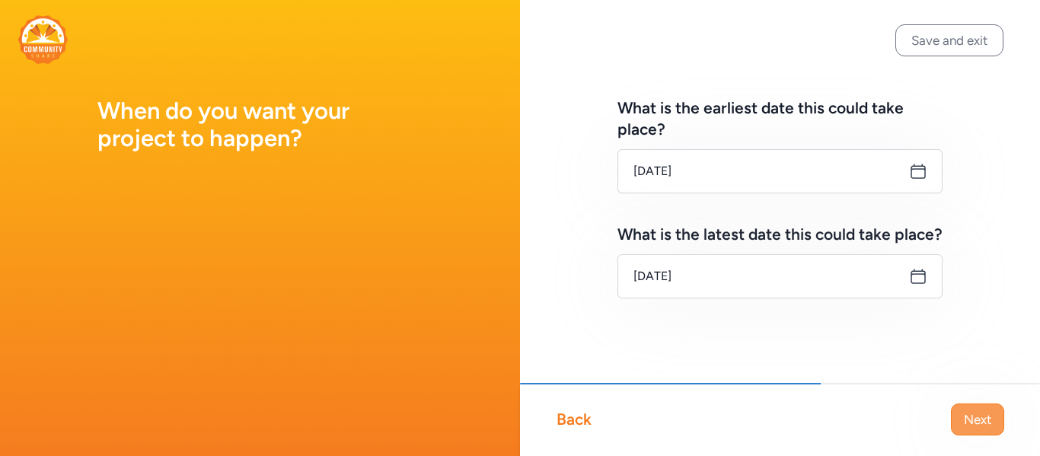
click at [972, 423] on span "Next" at bounding box center [977, 419] width 27 height 18
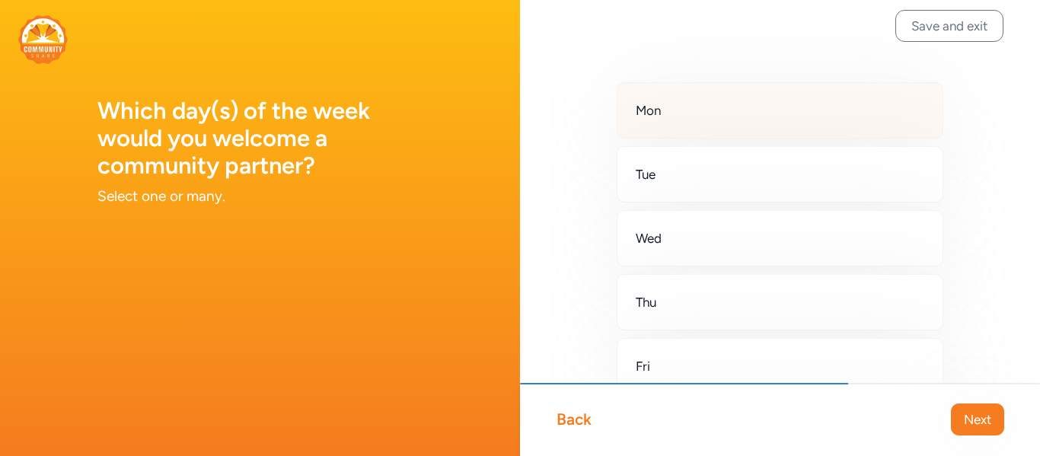
scroll to position [12, 0]
click at [667, 135] on div "Mon" at bounding box center [779, 112] width 327 height 56
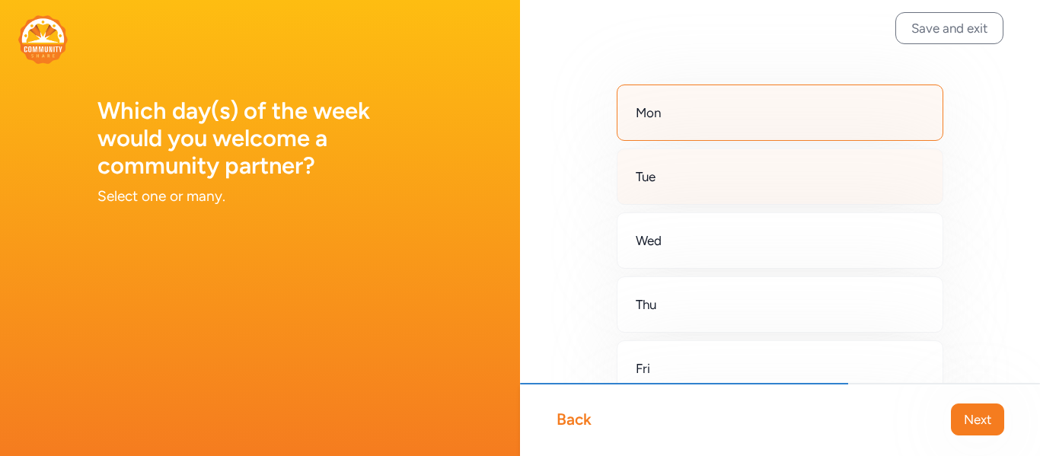
click at [666, 170] on div "Tue" at bounding box center [779, 176] width 327 height 56
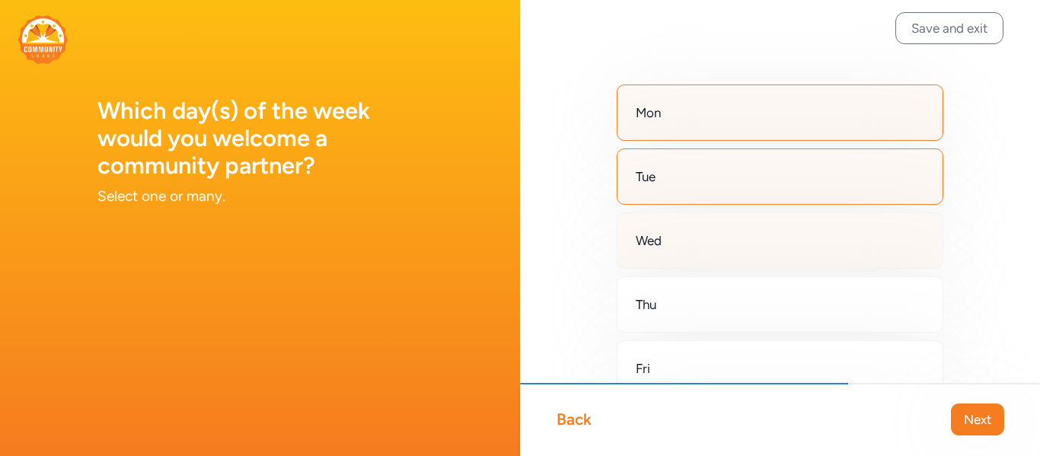
click at [654, 251] on div "Wed" at bounding box center [779, 240] width 327 height 56
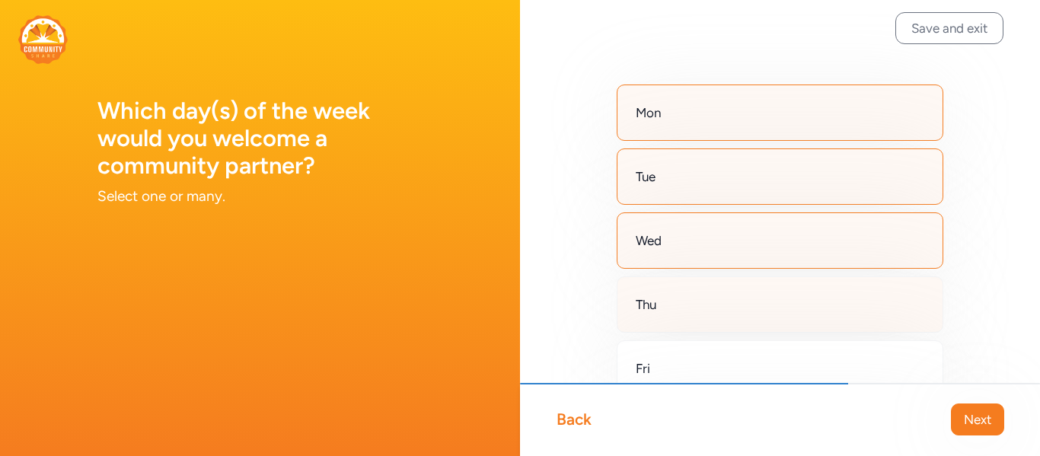
click at [655, 291] on div "Thu" at bounding box center [779, 304] width 327 height 56
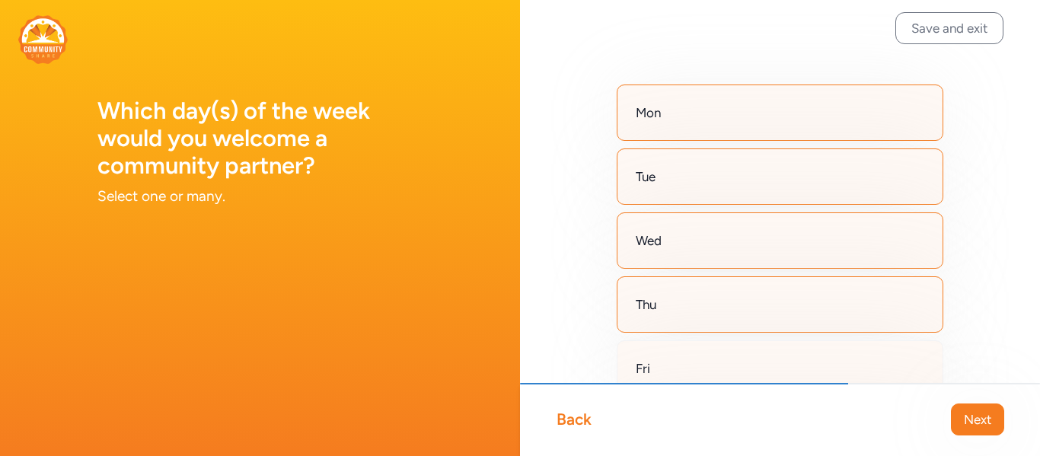
click at [658, 355] on div "Fri" at bounding box center [779, 368] width 327 height 56
click at [986, 420] on span "Next" at bounding box center [977, 419] width 27 height 18
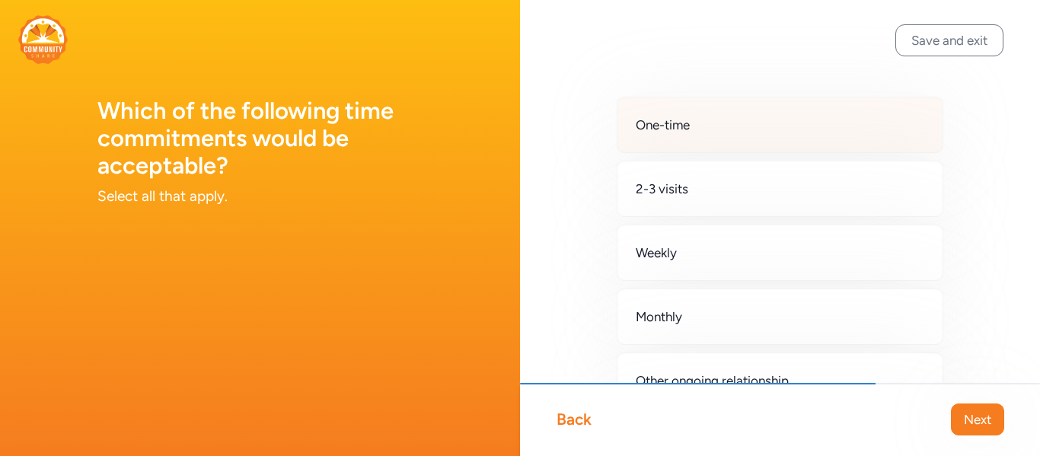
click at [645, 129] on span "One-time" at bounding box center [663, 125] width 54 height 18
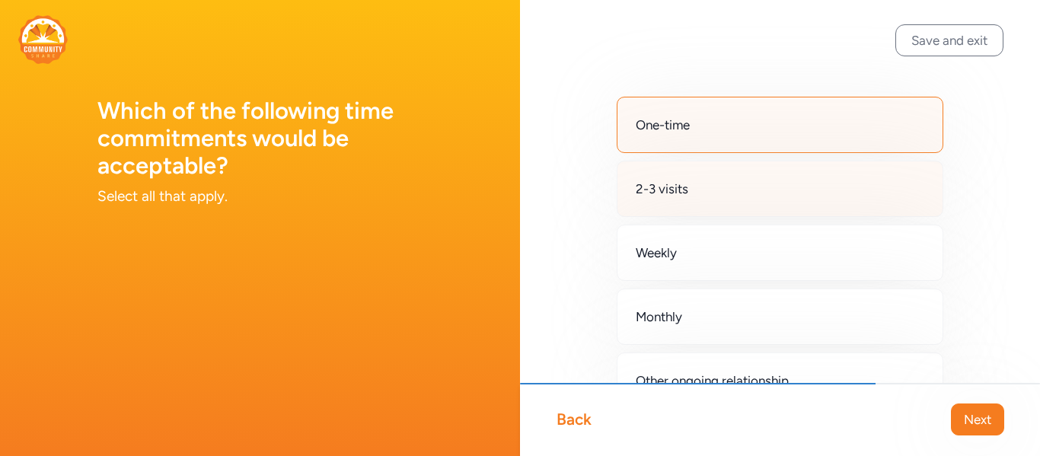
click at [652, 208] on div "2-3 visits" at bounding box center [779, 189] width 327 height 56
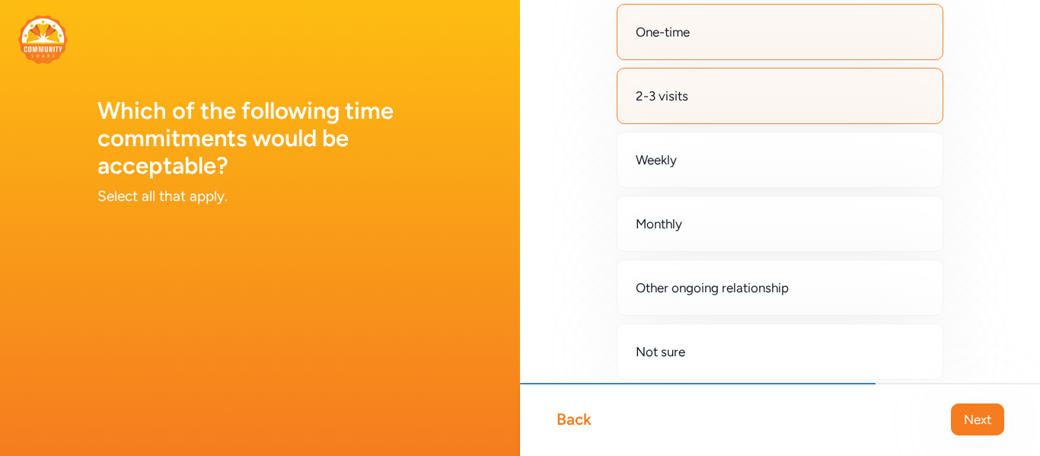
scroll to position [95, 0]
click at [990, 416] on span "Next" at bounding box center [977, 419] width 27 height 18
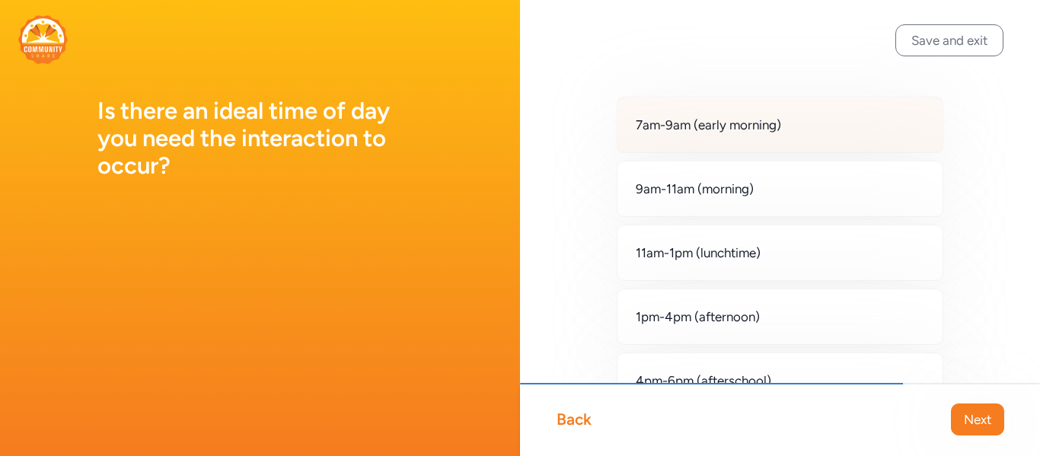
click at [686, 138] on div "7am-9am (early morning)" at bounding box center [779, 125] width 327 height 56
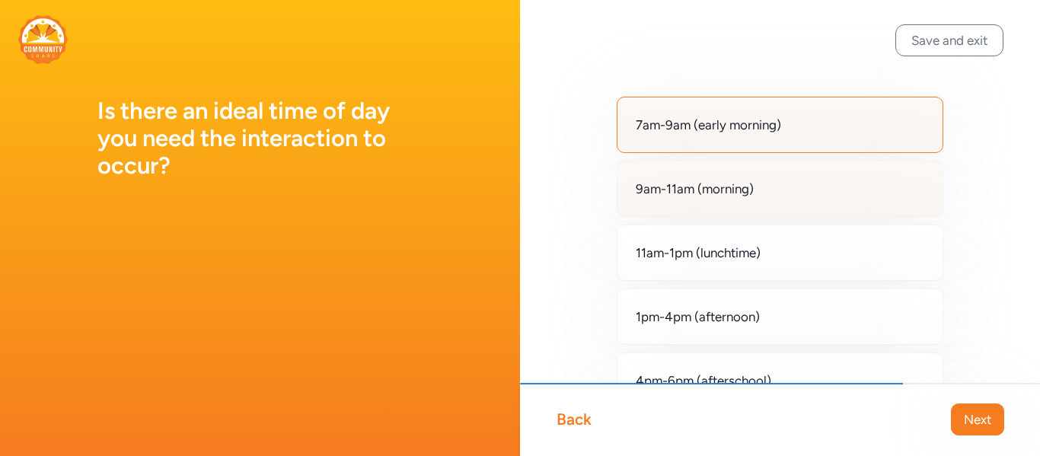
click at [687, 181] on span "9am-11am (morning)" at bounding box center [695, 189] width 118 height 18
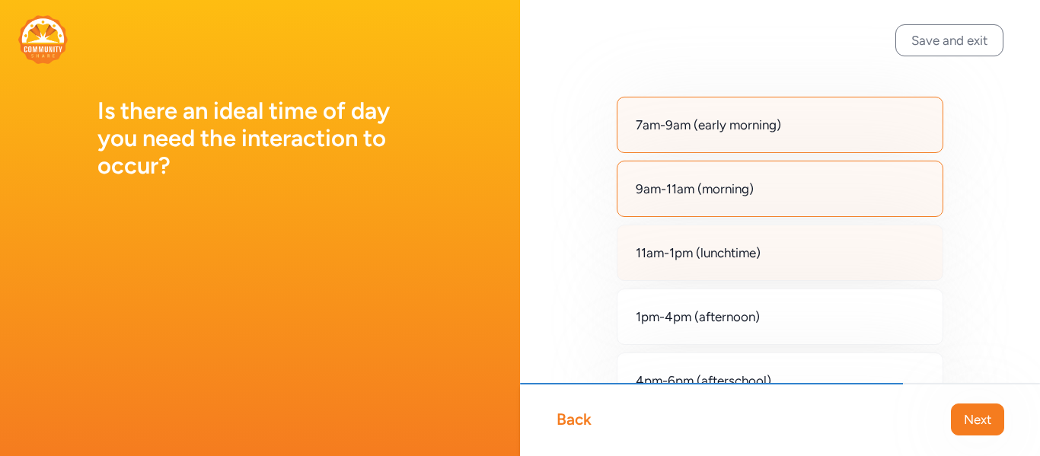
click at [694, 247] on span "11am-1pm (lunchtime)" at bounding box center [698, 253] width 125 height 18
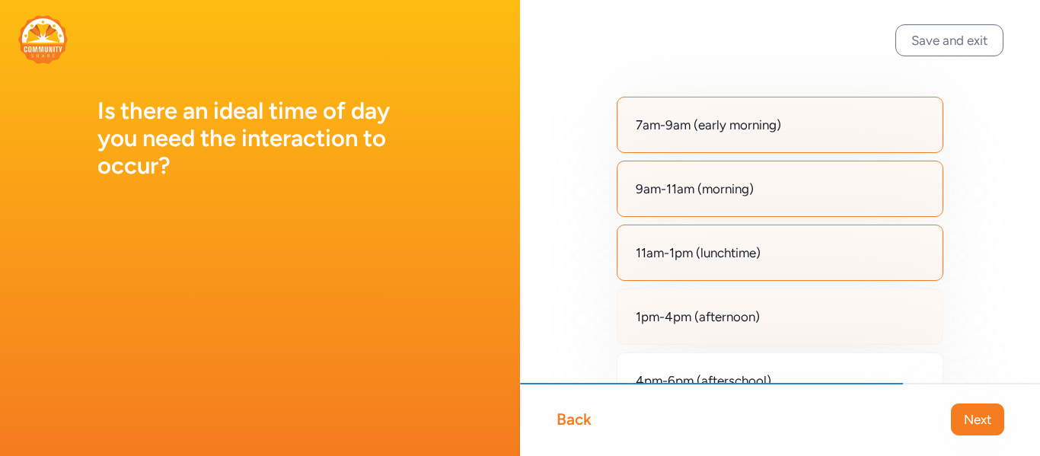
click at [699, 311] on span "1pm-4pm (afternoon)" at bounding box center [698, 316] width 124 height 18
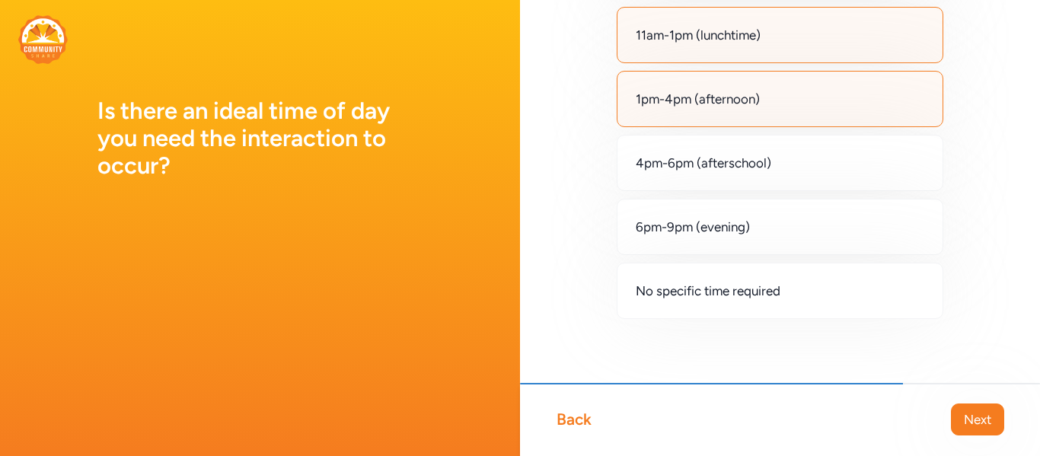
scroll to position [221, 0]
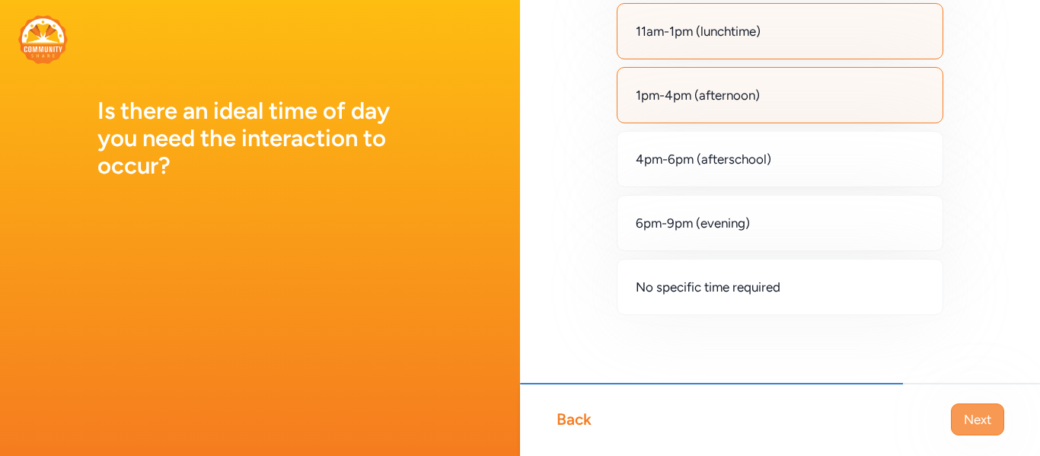
click at [970, 422] on span "Next" at bounding box center [977, 419] width 27 height 18
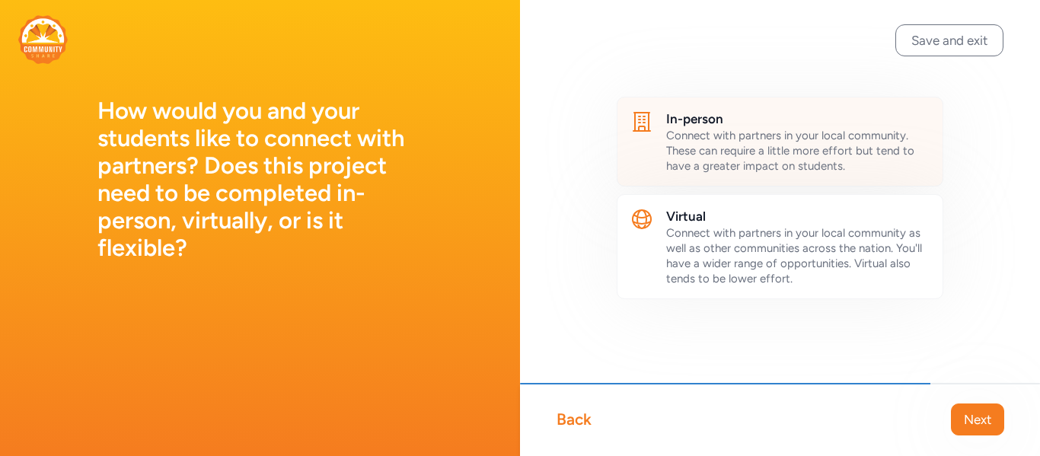
click at [709, 146] on span "Connect with partners in your local community. These can require a little more …" at bounding box center [790, 151] width 248 height 44
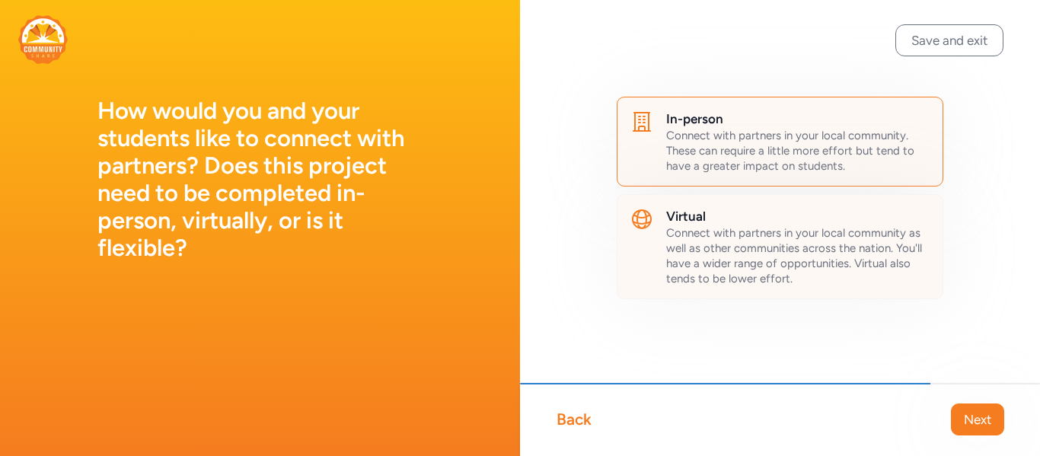
click at [704, 221] on h2 "Virtual" at bounding box center [798, 216] width 264 height 18
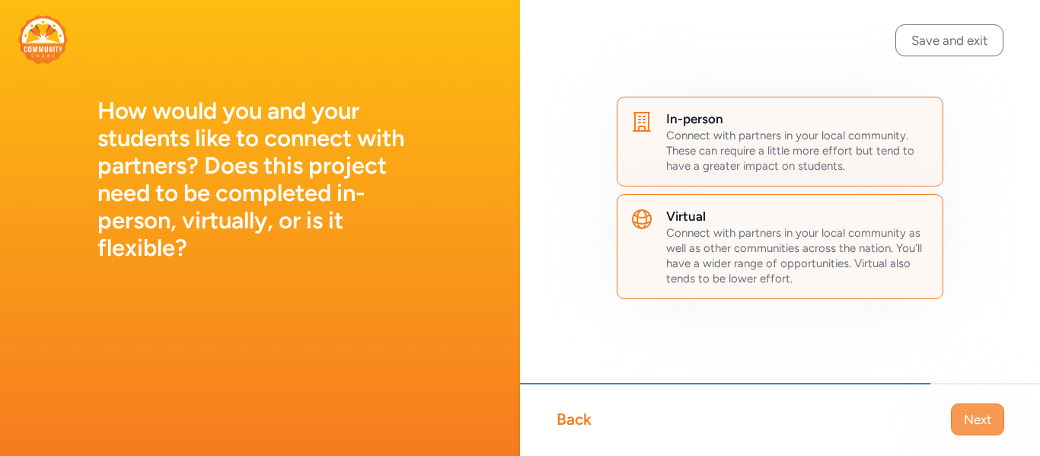
click at [951, 413] on button "Next" at bounding box center [977, 419] width 53 height 32
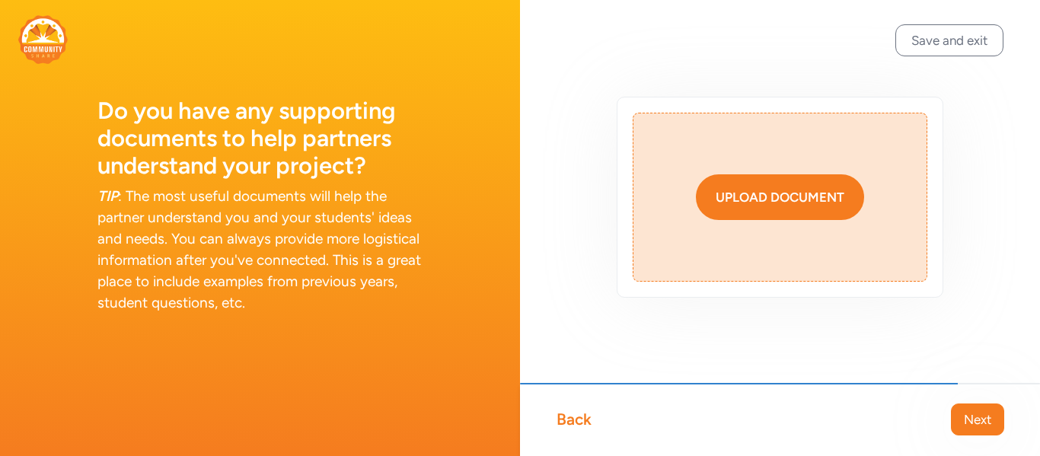
click at [804, 186] on button "Upload document" at bounding box center [780, 197] width 168 height 46
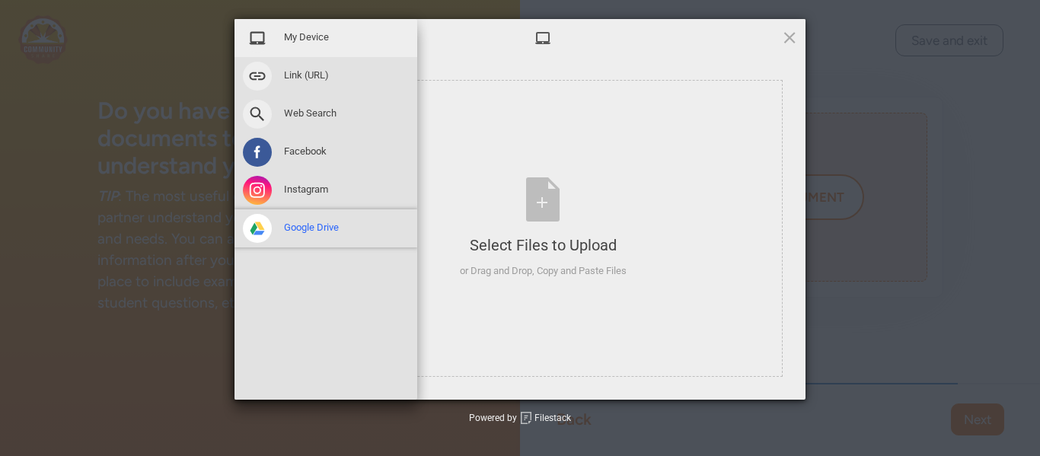
click at [291, 228] on span "Google Drive" at bounding box center [311, 228] width 55 height 14
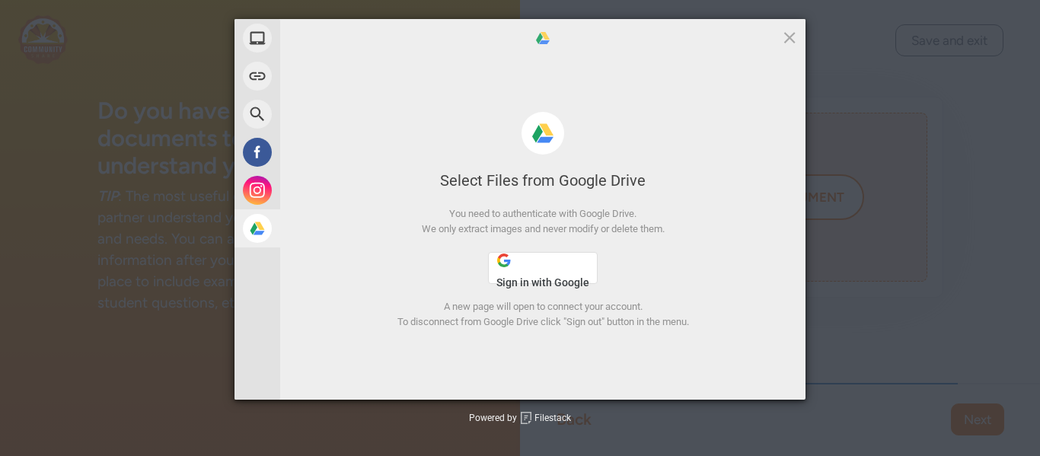
click at [554, 279] on span "Sign in with Google" at bounding box center [542, 282] width 93 height 12
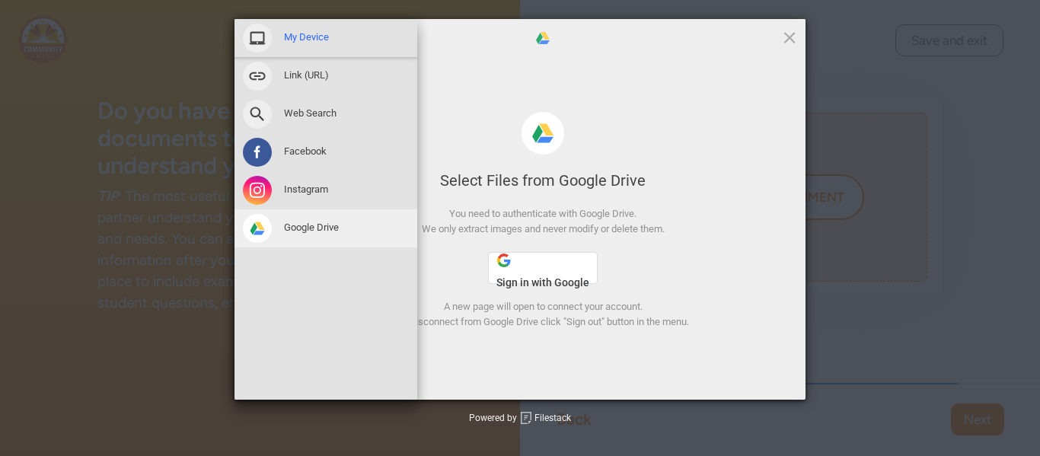
click at [285, 40] on span "My Device" at bounding box center [306, 37] width 45 height 14
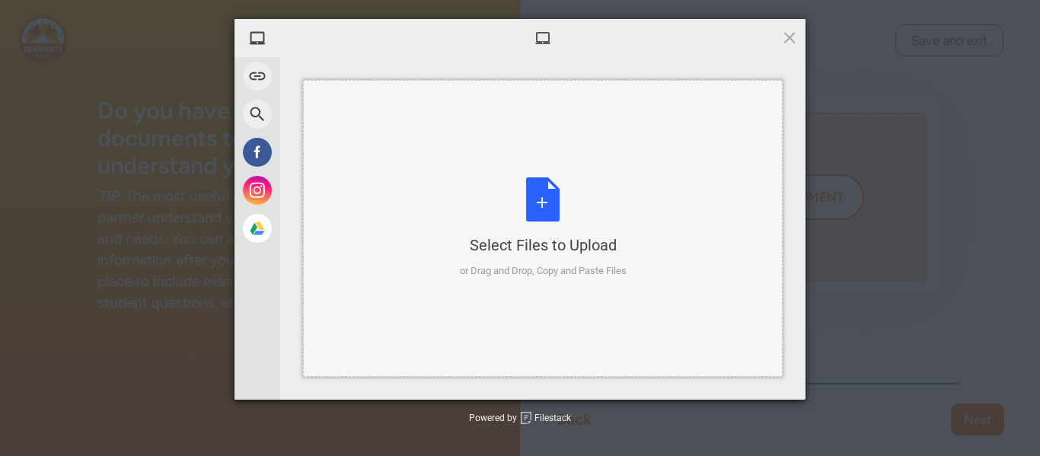
click at [547, 211] on div "Select Files to Upload or Drag and Drop, Copy and Paste Files" at bounding box center [543, 227] width 167 height 101
